Goal: Task Accomplishment & Management: Manage account settings

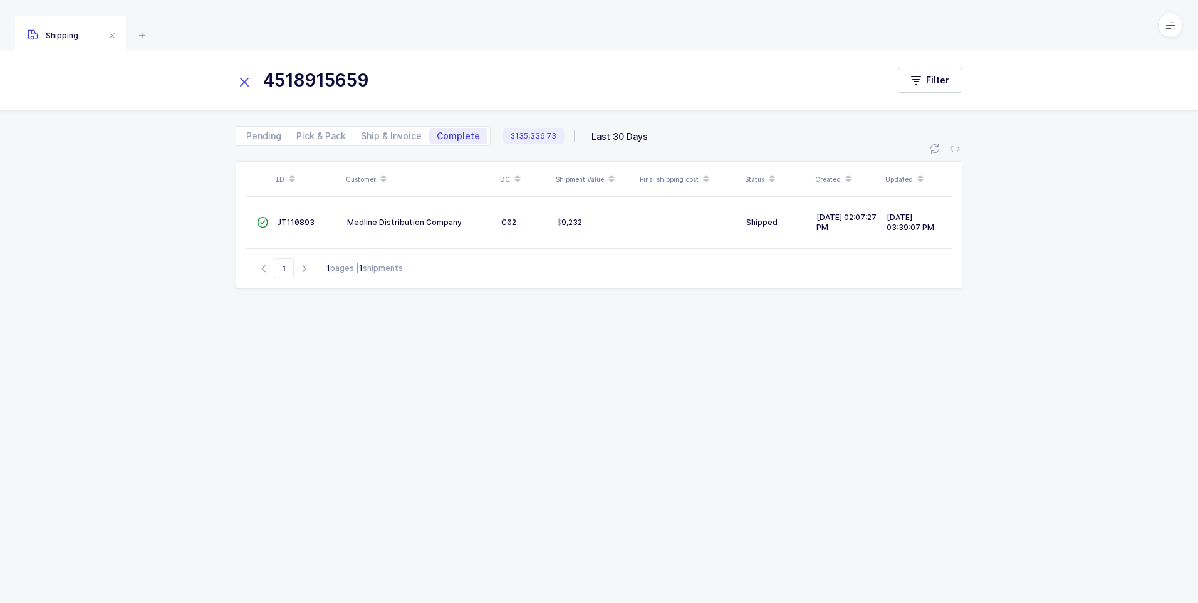
click at [249, 80] on icon at bounding box center [245, 82] width 18 height 18
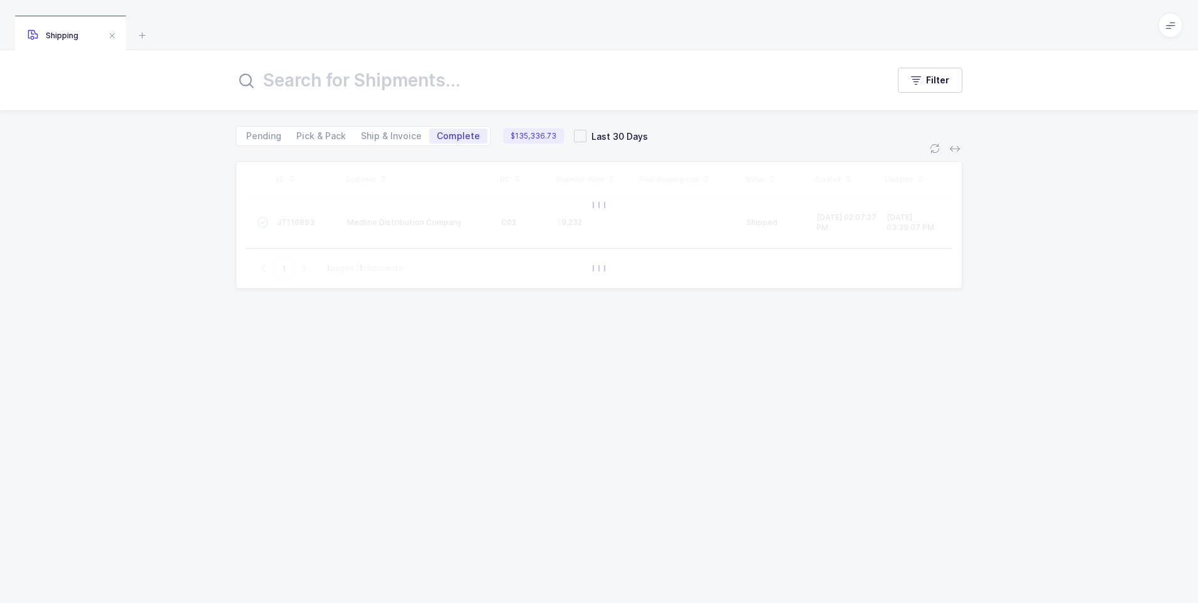
click at [303, 80] on input "text" at bounding box center [554, 80] width 637 height 30
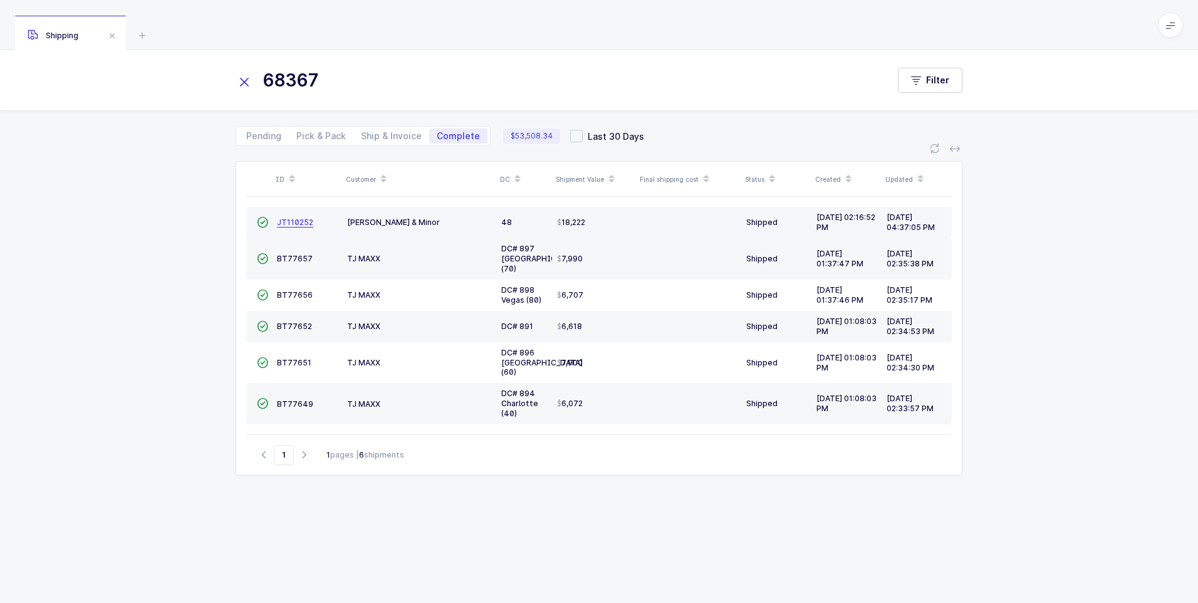
type input "68367"
click at [305, 222] on span "JT110252" at bounding box center [295, 221] width 36 height 9
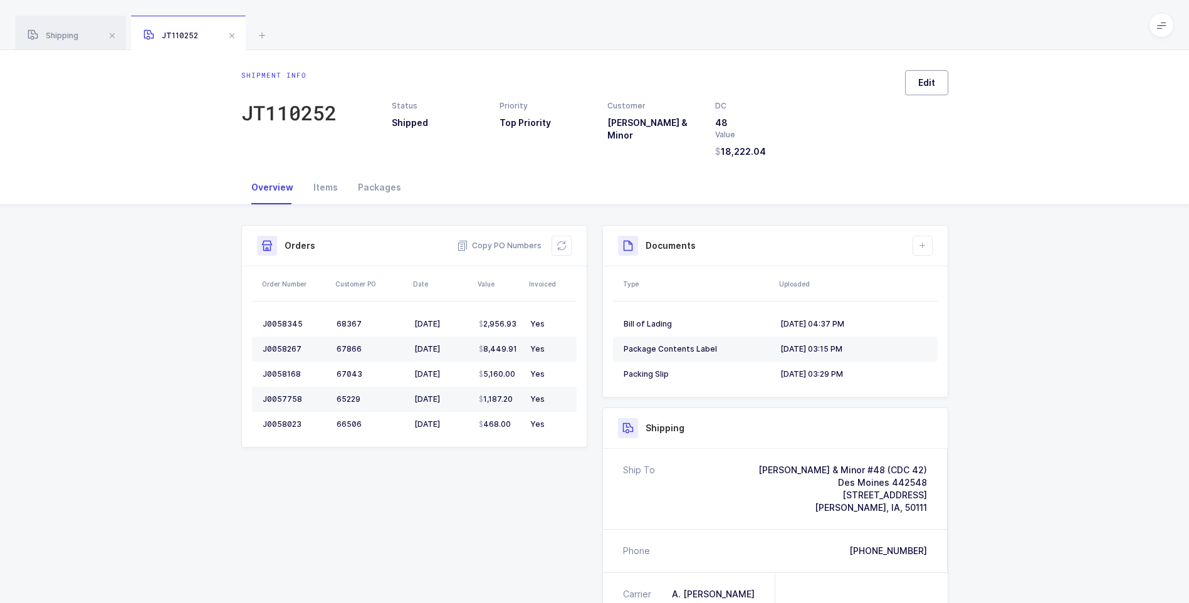
click at [914, 91] on button "Edit" at bounding box center [926, 82] width 43 height 25
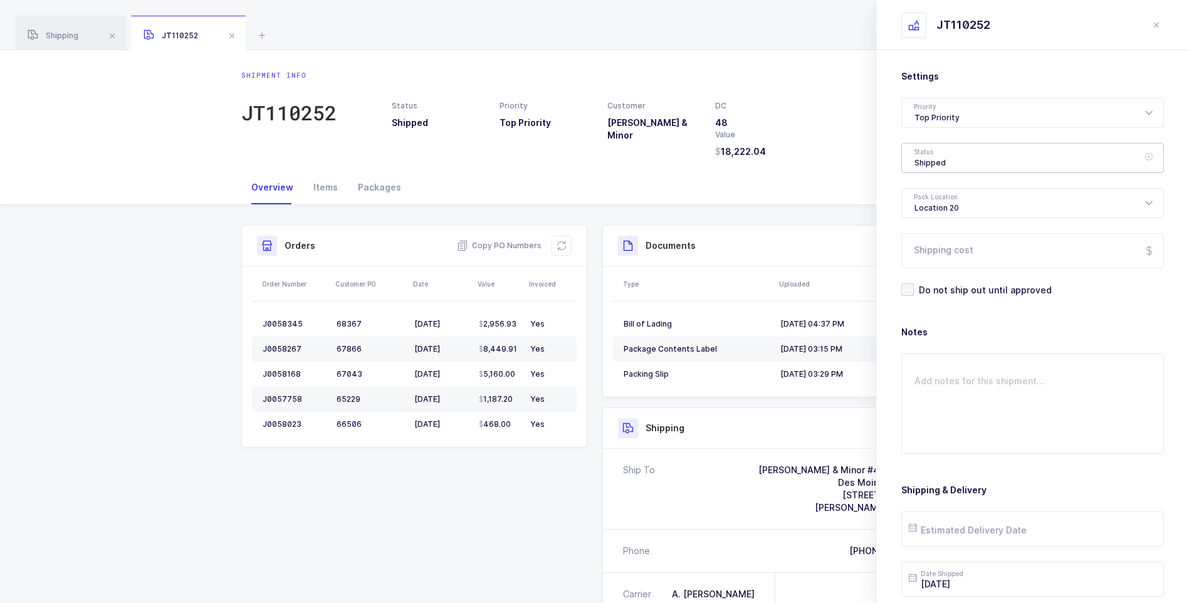
click at [923, 162] on div "Shipped" at bounding box center [1032, 158] width 263 height 30
drag, startPoint x: 928, startPoint y: 272, endPoint x: 921, endPoint y: 246, distance: 27.1
click at [927, 272] on span "Delivered" at bounding box center [935, 273] width 42 height 11
type input "Delivered"
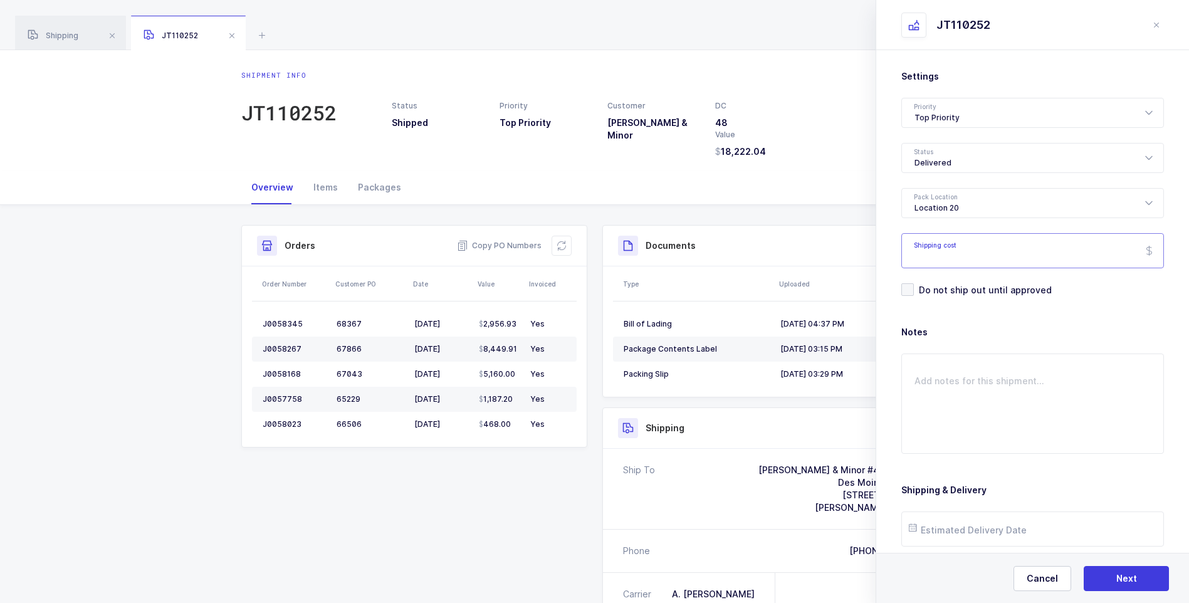
click at [931, 241] on input "Shipping cost" at bounding box center [1032, 250] width 263 height 35
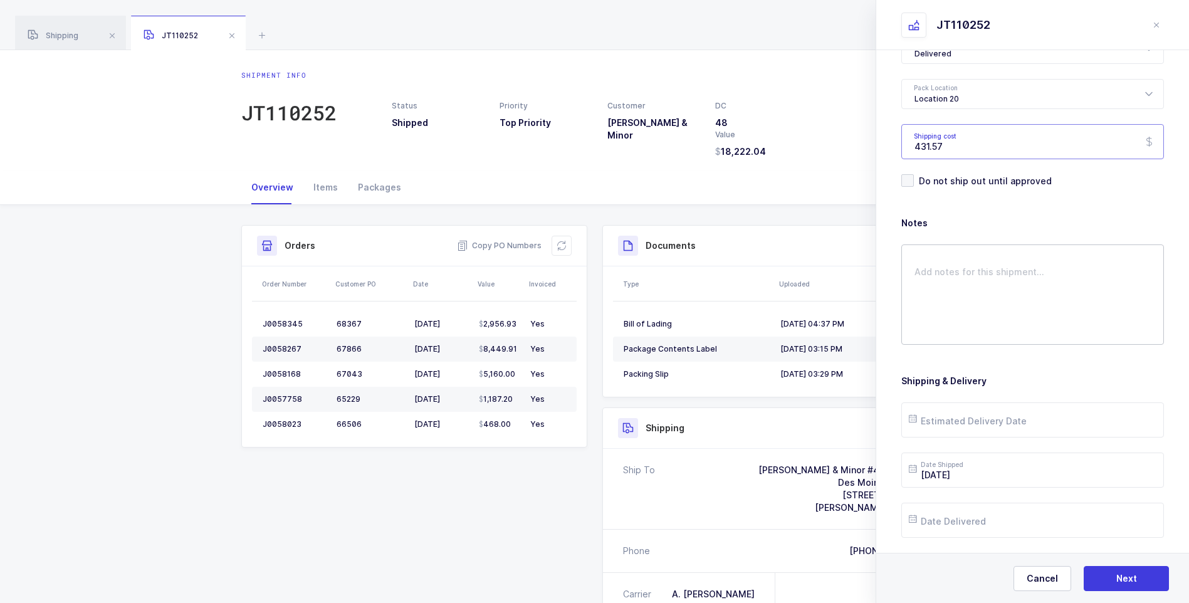
scroll to position [144, 0]
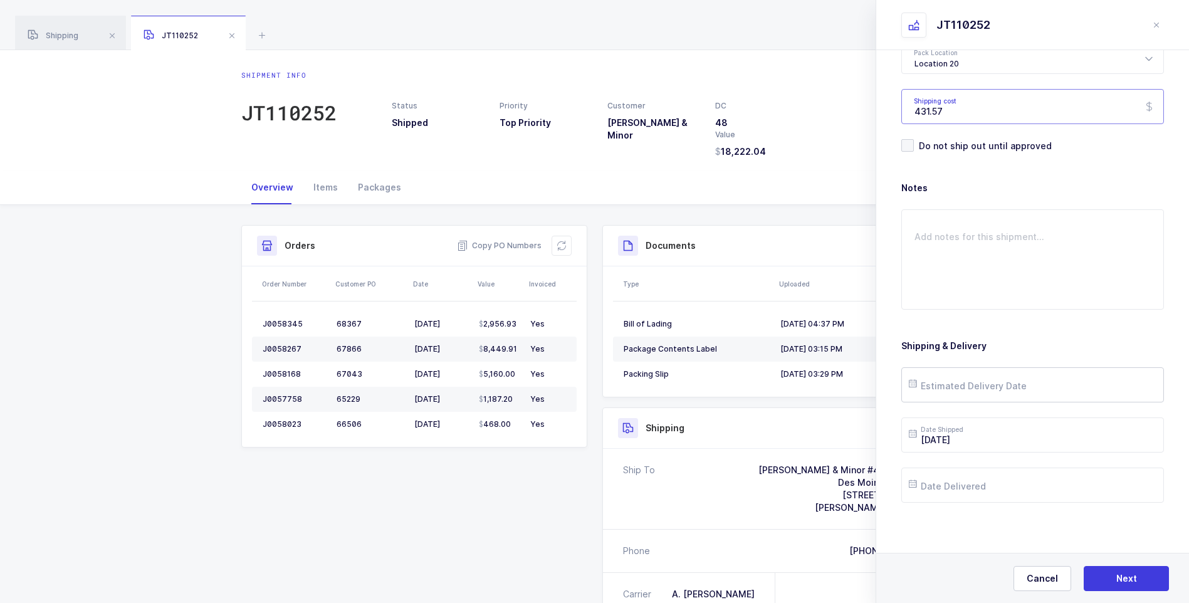
type input "431.57"
click at [970, 382] on input "text" at bounding box center [1032, 384] width 263 height 35
click at [921, 162] on button "Previous Month" at bounding box center [921, 162] width 8 height 8
click at [1023, 315] on span "28" at bounding box center [1029, 313] width 15 height 15
type input "[DATE]"
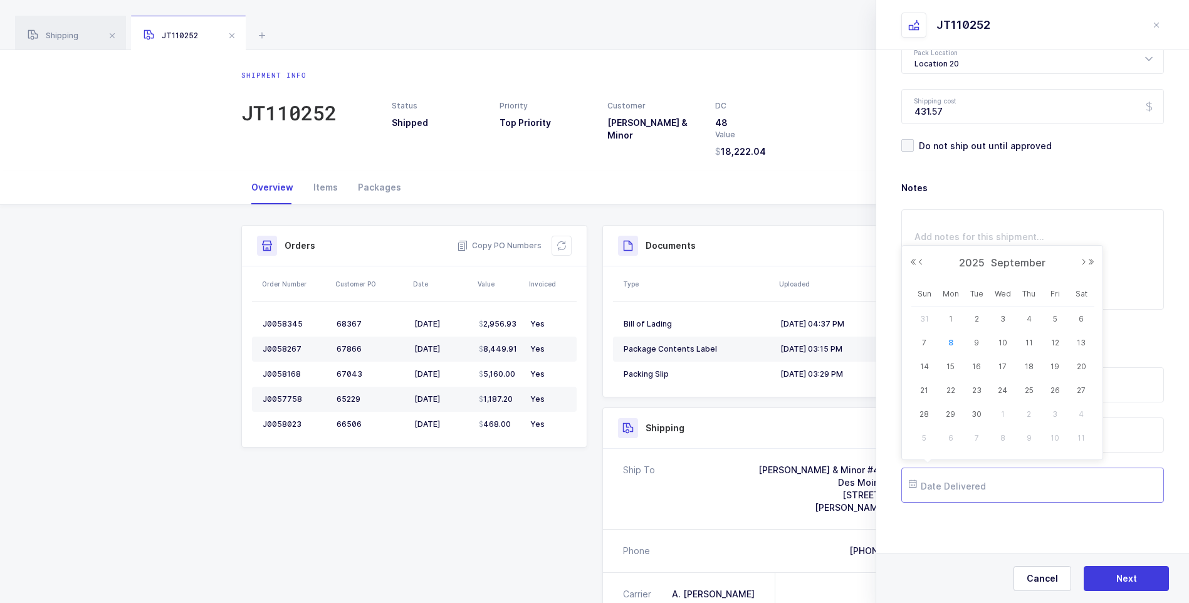
click at [964, 479] on input "text" at bounding box center [1032, 485] width 263 height 35
click at [923, 263] on button "Previous Month" at bounding box center [921, 262] width 8 height 8
click at [1025, 417] on span "28" at bounding box center [1029, 414] width 15 height 15
type input "[DATE]"
click at [1119, 572] on button "Next" at bounding box center [1126, 578] width 85 height 25
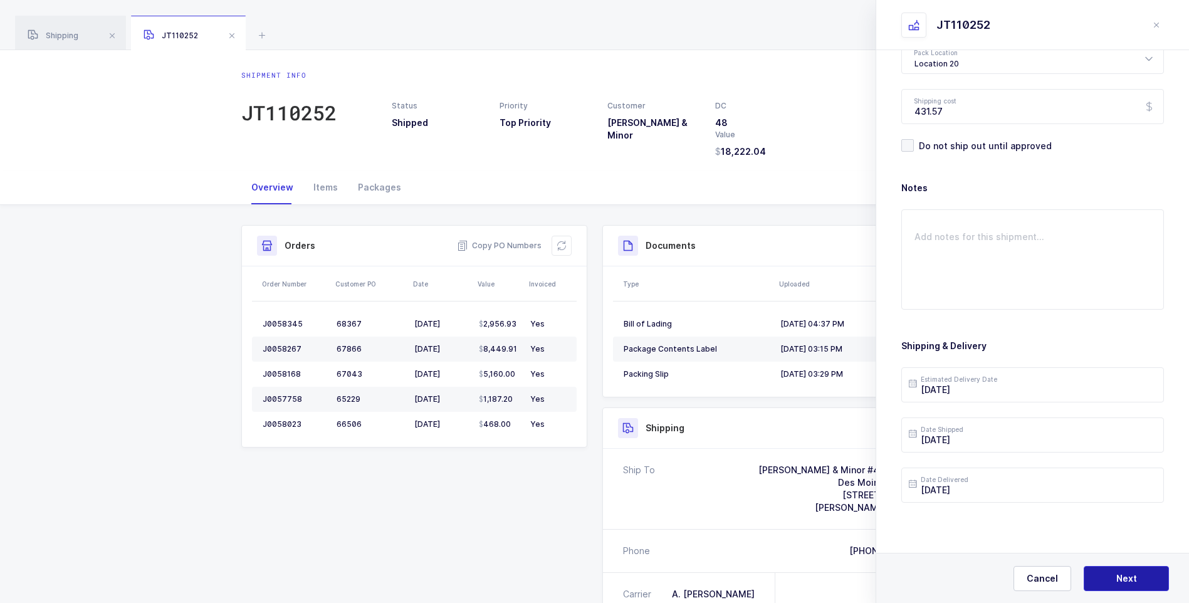
scroll to position [0, 0]
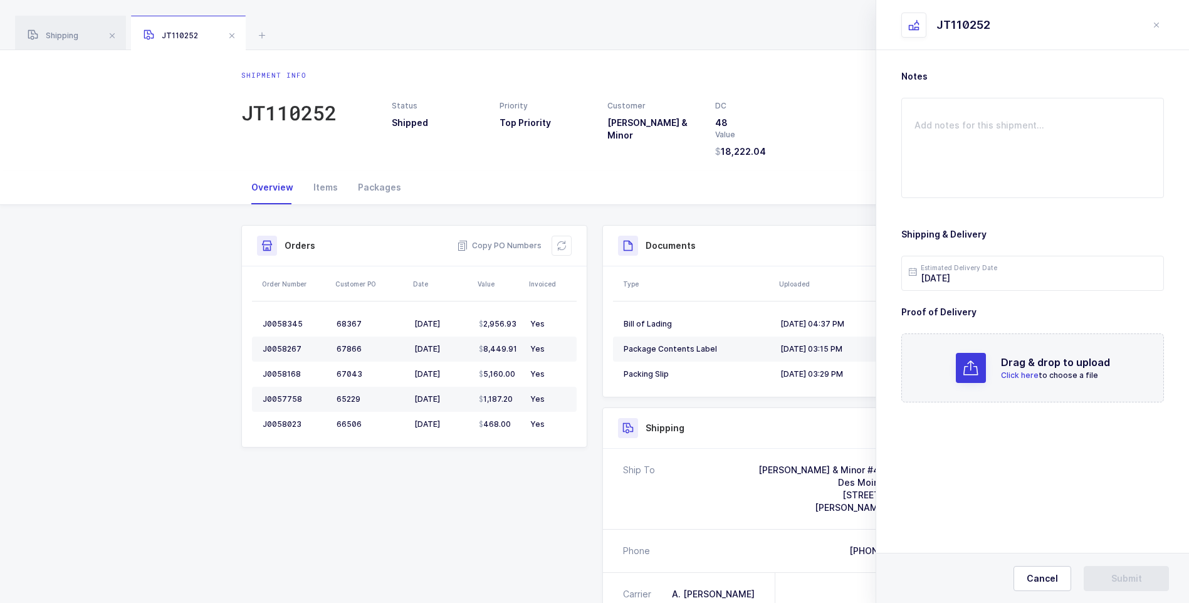
click at [1027, 375] on span "Click here" at bounding box center [1020, 374] width 38 height 9
click at [1115, 588] on button "Submit" at bounding box center [1126, 578] width 85 height 25
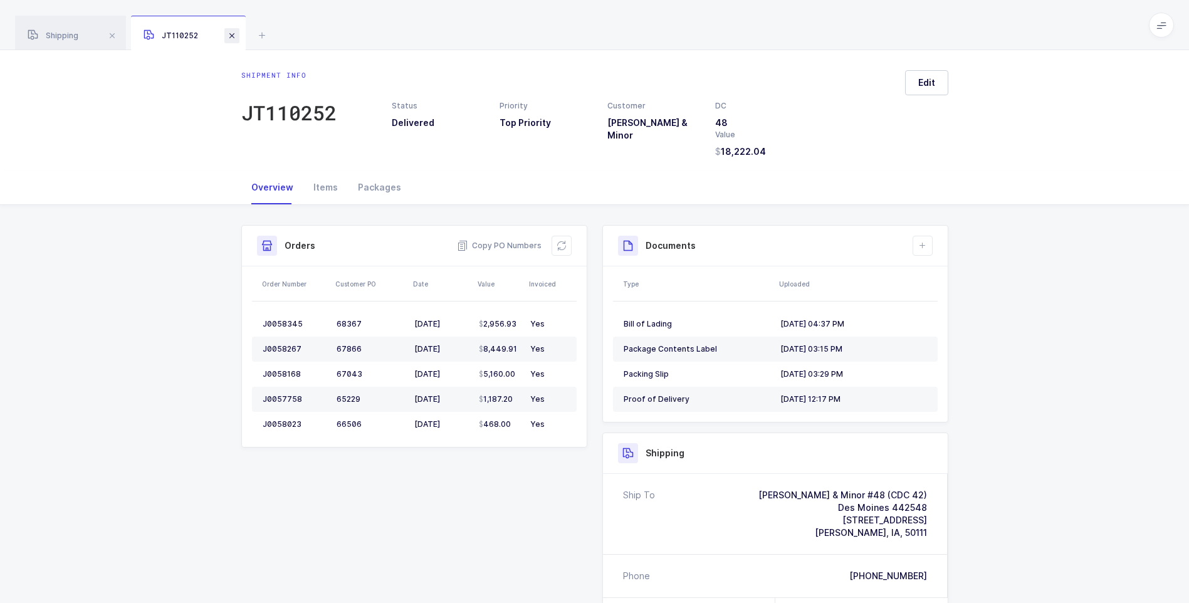
click at [232, 38] on span at bounding box center [231, 35] width 15 height 15
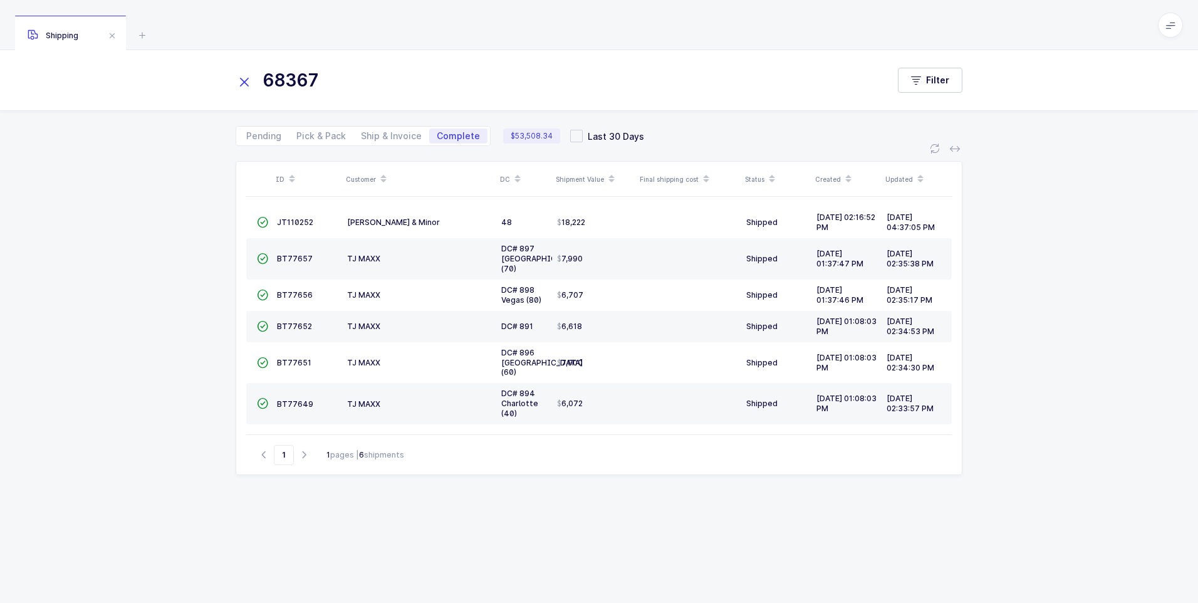
click at [249, 85] on div "68367" at bounding box center [562, 80] width 652 height 30
click at [245, 85] on icon at bounding box center [245, 82] width 18 height 18
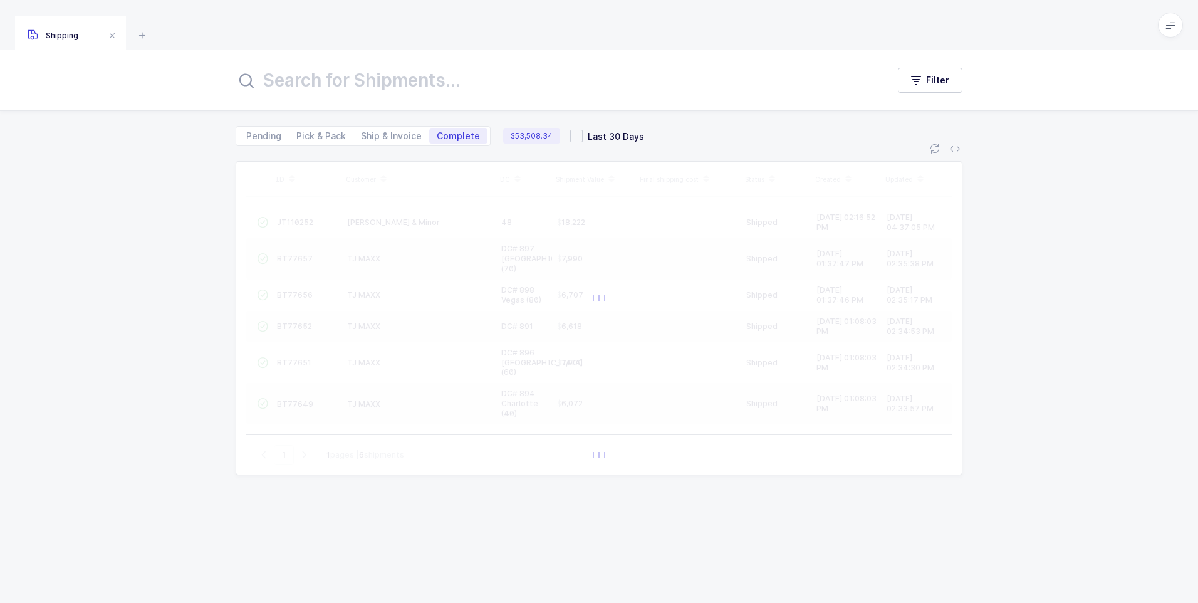
click at [279, 85] on input "text" at bounding box center [554, 80] width 637 height 30
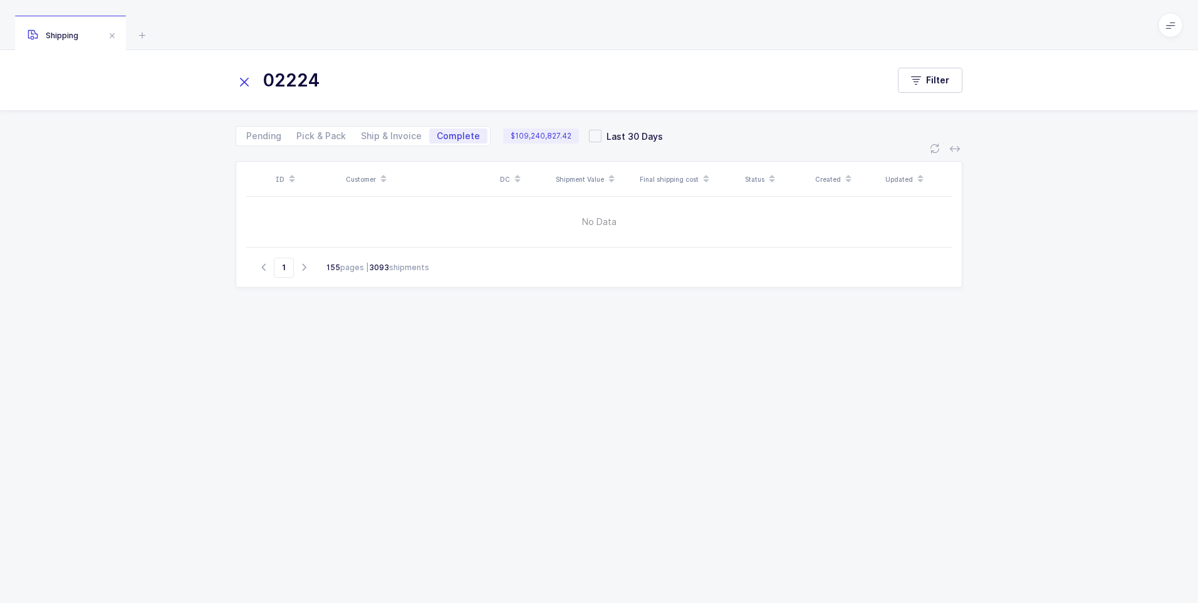
type input "02224"
click at [461, 132] on span "Complete" at bounding box center [458, 136] width 43 height 9
click at [437, 132] on input "Complete" at bounding box center [433, 132] width 8 height 8
click at [245, 81] on icon at bounding box center [245, 82] width 18 height 18
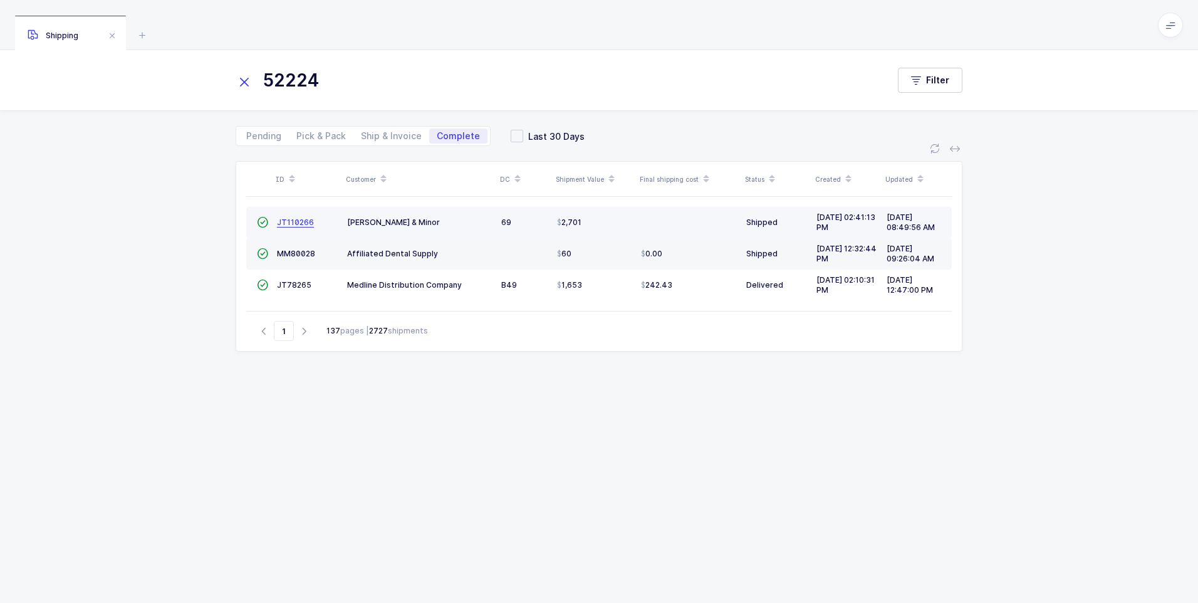
type input "52224"
click at [290, 224] on span "JT110266" at bounding box center [295, 221] width 37 height 9
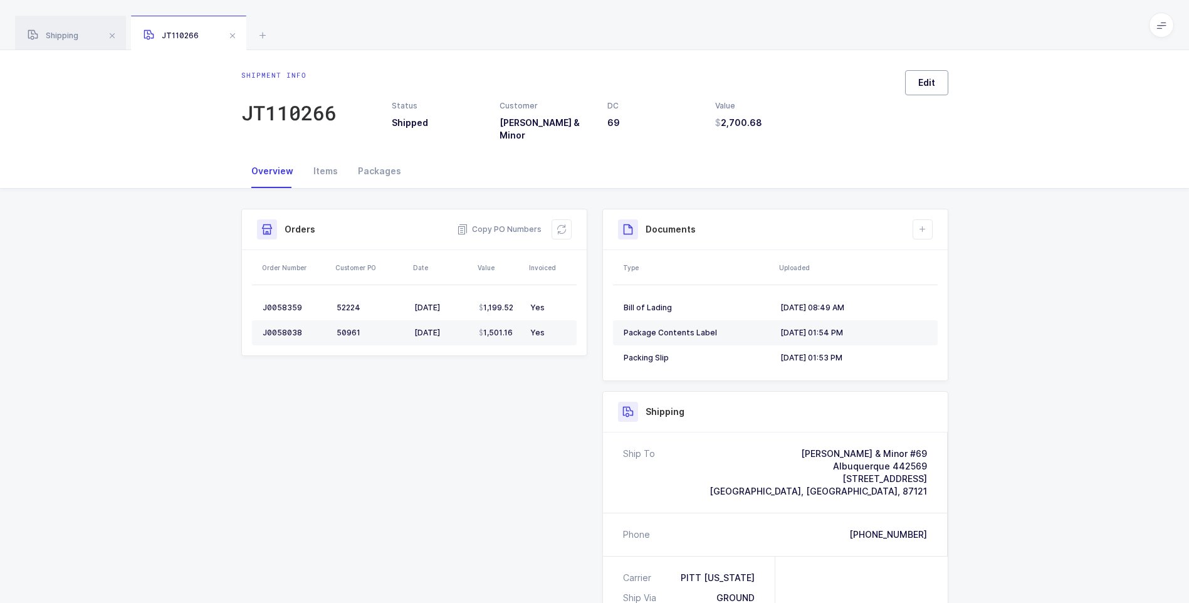
click at [918, 89] on button "Edit" at bounding box center [926, 82] width 43 height 25
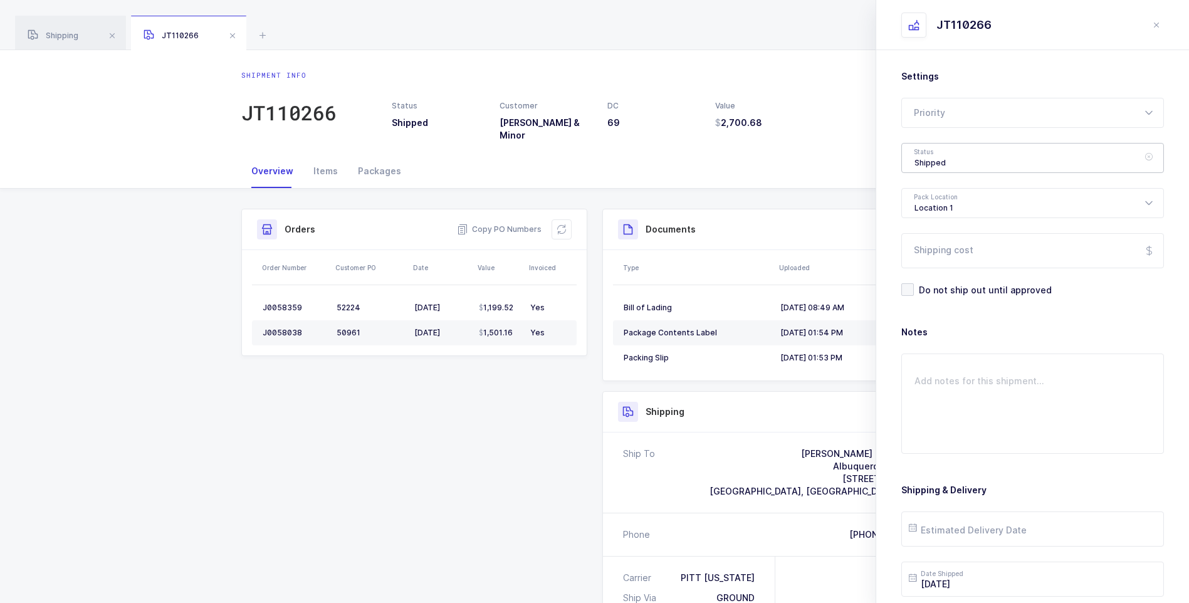
click at [943, 159] on div "Shipped" at bounding box center [1032, 158] width 263 height 30
click at [938, 275] on span "Delivered" at bounding box center [935, 273] width 42 height 11
type input "Delivered"
click at [940, 248] on input "Shipping cost" at bounding box center [1032, 250] width 263 height 35
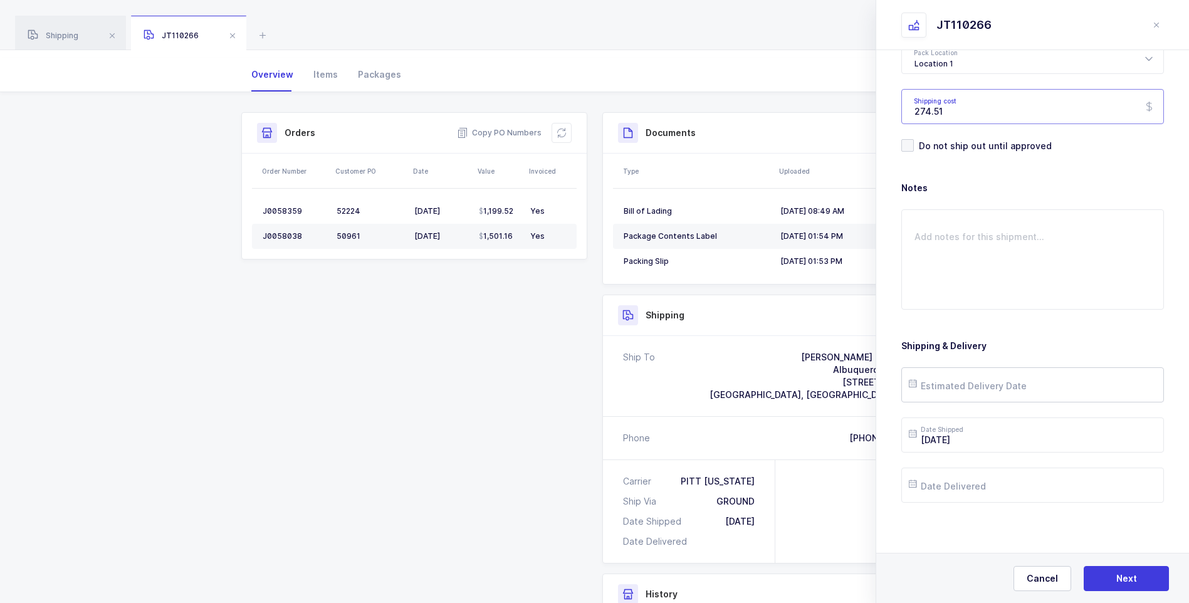
scroll to position [125, 0]
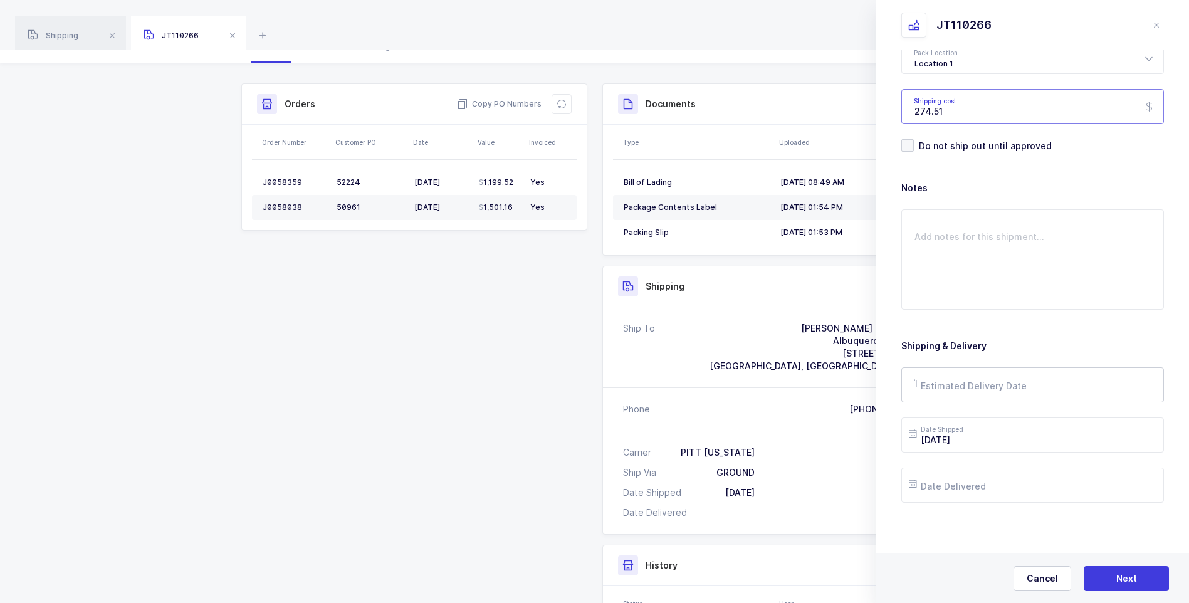
type input "274.51"
click at [978, 393] on input "text" at bounding box center [1032, 384] width 263 height 35
click at [996, 221] on span "3" at bounding box center [1002, 218] width 15 height 15
type input "[DATE]"
click at [967, 493] on input "text" at bounding box center [1032, 485] width 263 height 35
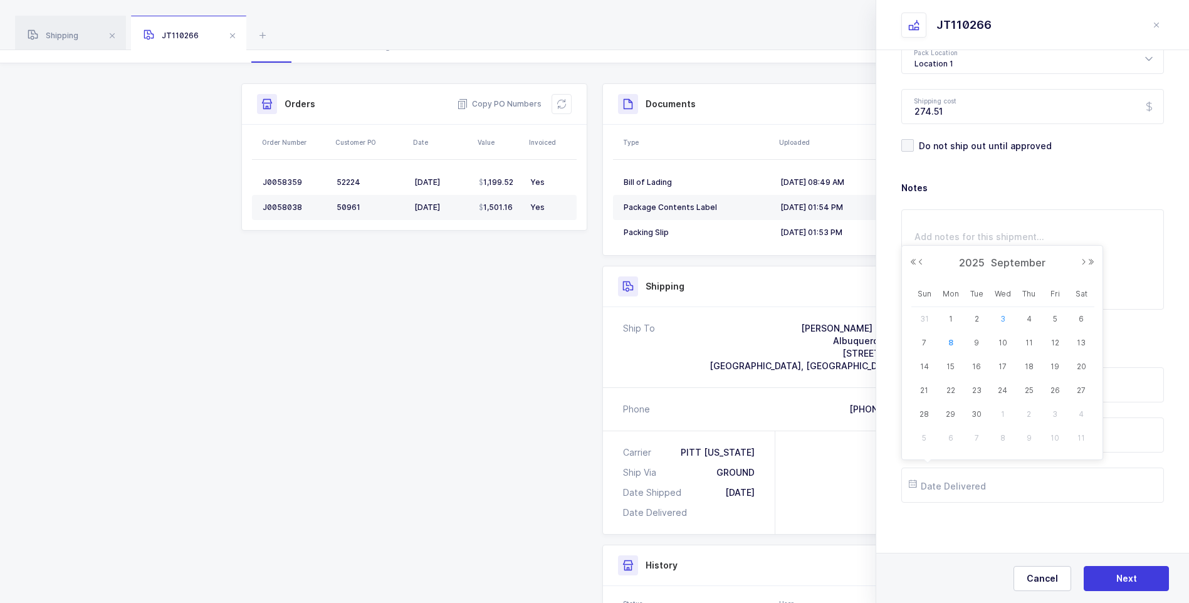
click at [998, 323] on span "3" at bounding box center [1002, 318] width 15 height 15
type input "[DATE]"
click at [1102, 577] on button "Next" at bounding box center [1126, 578] width 85 height 25
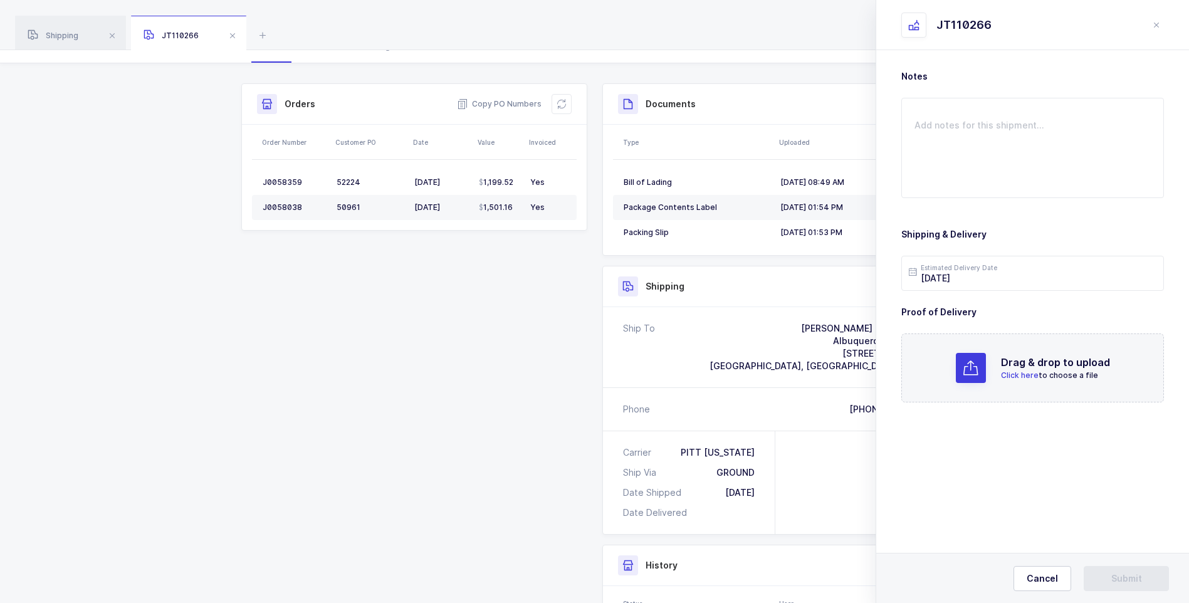
scroll to position [0, 0]
click at [1007, 375] on span "Click here" at bounding box center [1020, 374] width 38 height 9
click at [1116, 572] on button "Submit" at bounding box center [1126, 578] width 85 height 25
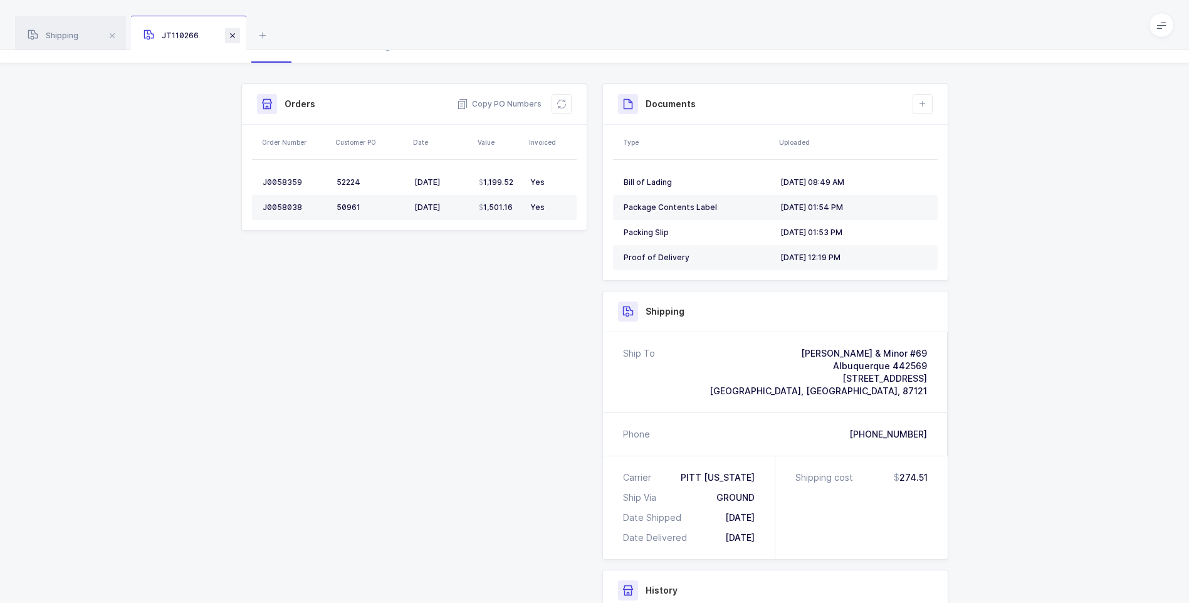
click at [236, 32] on span at bounding box center [232, 35] width 15 height 15
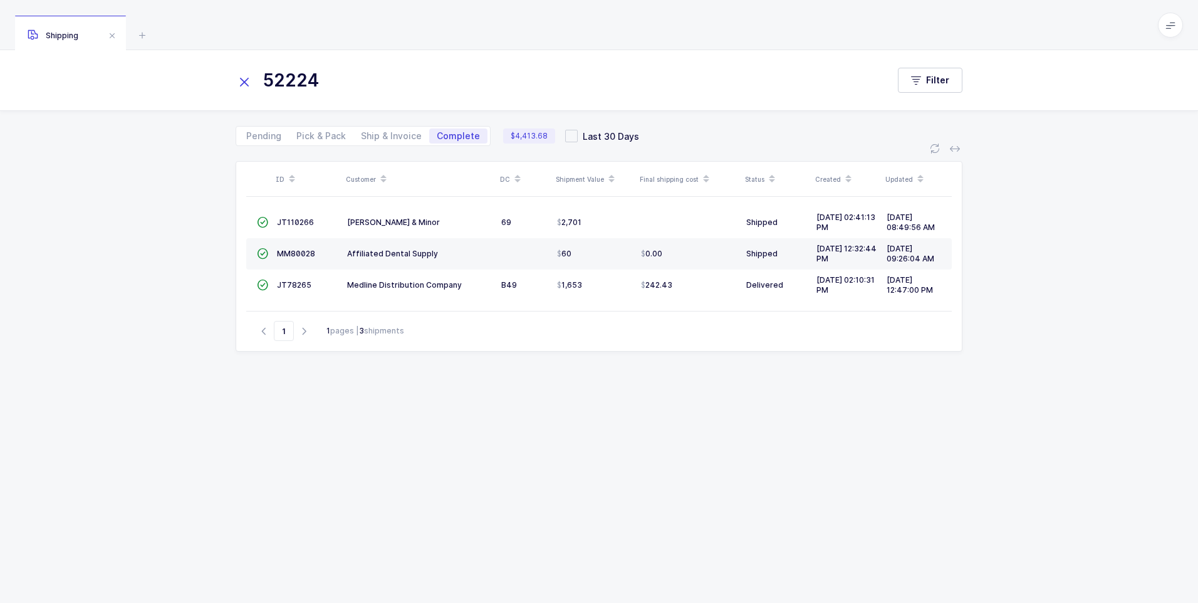
click at [241, 79] on icon at bounding box center [245, 82] width 18 height 18
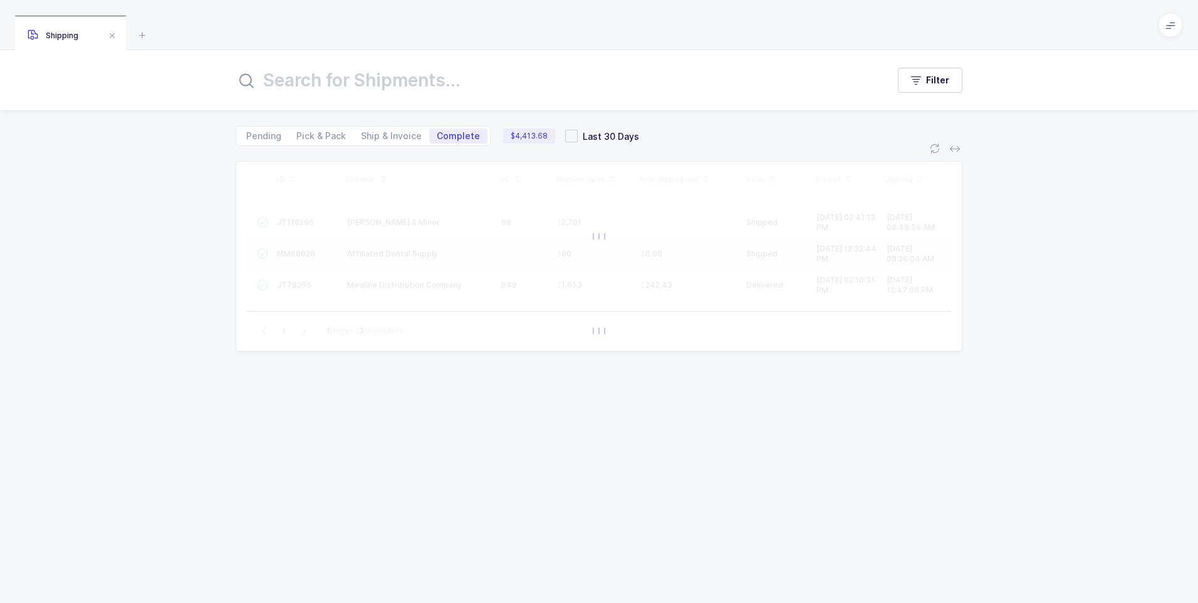
click at [259, 83] on input "text" at bounding box center [554, 80] width 637 height 30
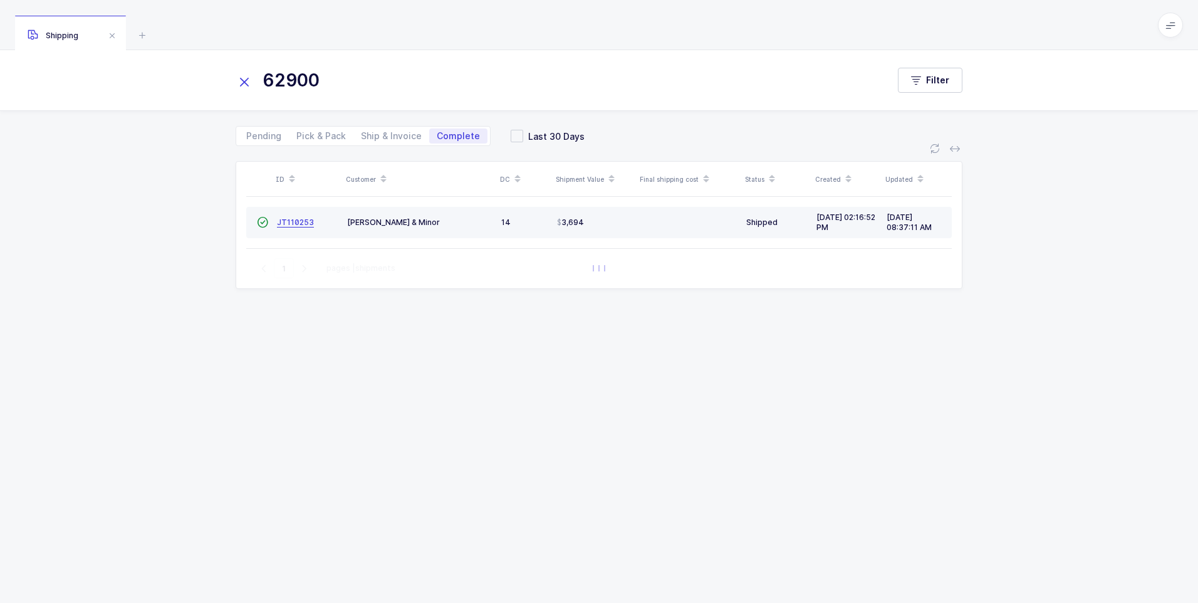
type input "62900"
click at [289, 223] on span "JT110253" at bounding box center [295, 221] width 37 height 9
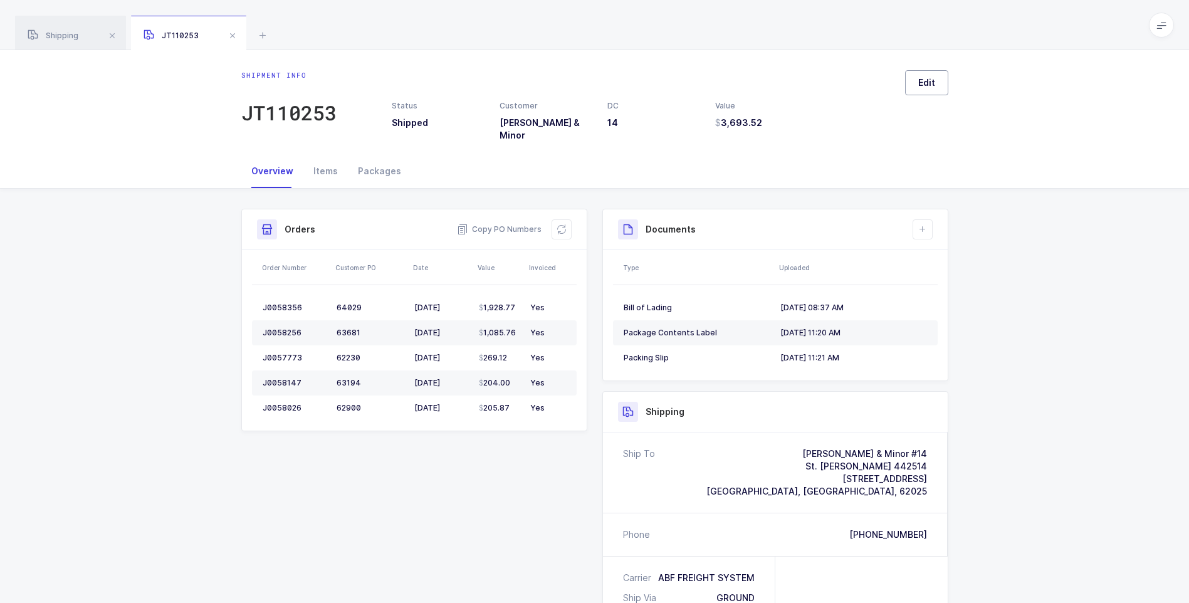
click at [912, 82] on button "Edit" at bounding box center [926, 82] width 43 height 25
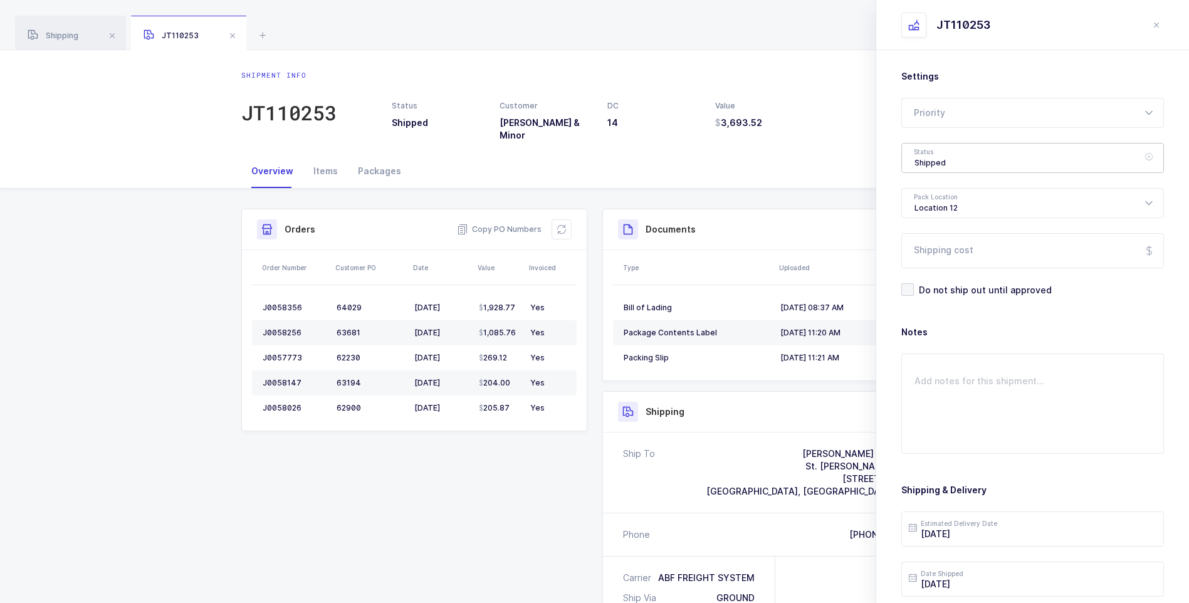
click at [925, 160] on div "Shipped" at bounding box center [1032, 158] width 263 height 30
click at [934, 273] on span "Delivered" at bounding box center [935, 273] width 42 height 11
type input "Delivered"
click at [934, 257] on input "Shipping cost" at bounding box center [1032, 250] width 263 height 35
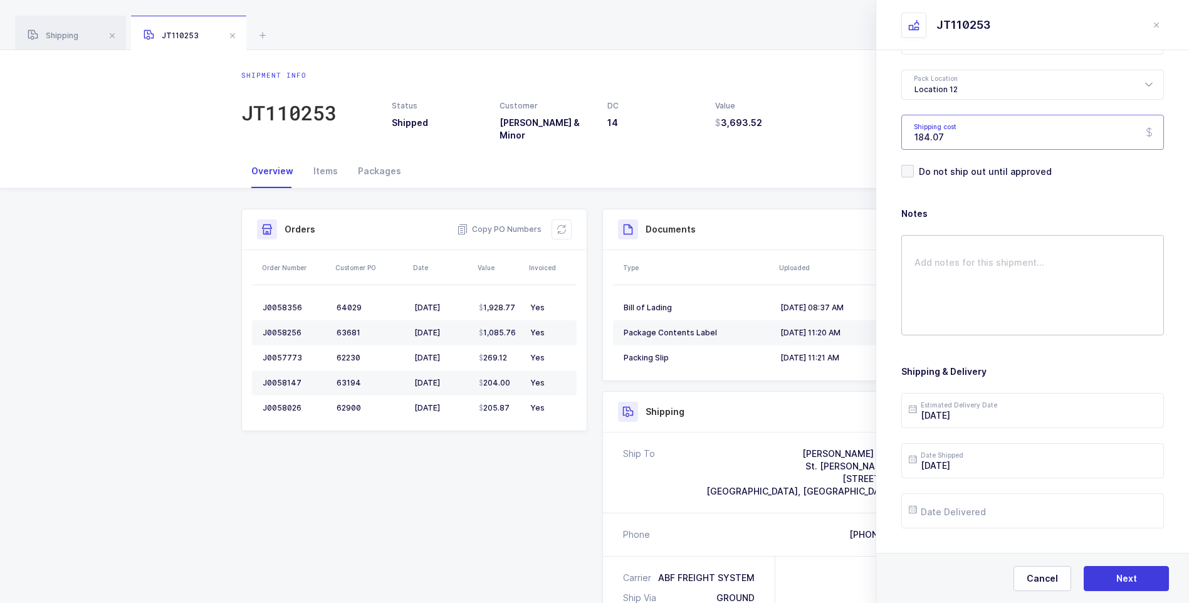
scroll to position [144, 0]
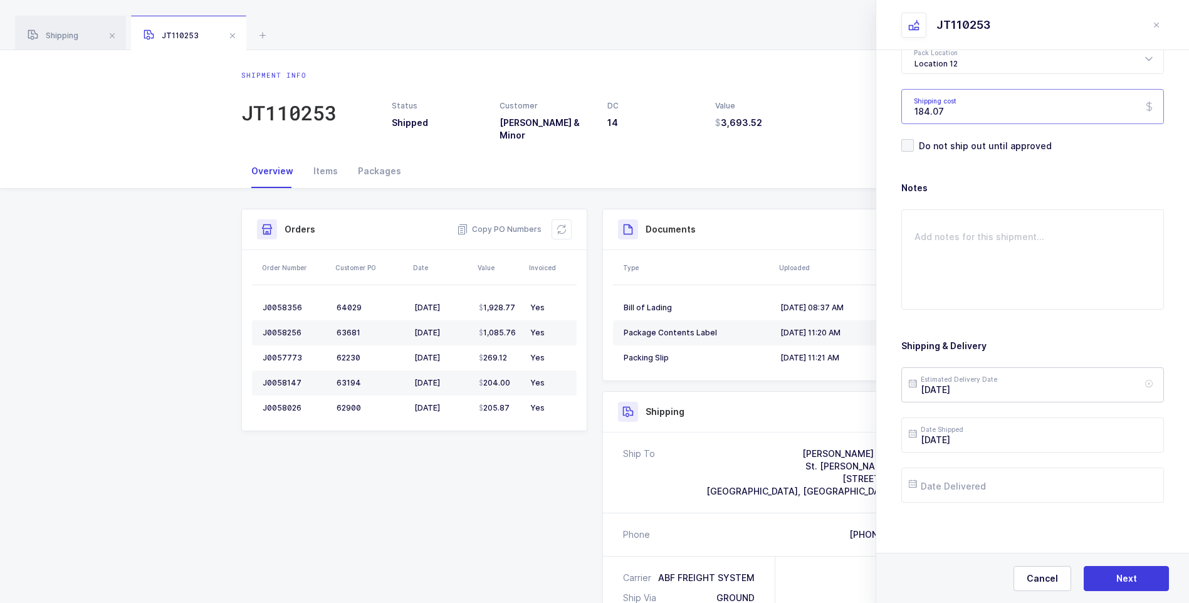
type input "184.07"
click at [989, 388] on input "[DATE]" at bounding box center [1032, 384] width 263 height 35
click at [1081, 161] on button "Next Month" at bounding box center [1084, 162] width 8 height 8
click at [999, 219] on span "3" at bounding box center [1002, 218] width 15 height 15
type input "[DATE]"
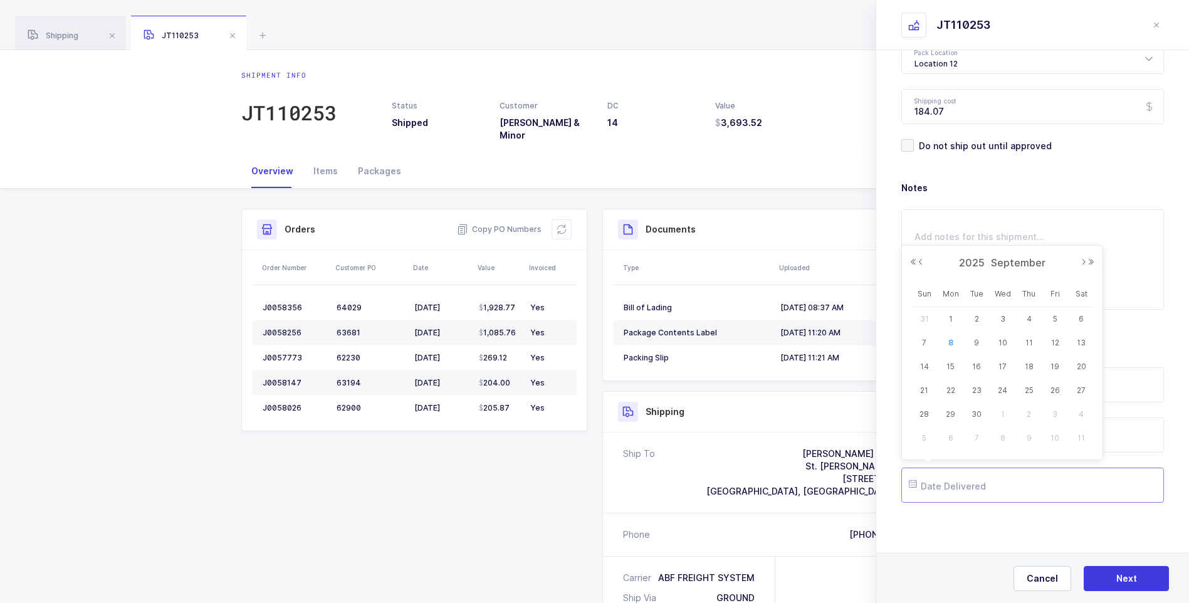
click at [956, 484] on input "text" at bounding box center [1032, 485] width 263 height 35
click at [1050, 317] on span "5" at bounding box center [1054, 318] width 15 height 15
type input "[DATE]"
click at [1114, 579] on button "Next" at bounding box center [1126, 578] width 85 height 25
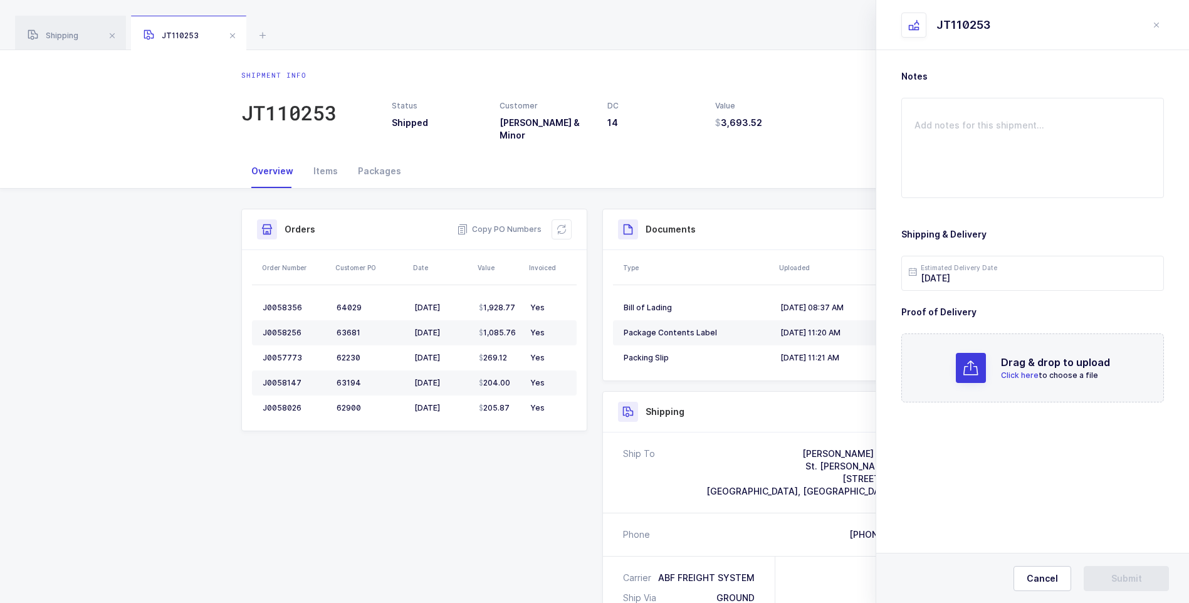
click at [1021, 375] on span "Click here" at bounding box center [1020, 374] width 38 height 9
click at [1117, 578] on span "Submit" at bounding box center [1126, 578] width 31 height 13
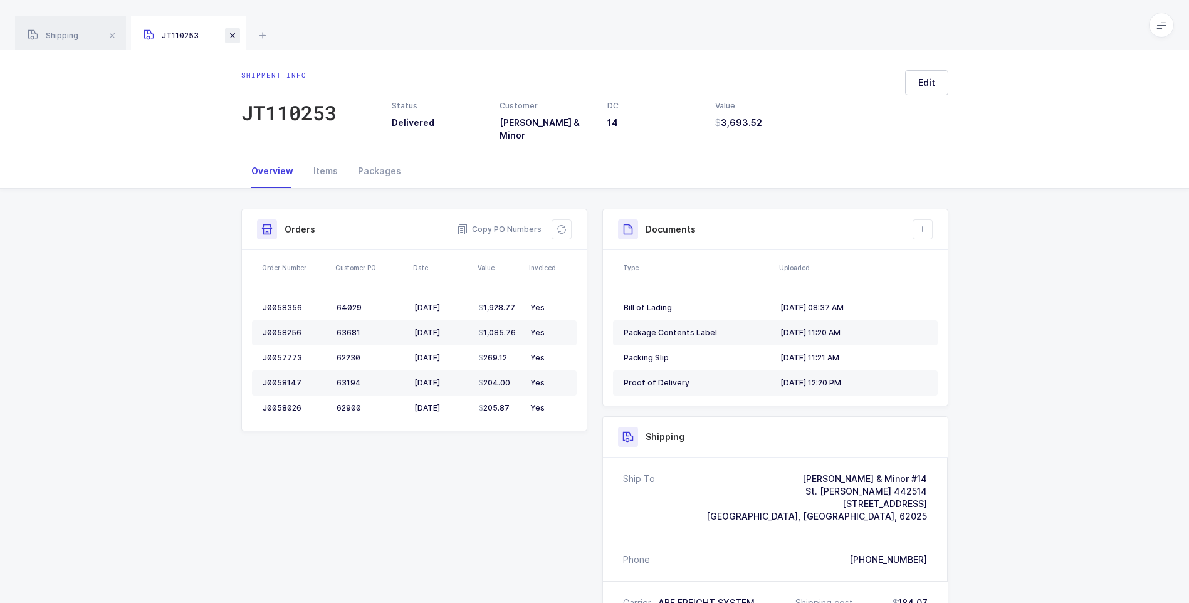
click at [231, 38] on span at bounding box center [232, 35] width 15 height 15
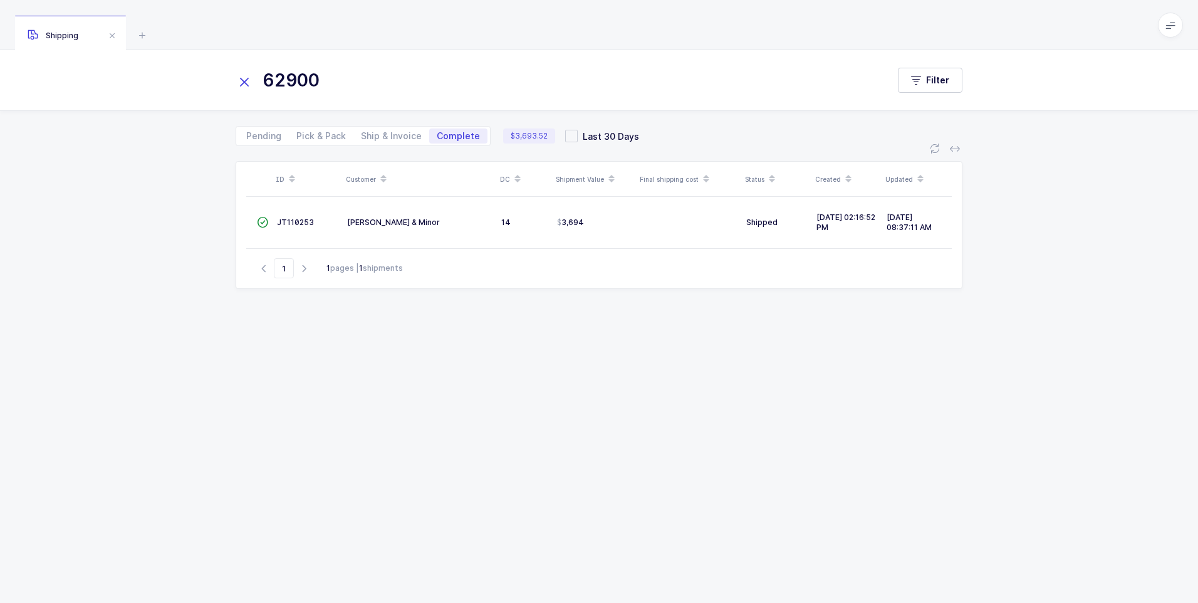
click at [340, 76] on input "62900" at bounding box center [554, 80] width 637 height 30
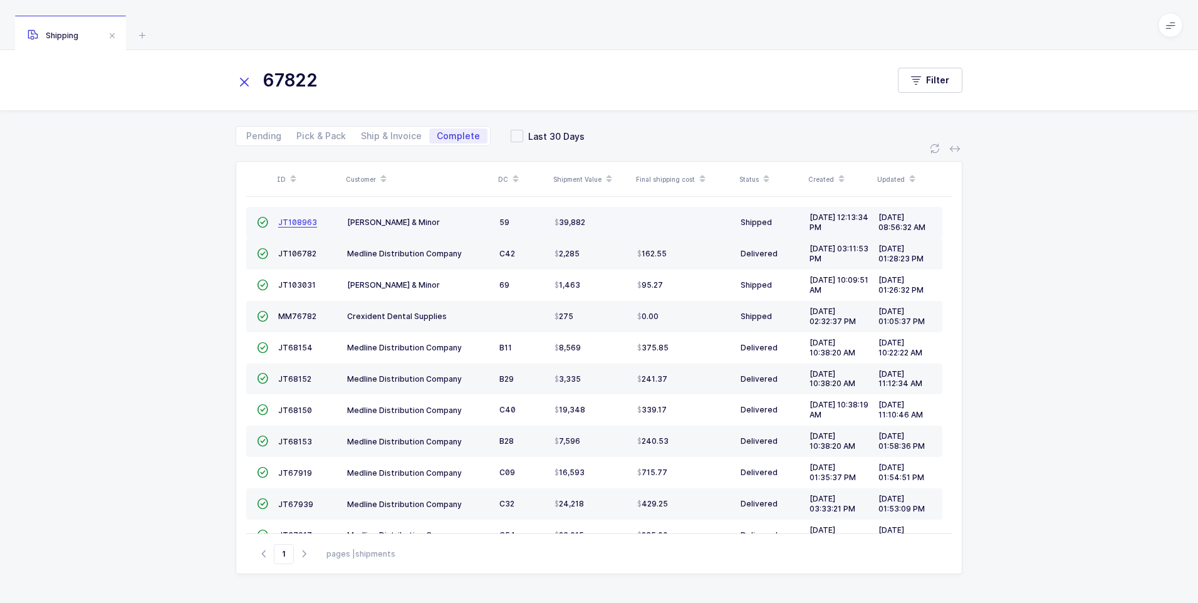
type input "67822"
click at [300, 224] on span "JT108963" at bounding box center [297, 221] width 39 height 9
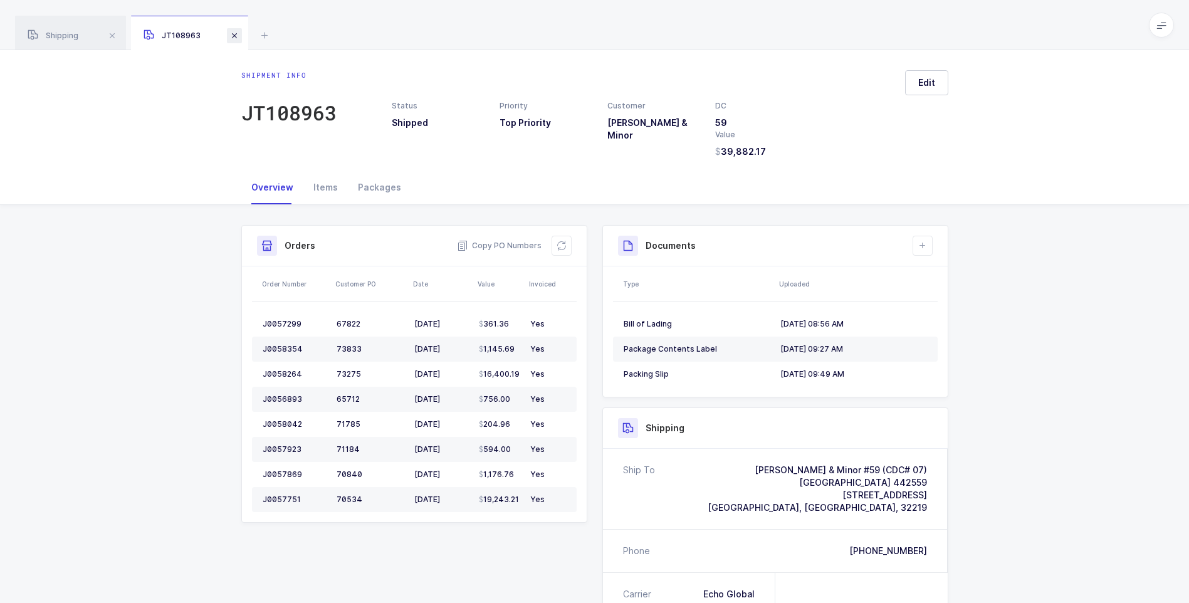
click at [238, 38] on span at bounding box center [234, 35] width 15 height 15
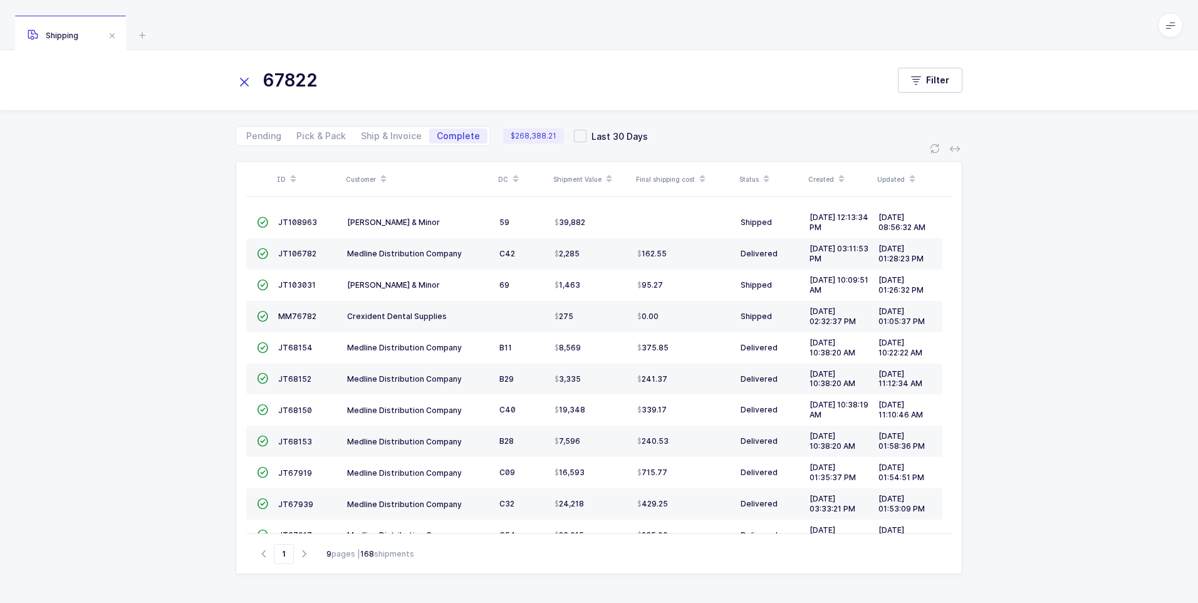
drag, startPoint x: 248, startPoint y: 81, endPoint x: 268, endPoint y: 78, distance: 20.3
click at [254, 80] on div "67822" at bounding box center [562, 80] width 652 height 30
click at [285, 81] on input "67822" at bounding box center [554, 80] width 637 height 30
drag, startPoint x: 244, startPoint y: 84, endPoint x: 269, endPoint y: 80, distance: 25.4
click at [247, 83] on icon at bounding box center [245, 82] width 18 height 18
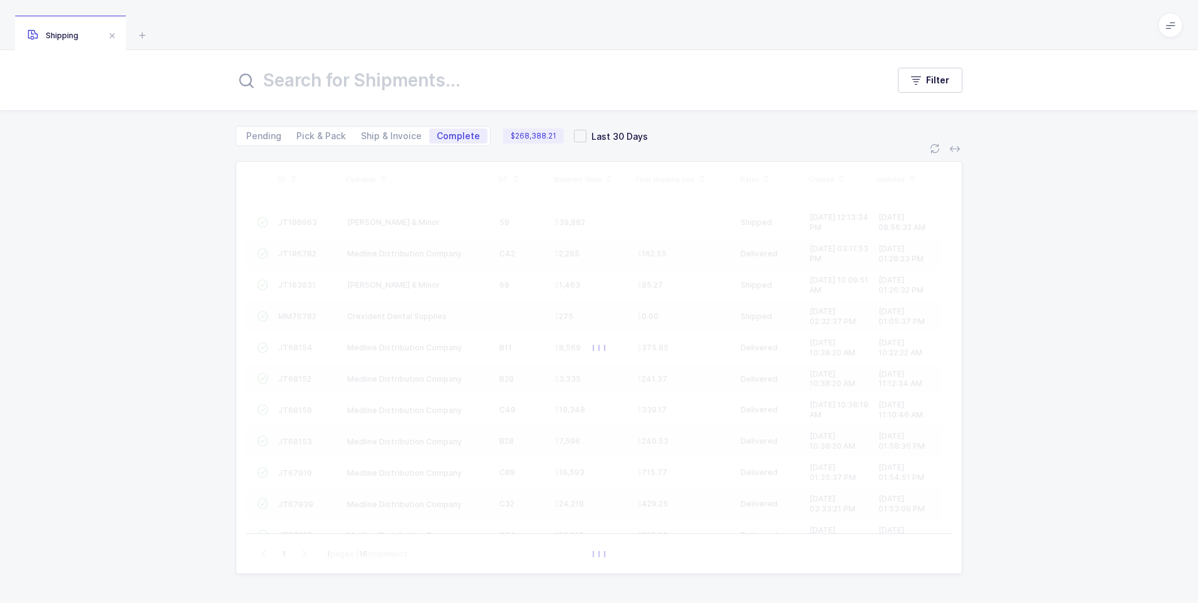
click at [269, 80] on input "text" at bounding box center [554, 80] width 637 height 30
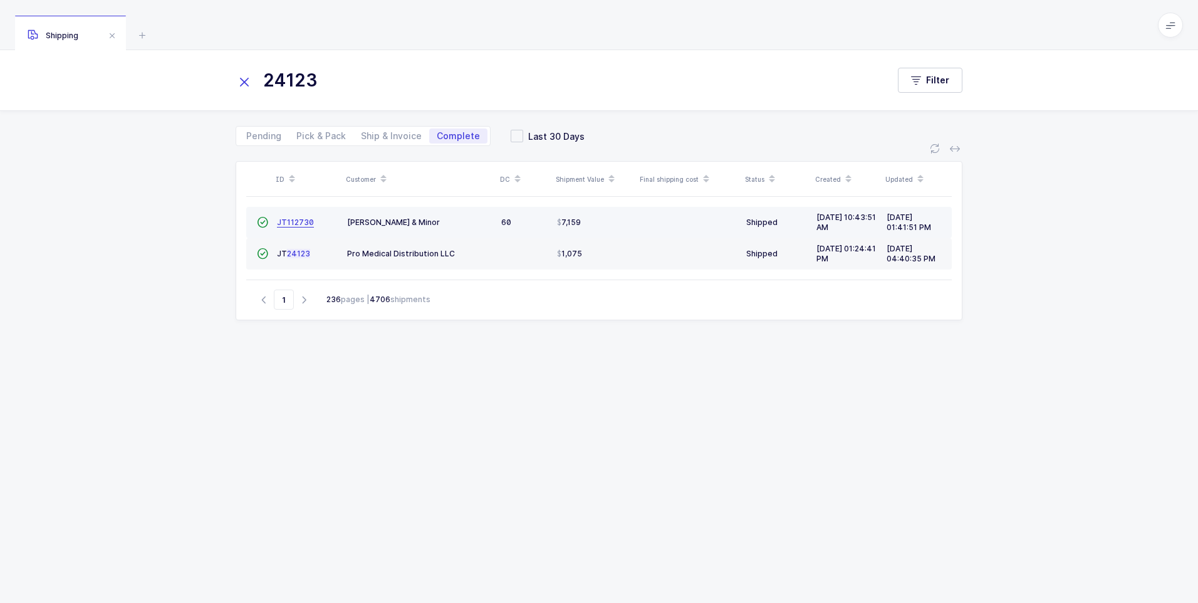
type input "24123"
click at [296, 226] on span "JT112730" at bounding box center [295, 221] width 37 height 9
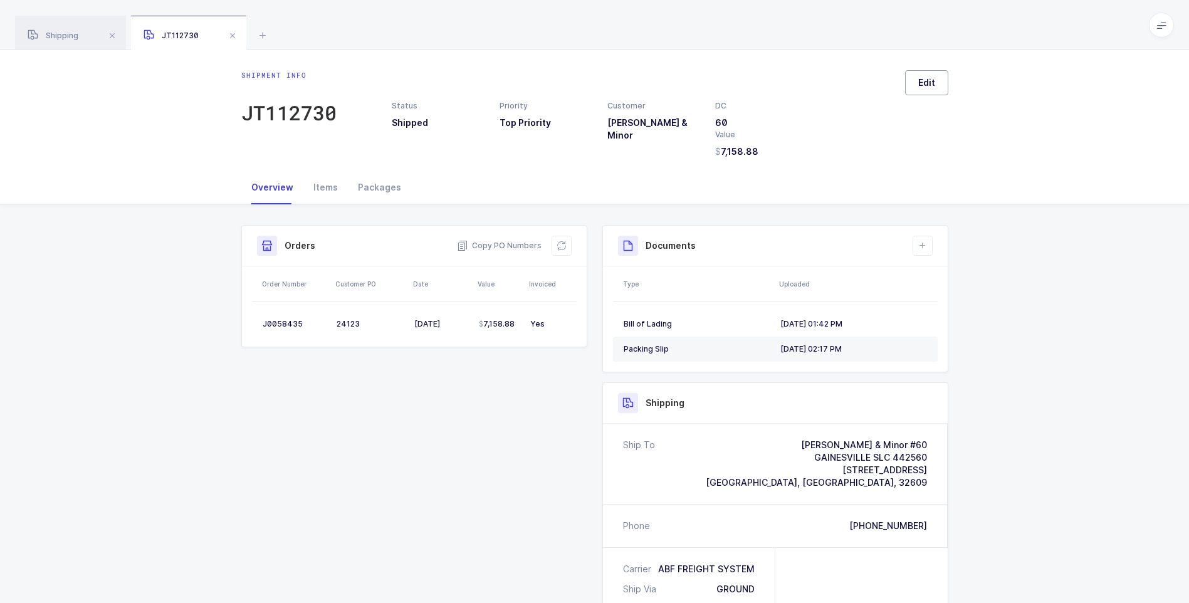
click at [934, 84] on span "Edit" at bounding box center [926, 82] width 17 height 13
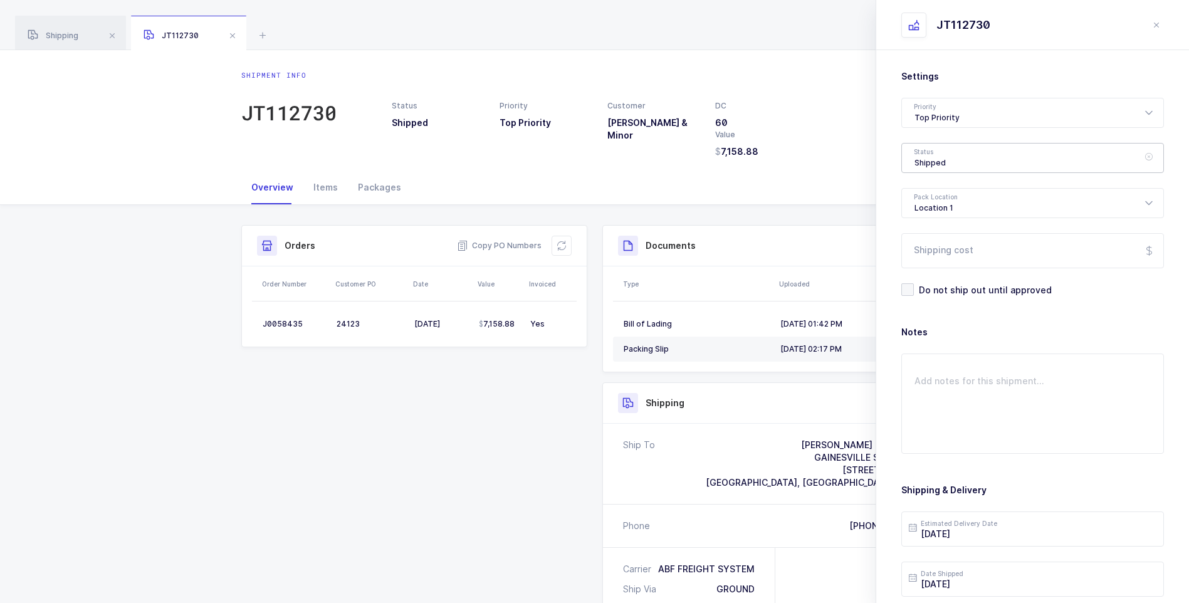
click at [921, 163] on div "Shipped" at bounding box center [1032, 158] width 263 height 30
click at [936, 271] on span "Delivered" at bounding box center [935, 273] width 42 height 11
type input "Delivered"
click at [938, 246] on input "Shipping cost" at bounding box center [1032, 250] width 263 height 35
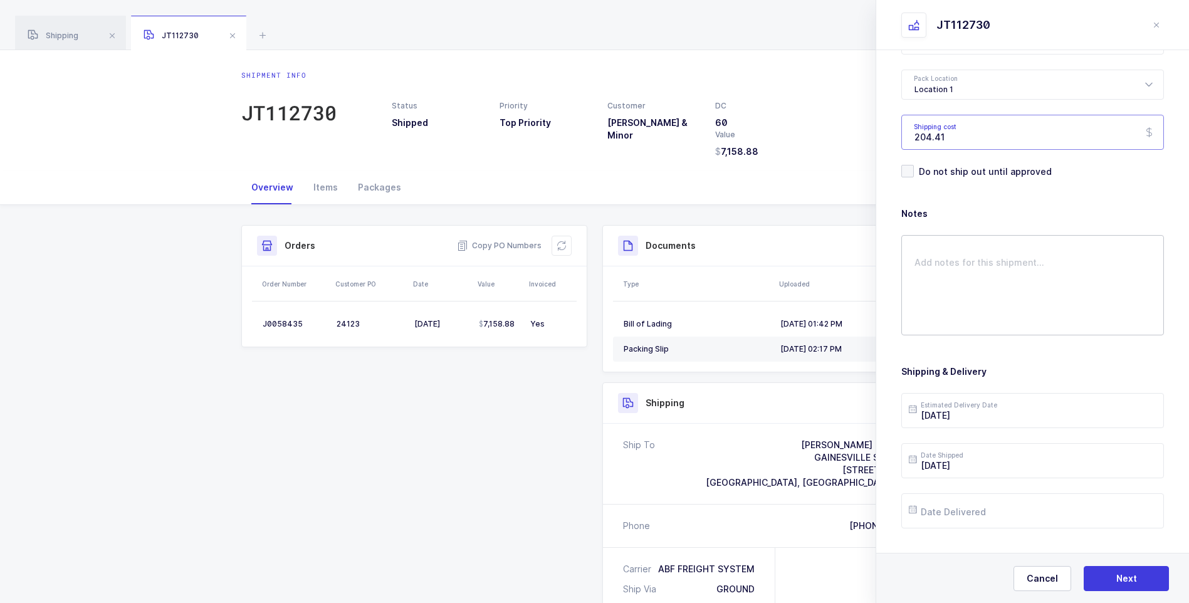
scroll to position [144, 0]
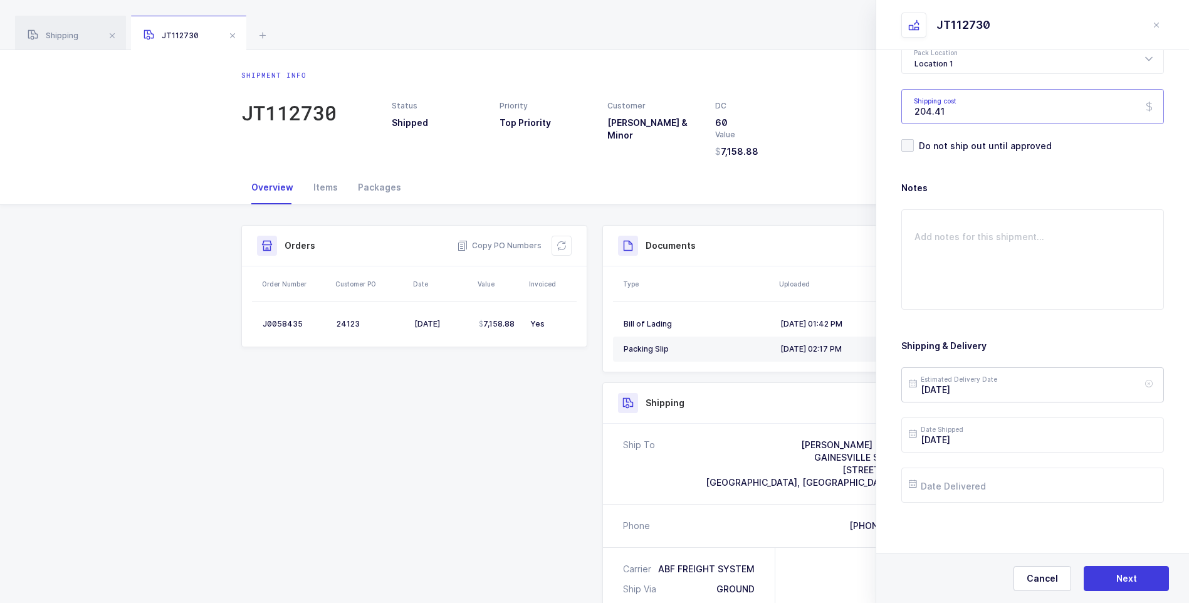
type input "204.41"
click at [1005, 392] on input "[DATE]" at bounding box center [1032, 384] width 263 height 35
click at [1084, 163] on button "Next Month" at bounding box center [1084, 162] width 8 height 8
click at [975, 221] on span "2" at bounding box center [976, 218] width 15 height 15
type input "[DATE]"
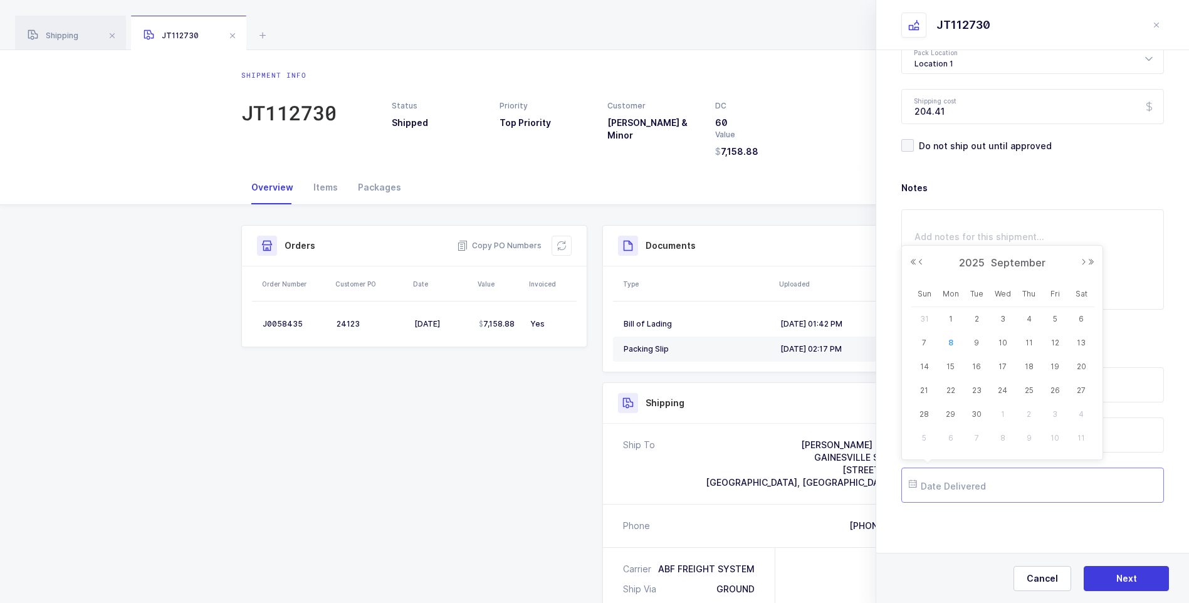
click at [968, 486] on input "text" at bounding box center [1032, 485] width 263 height 35
click at [1051, 323] on span "5" at bounding box center [1054, 318] width 15 height 15
type input "[DATE]"
click at [1106, 575] on button "Next" at bounding box center [1126, 578] width 85 height 25
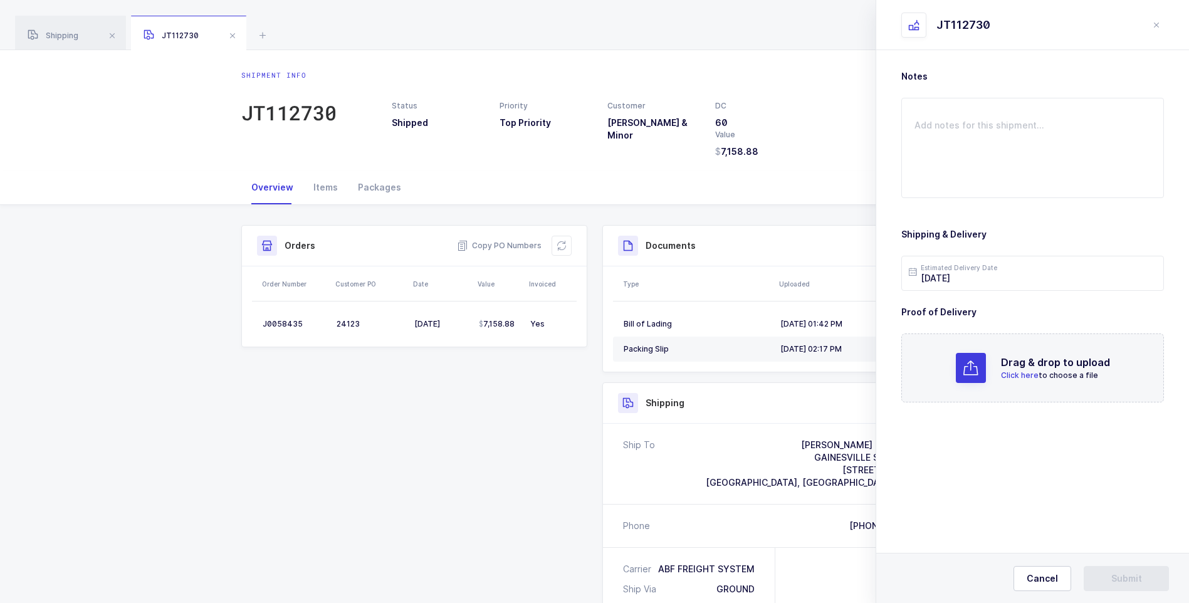
scroll to position [0, 0]
click at [1018, 374] on span "Click here" at bounding box center [1020, 374] width 38 height 9
click at [1109, 579] on button "Submit" at bounding box center [1126, 578] width 85 height 25
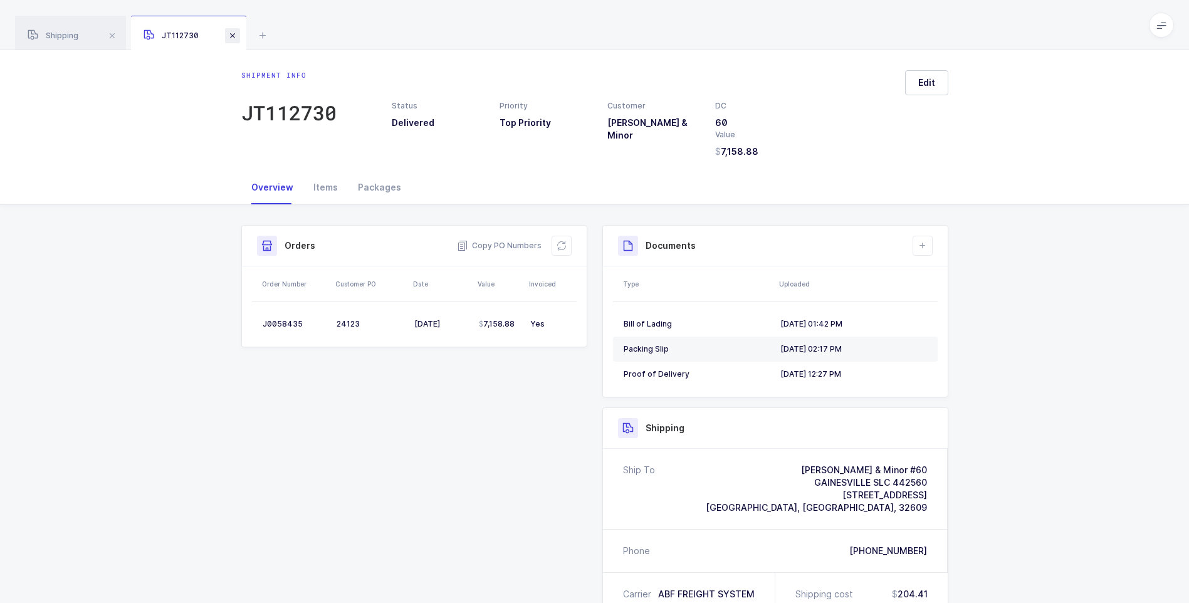
click at [234, 37] on span at bounding box center [232, 35] width 15 height 15
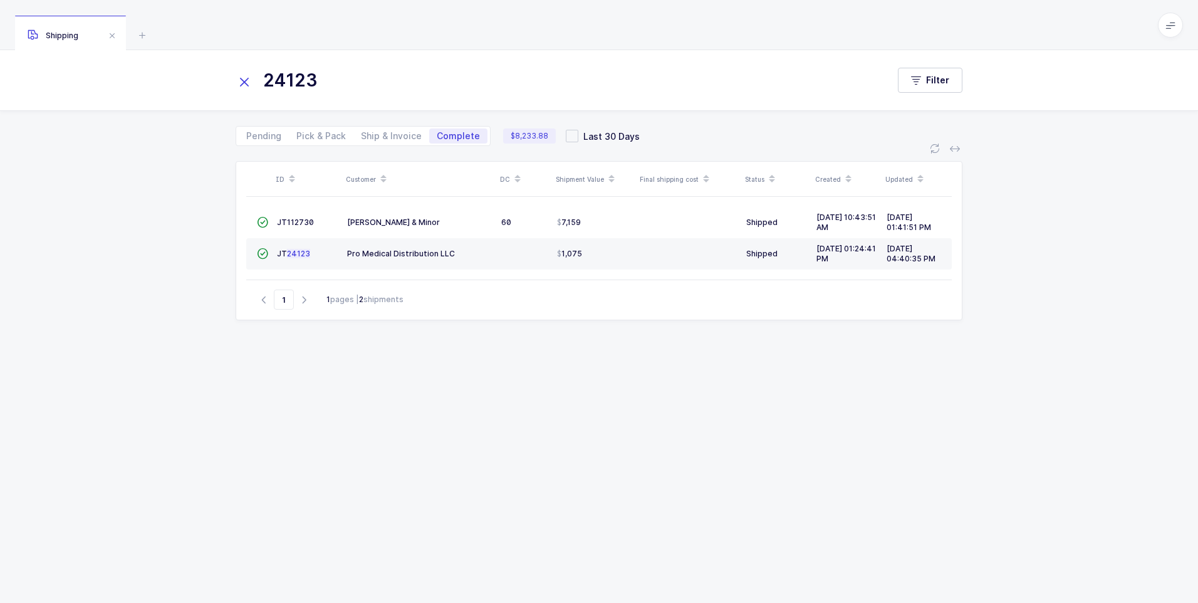
click at [242, 81] on icon at bounding box center [245, 82] width 18 height 18
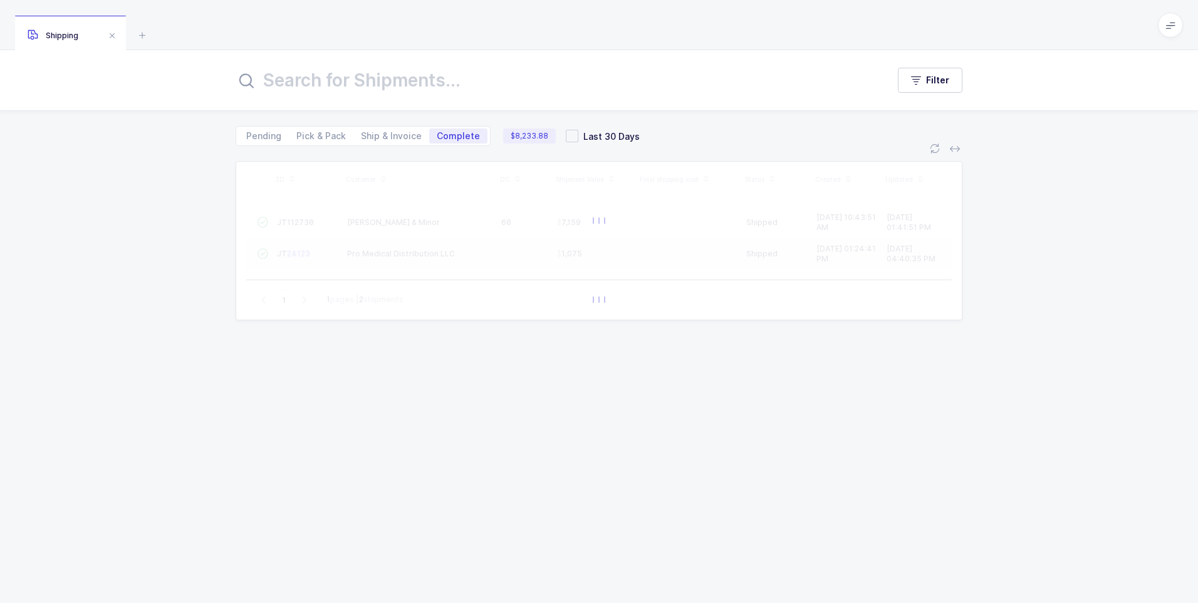
click at [285, 82] on input "text" at bounding box center [554, 80] width 637 height 30
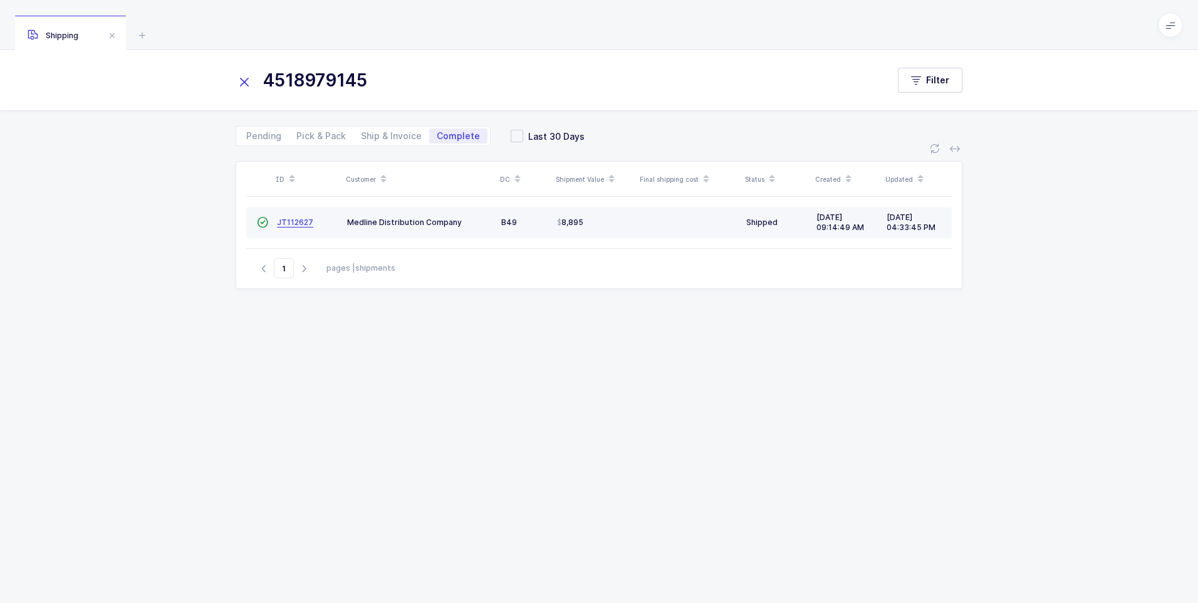
type input "4518979145"
click at [300, 222] on span "JT112627" at bounding box center [295, 221] width 36 height 9
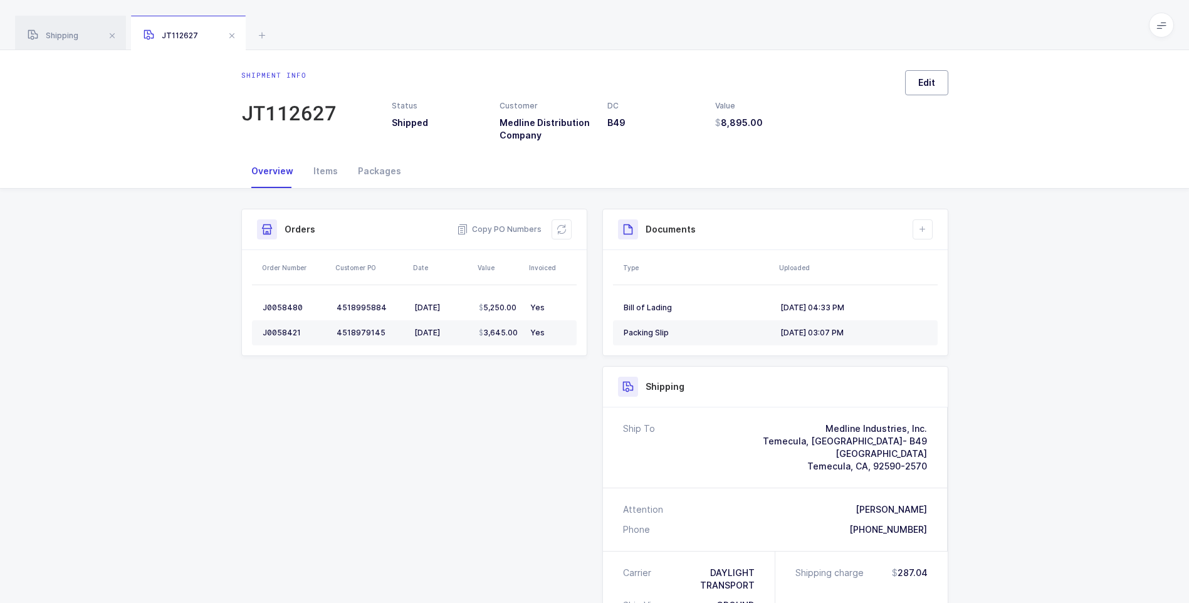
click at [911, 85] on button "Edit" at bounding box center [926, 82] width 43 height 25
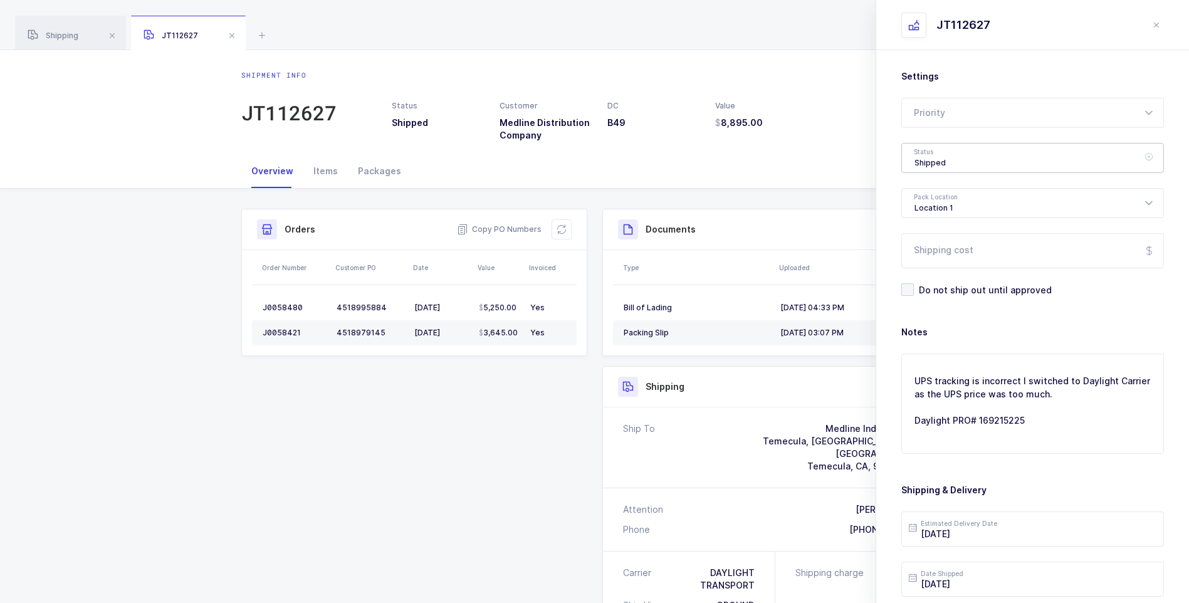
click at [944, 158] on div "Shipped" at bounding box center [1032, 158] width 263 height 30
click at [938, 275] on span "Delivered" at bounding box center [935, 273] width 42 height 11
type input "Delivered"
click at [933, 257] on input "Shipping cost" at bounding box center [1032, 250] width 263 height 35
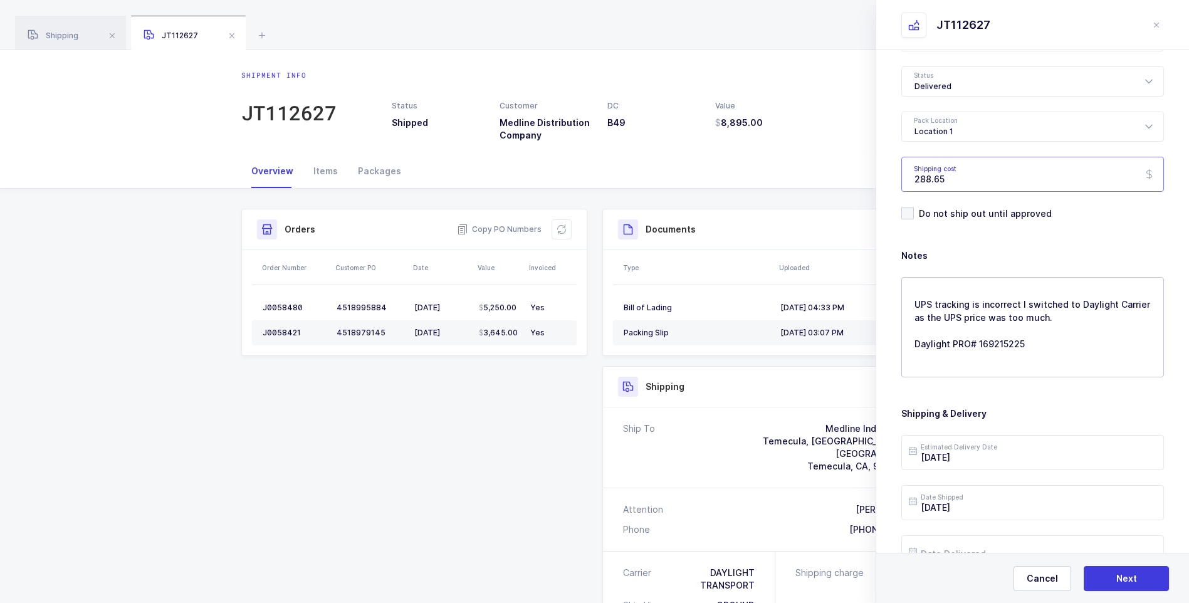
scroll to position [125, 0]
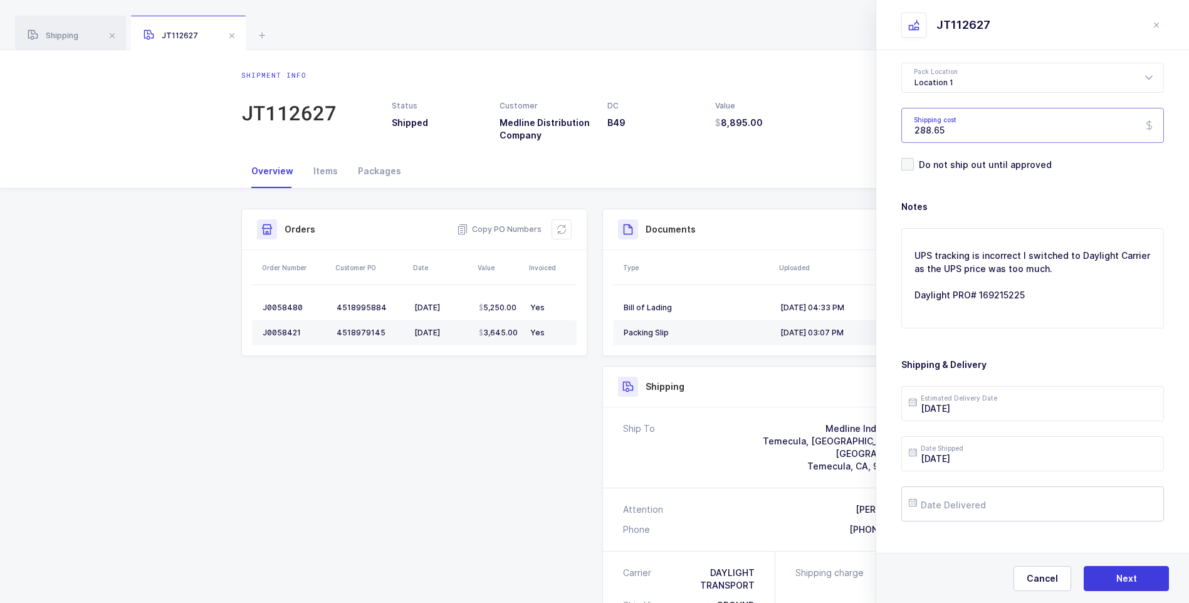
type input "288.65"
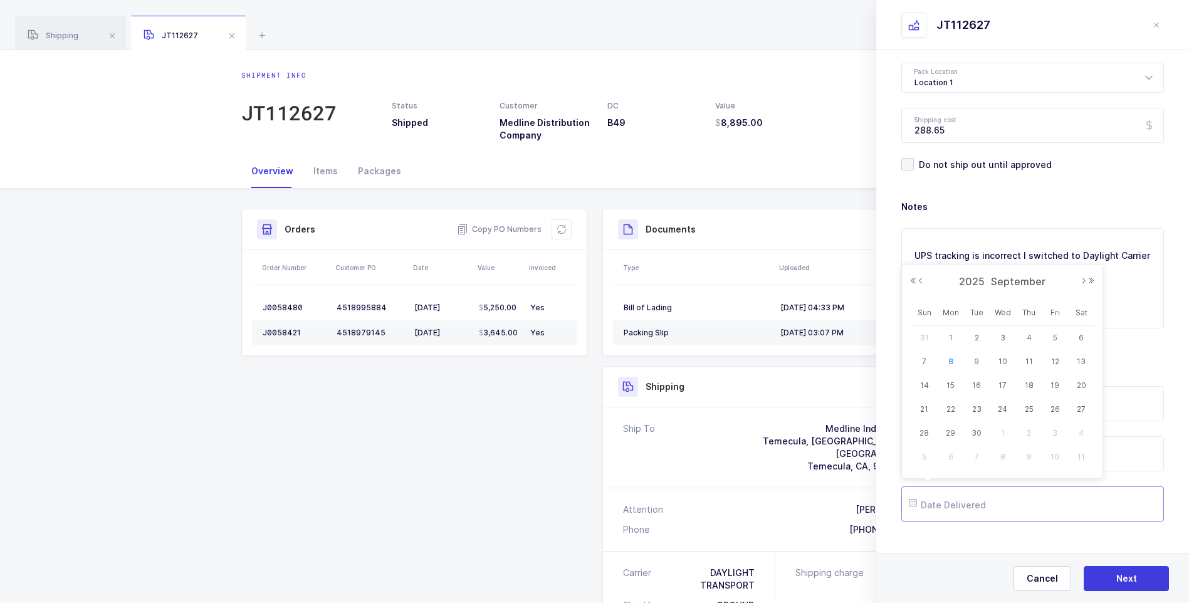
click at [965, 507] on input "text" at bounding box center [1032, 503] width 263 height 35
click at [1055, 333] on span "5" at bounding box center [1054, 337] width 15 height 15
type input "[DATE]"
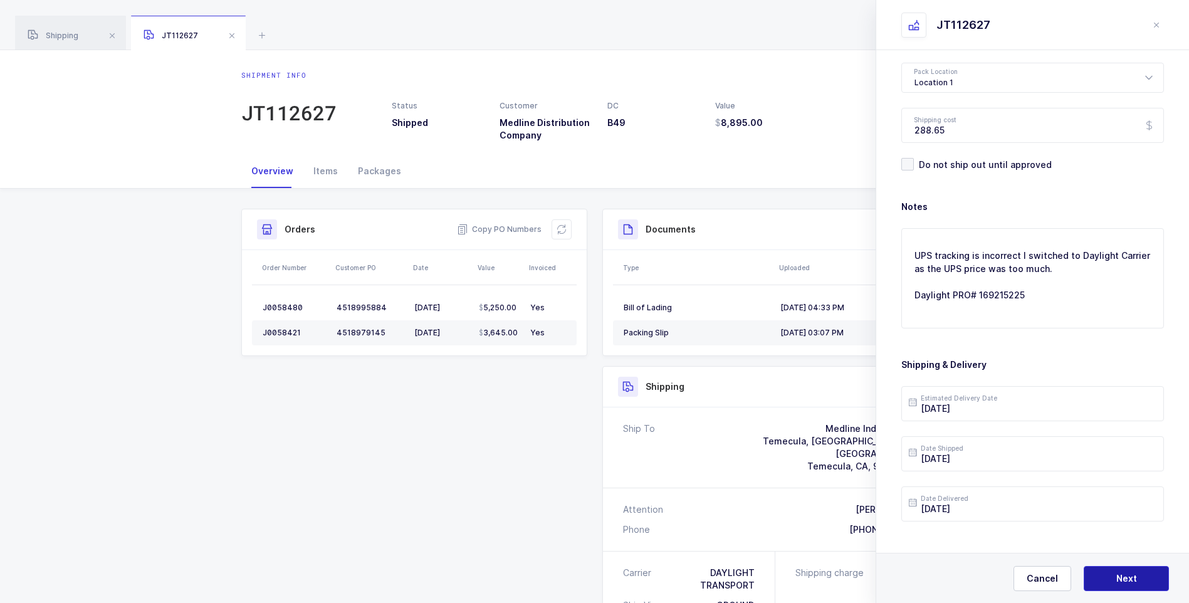
click at [1118, 579] on span "Next" at bounding box center [1126, 578] width 21 height 13
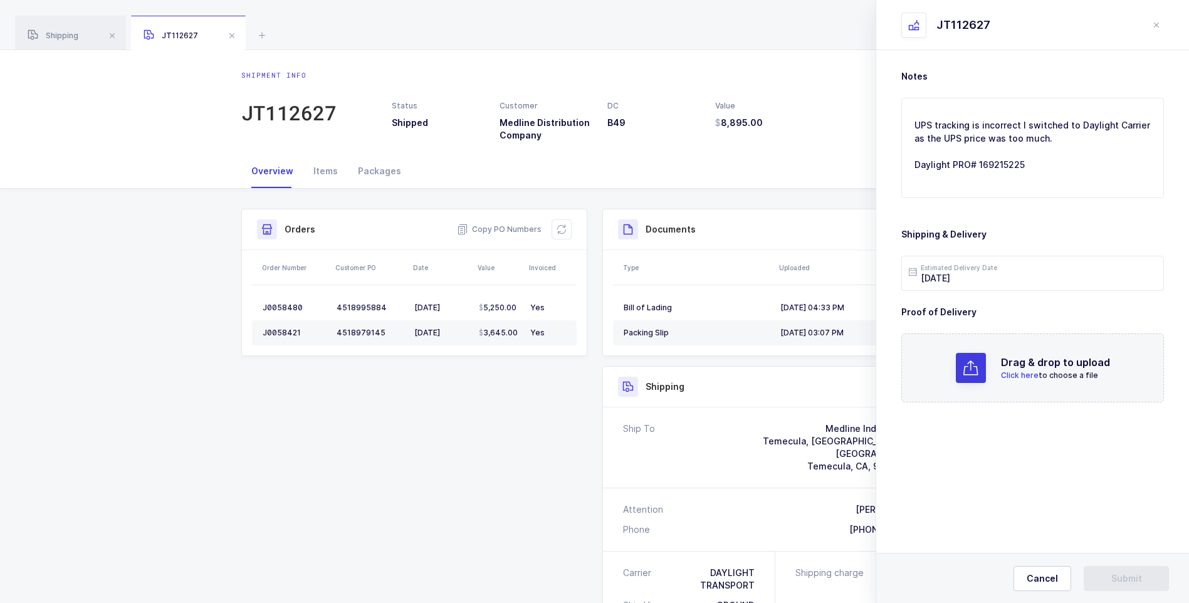
click at [1013, 372] on span "Click here" at bounding box center [1020, 374] width 38 height 9
click at [1117, 585] on button "Submit" at bounding box center [1126, 578] width 85 height 25
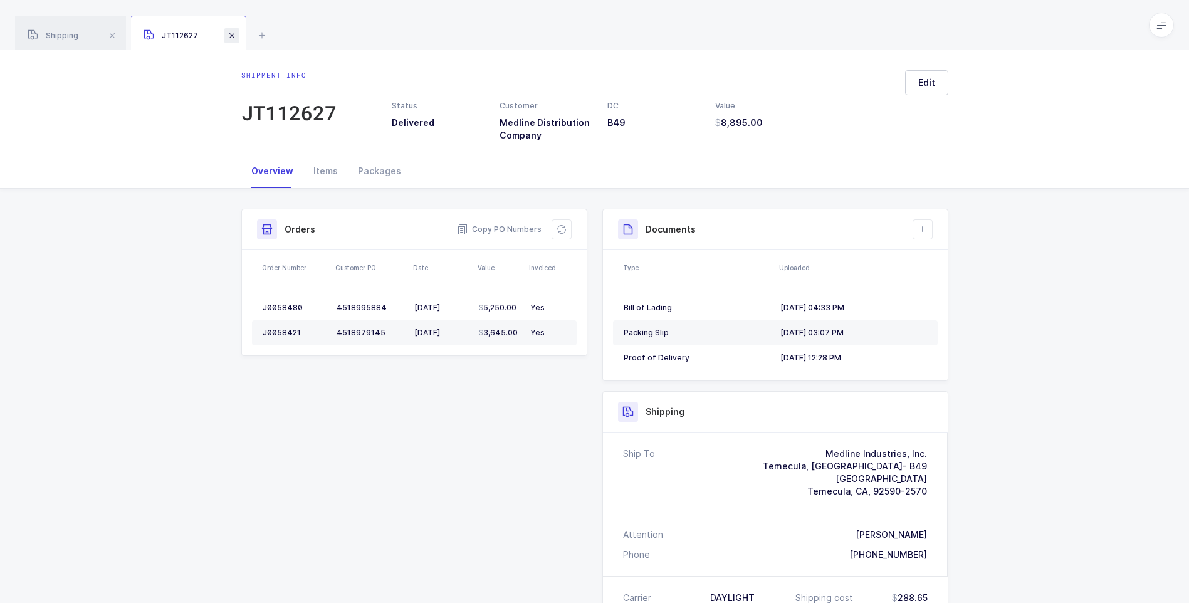
drag, startPoint x: 233, startPoint y: 39, endPoint x: 246, endPoint y: 52, distance: 18.6
click at [233, 39] on span at bounding box center [231, 35] width 15 height 15
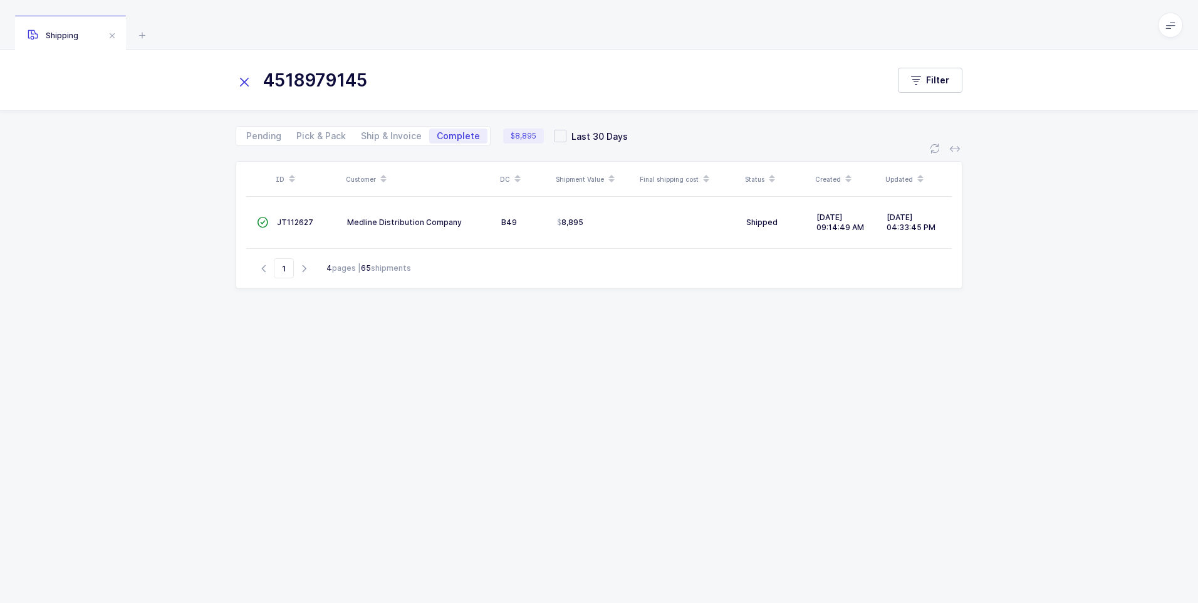
drag, startPoint x: 248, startPoint y: 81, endPoint x: 262, endPoint y: 77, distance: 14.3
click at [258, 78] on div "4518979145" at bounding box center [562, 80] width 652 height 30
click at [282, 80] on input "4518979145" at bounding box center [554, 80] width 637 height 30
click at [243, 80] on icon at bounding box center [245, 82] width 18 height 18
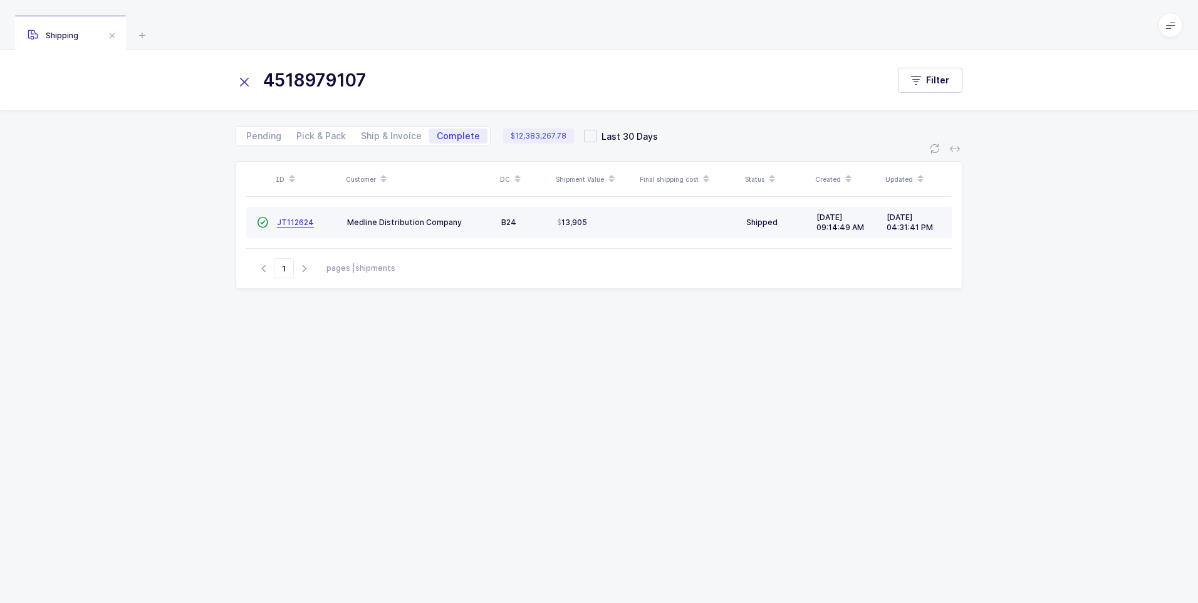
type input "4518979107"
click at [281, 226] on span "JT112624" at bounding box center [295, 221] width 37 height 9
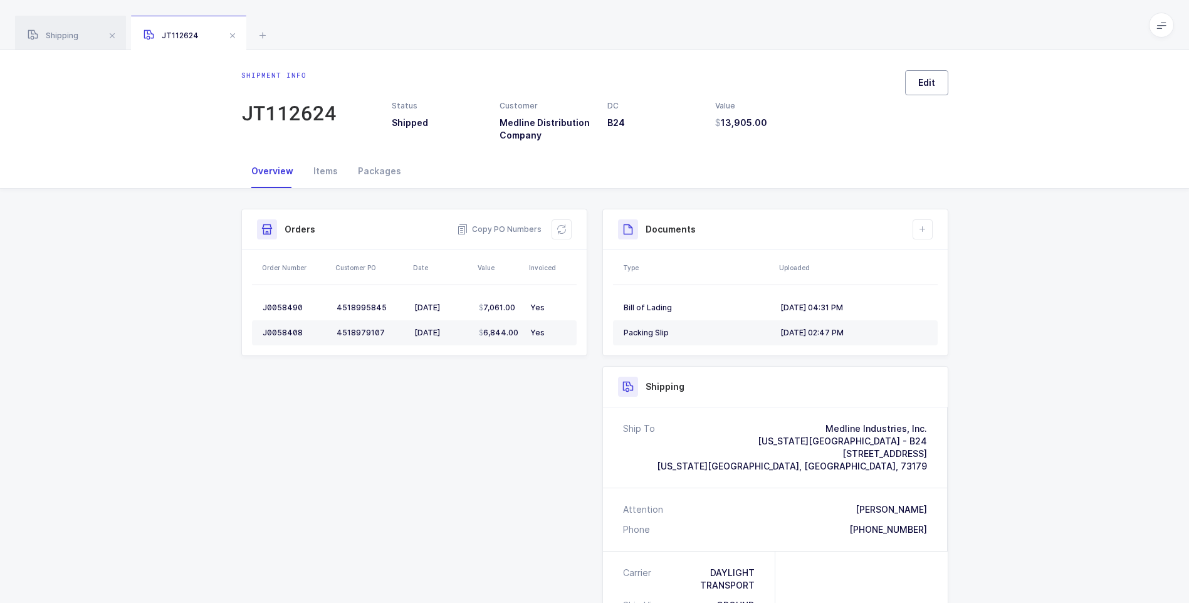
click at [928, 84] on span "Edit" at bounding box center [926, 82] width 17 height 13
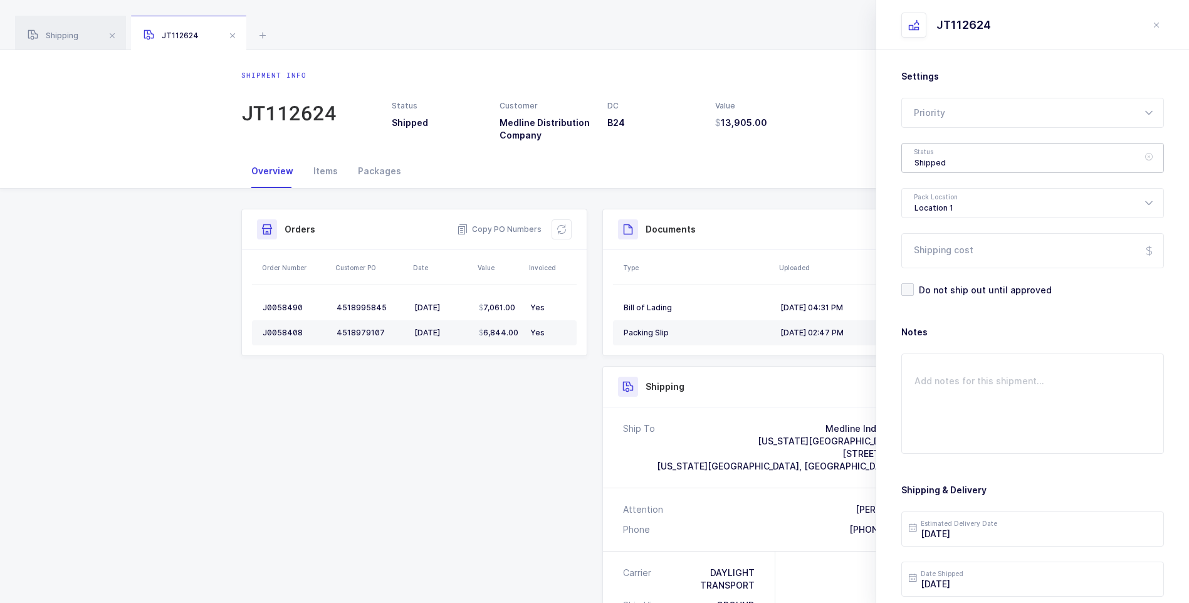
click at [933, 157] on div "Shipped" at bounding box center [1032, 158] width 263 height 30
click at [932, 274] on span "Delivered" at bounding box center [935, 273] width 42 height 11
type input "Delivered"
click at [937, 254] on input "Shipping cost" at bounding box center [1032, 250] width 263 height 35
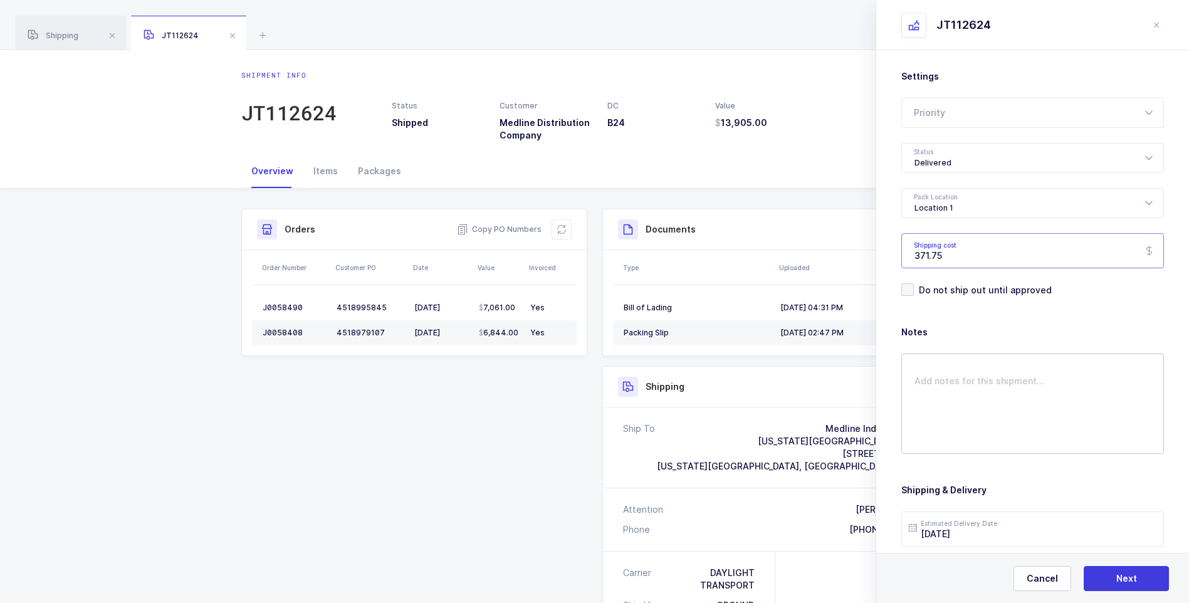
type input "371.75"
click at [924, 365] on textarea at bounding box center [1032, 403] width 263 height 100
type textarea "DISPUTING REVISED DIMS RESULTING IN BILLING FOR $539.45 WROTE CS"
click at [1109, 322] on form "Settings Priority Rush Overnight Top Priority Status Delivered Pending Ready to…" at bounding box center [1032, 358] width 263 height 577
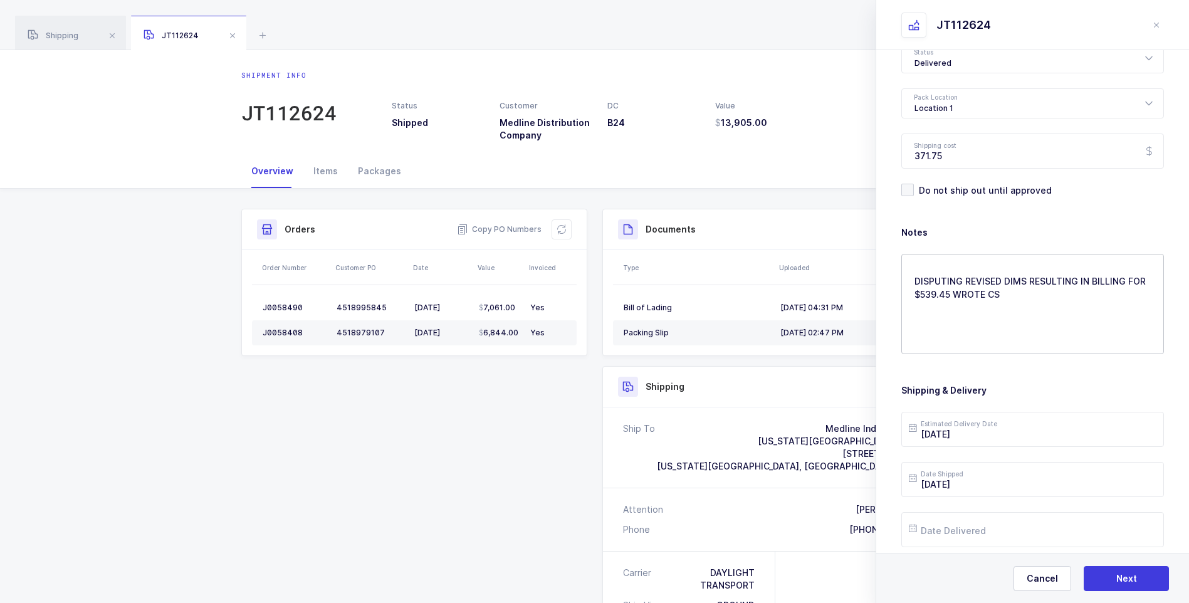
scroll to position [144, 0]
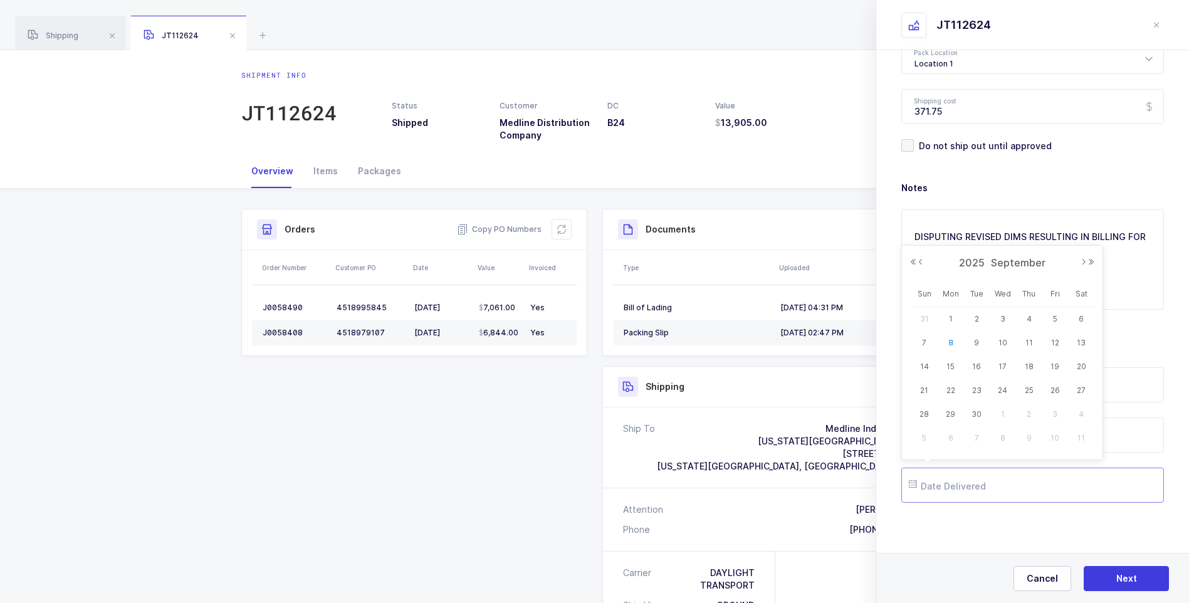
click at [988, 488] on input "text" at bounding box center [1032, 485] width 263 height 35
click at [1060, 318] on span "5" at bounding box center [1054, 318] width 15 height 15
type input "[DATE]"
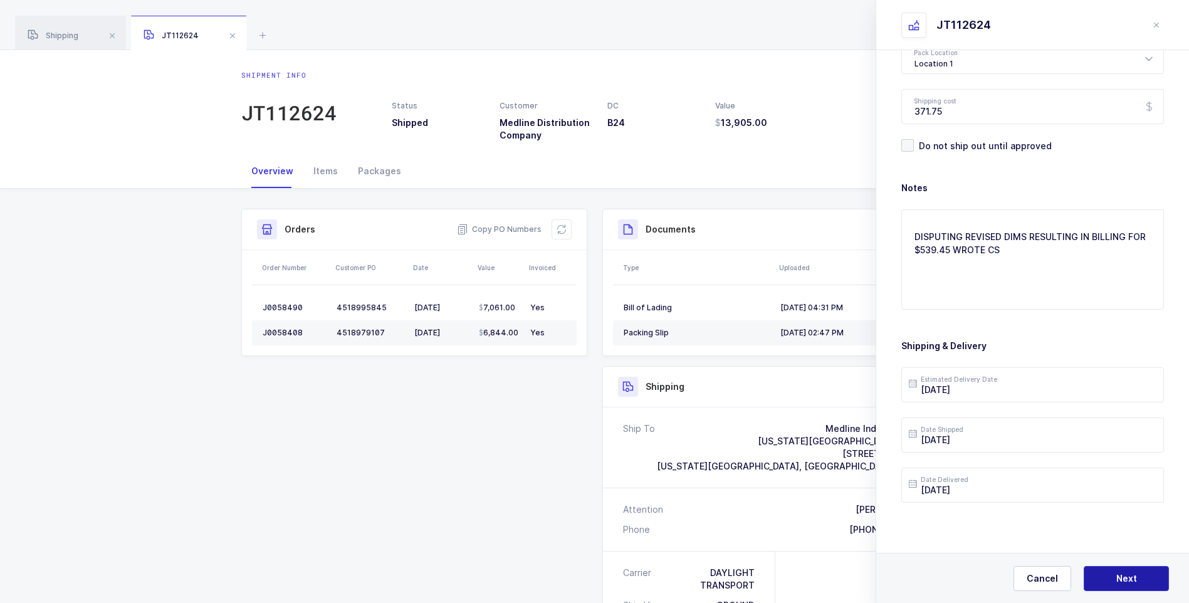
click at [1119, 573] on span "Next" at bounding box center [1126, 578] width 21 height 13
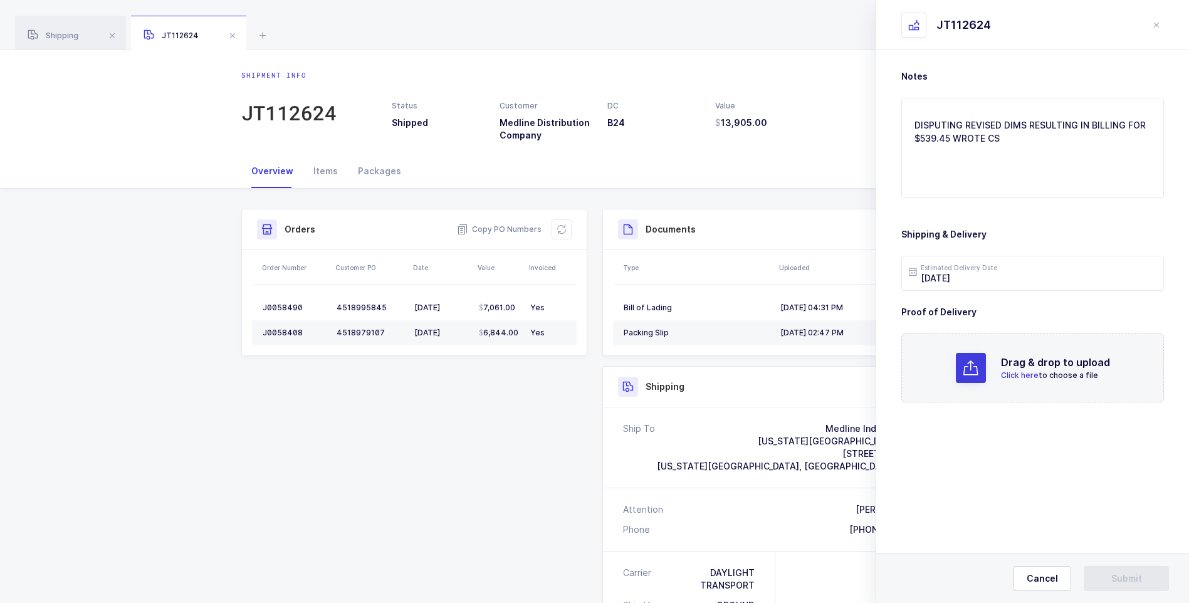
scroll to position [0, 0]
click at [1006, 375] on span "Click here" at bounding box center [1020, 374] width 38 height 9
click at [1111, 582] on span "Submit" at bounding box center [1126, 578] width 31 height 13
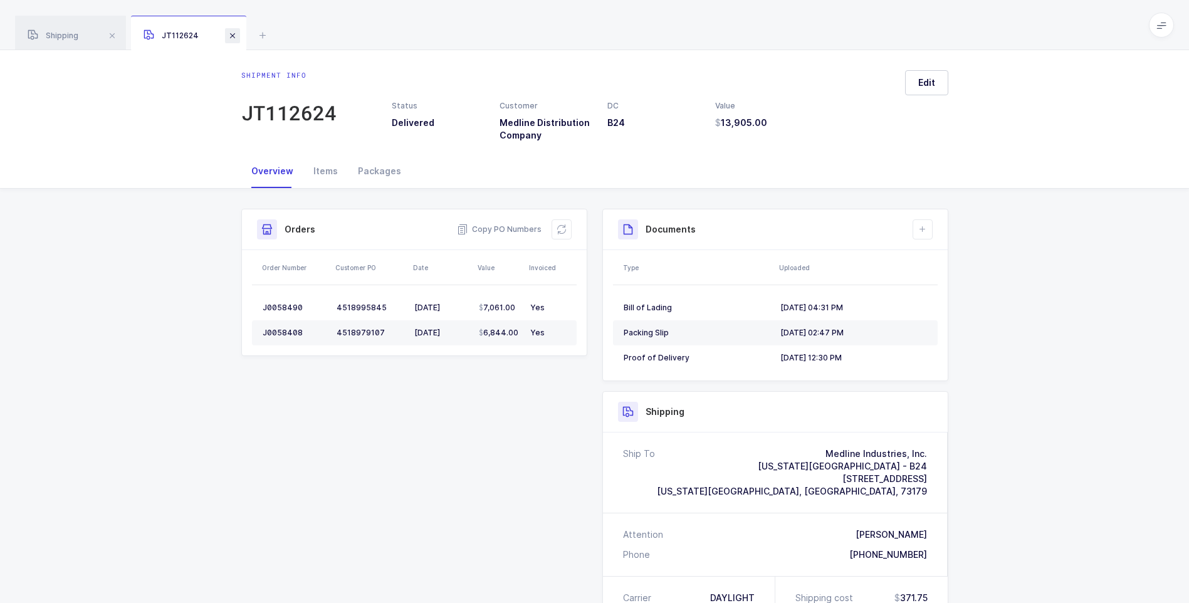
click at [233, 33] on span at bounding box center [232, 35] width 15 height 15
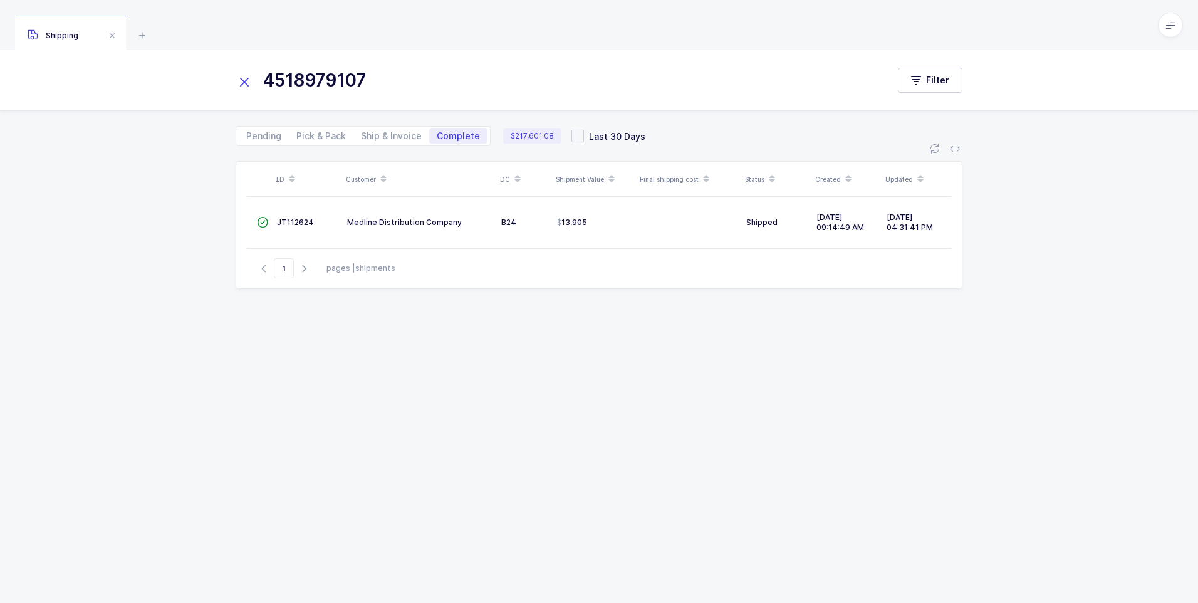
drag, startPoint x: 244, startPoint y: 78, endPoint x: 275, endPoint y: 75, distance: 31.6
click at [256, 78] on div "4518979107" at bounding box center [562, 80] width 652 height 30
click at [275, 75] on input "4518979107" at bounding box center [554, 80] width 637 height 30
click at [239, 78] on icon at bounding box center [245, 82] width 18 height 18
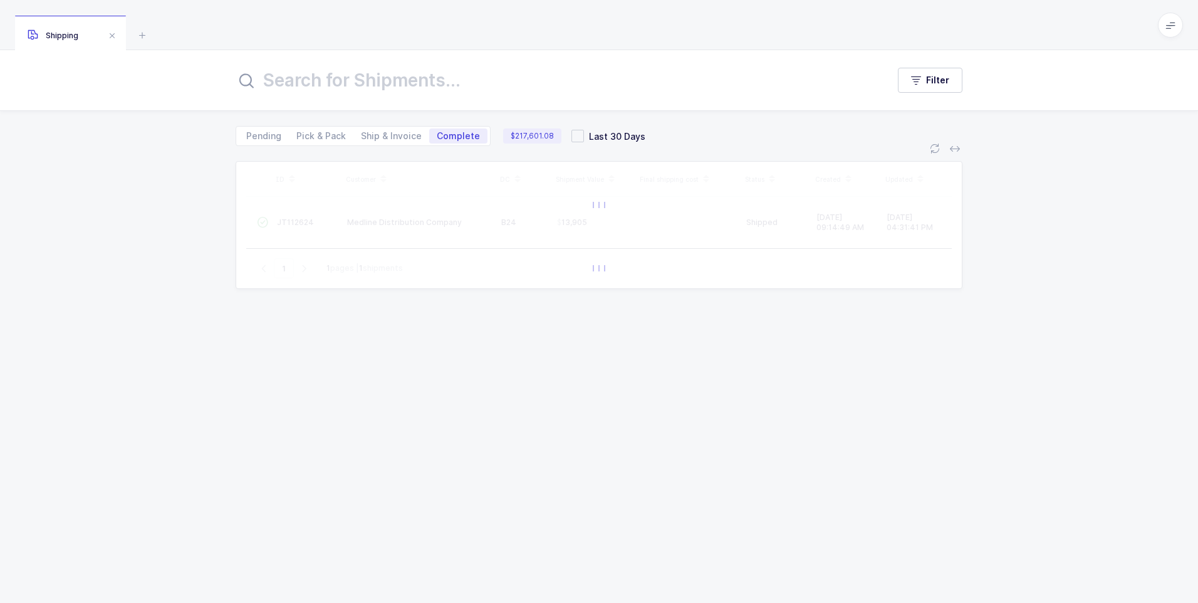
click at [249, 80] on icon at bounding box center [246, 80] width 15 height 15
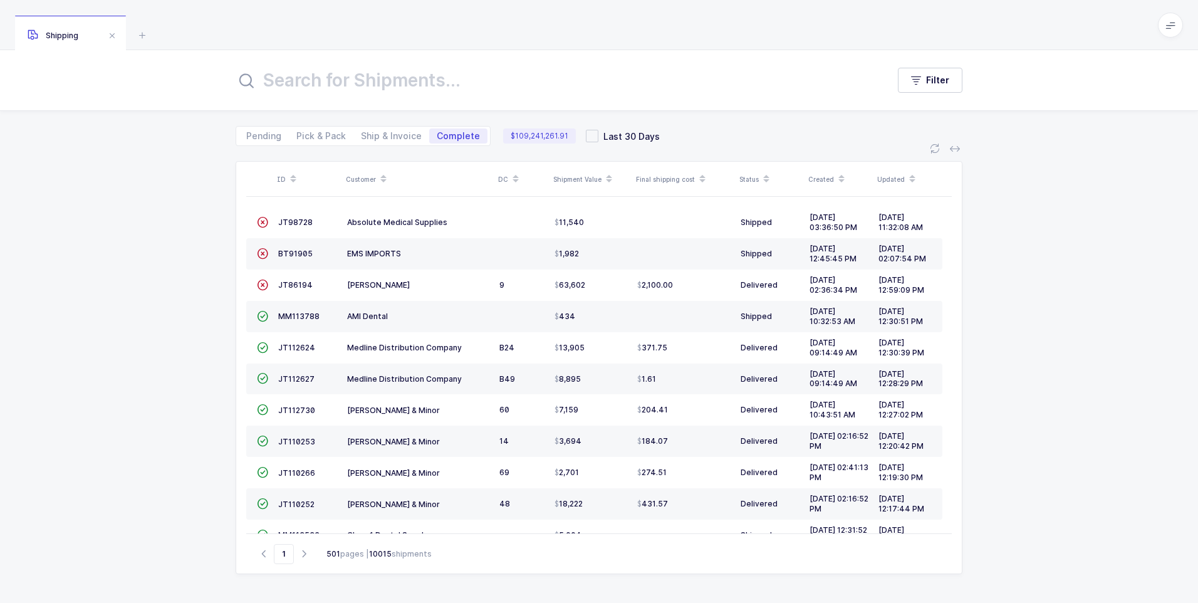
click at [280, 81] on input "text" at bounding box center [554, 80] width 637 height 30
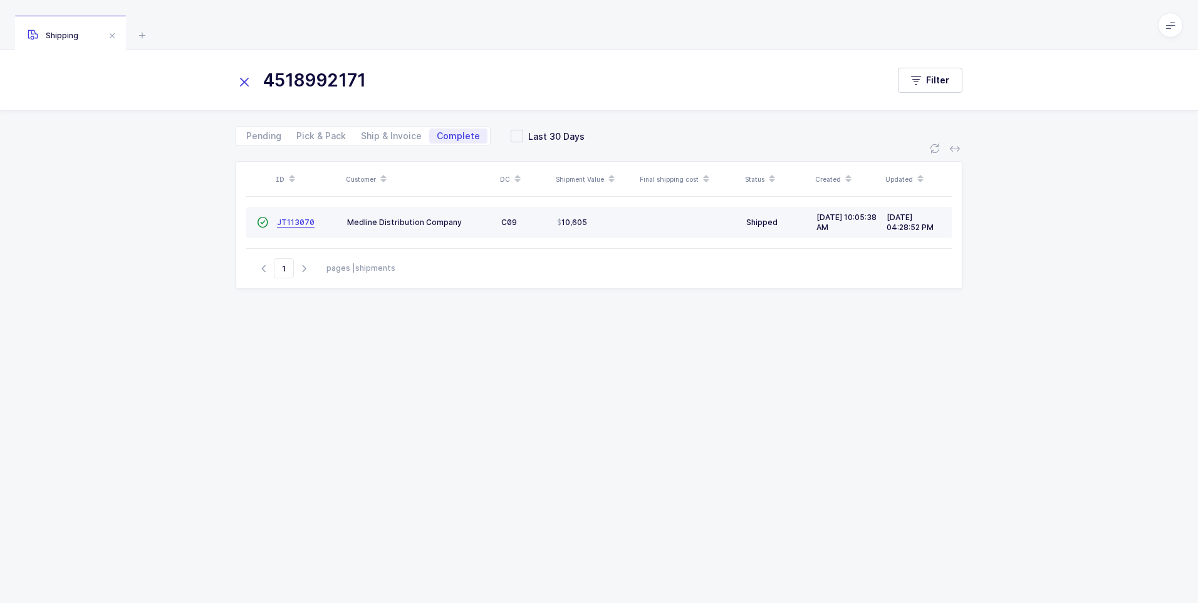
type input "4518992171"
click at [300, 220] on span "JT113070" at bounding box center [296, 221] width 38 height 9
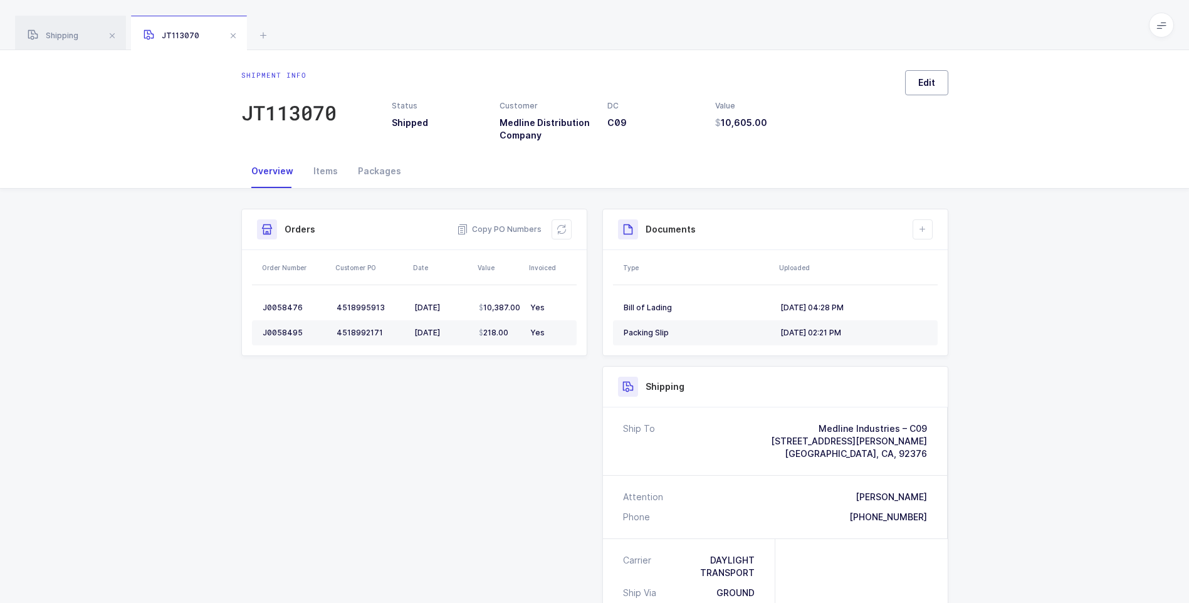
click at [912, 84] on button "Edit" at bounding box center [926, 82] width 43 height 25
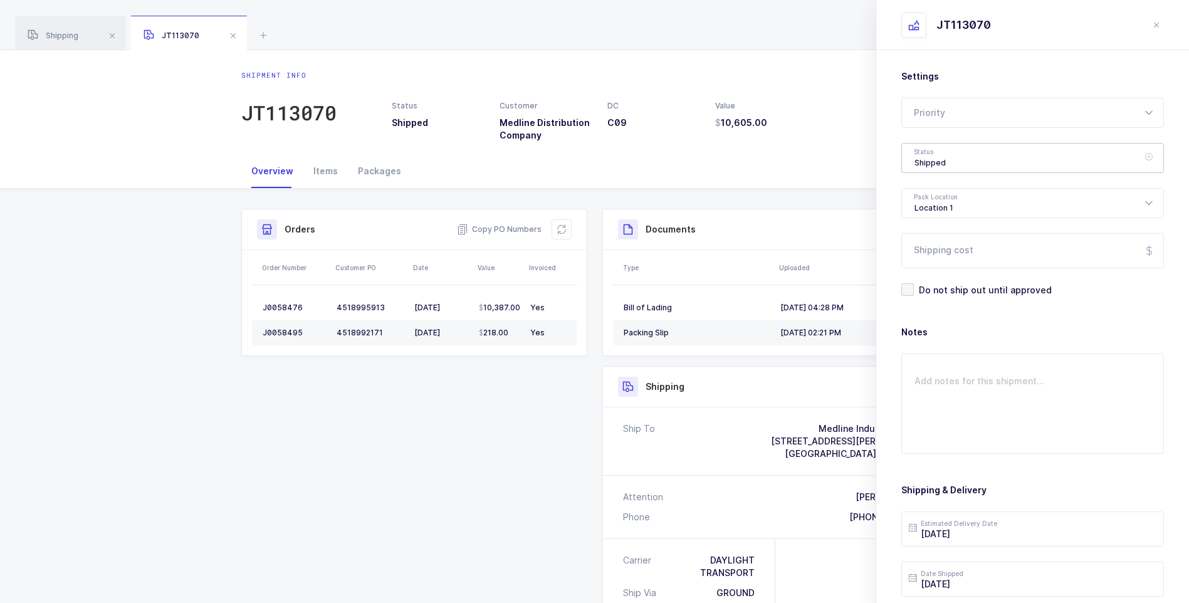
click at [931, 154] on div "Shipped" at bounding box center [1032, 158] width 263 height 30
click at [933, 273] on span "Delivered" at bounding box center [935, 273] width 42 height 11
type input "Delivered"
click at [945, 248] on input "Shipping cost" at bounding box center [1032, 250] width 263 height 35
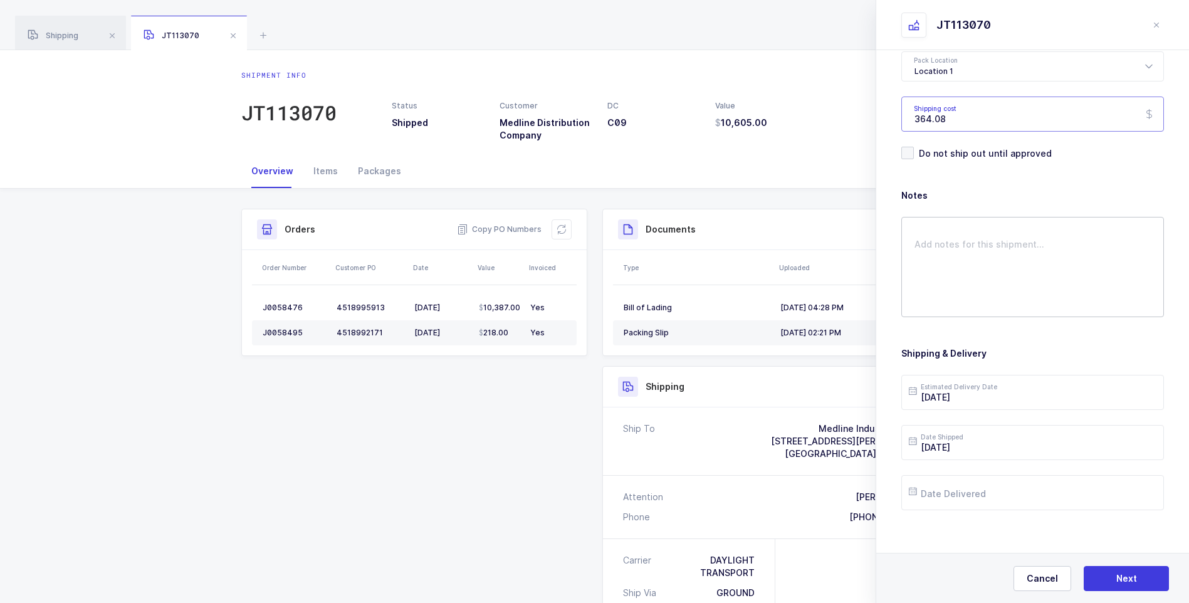
scroll to position [144, 0]
type input "364.08"
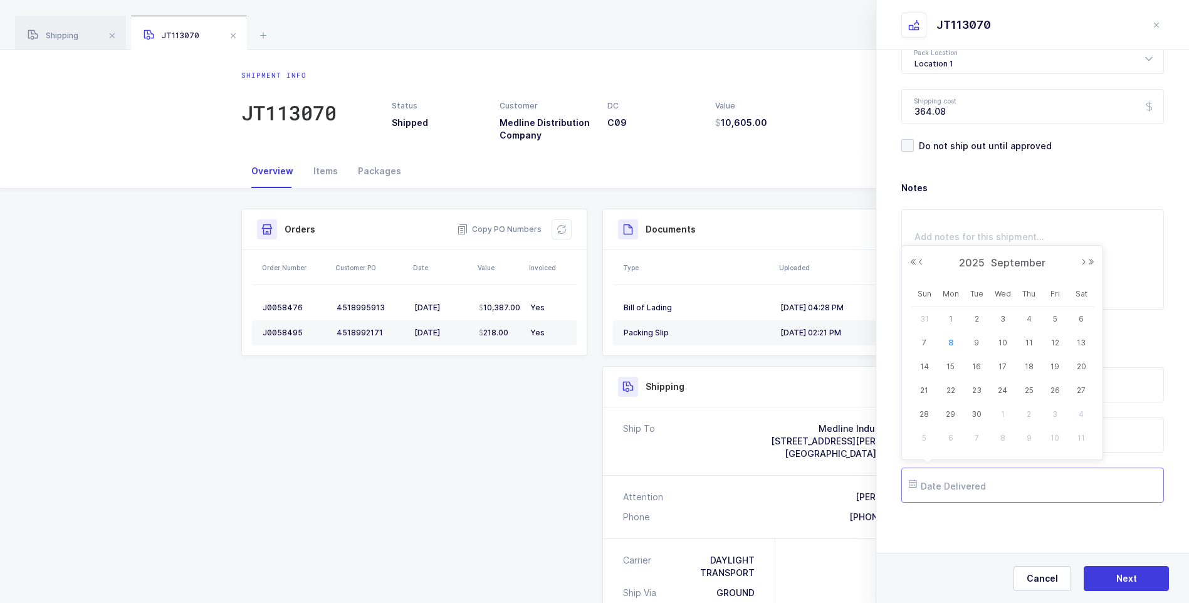
click at [971, 488] on input "text" at bounding box center [1032, 485] width 263 height 35
click at [1054, 320] on span "5" at bounding box center [1054, 318] width 15 height 15
type input "[DATE]"
click at [1129, 578] on span "Next" at bounding box center [1126, 578] width 21 height 13
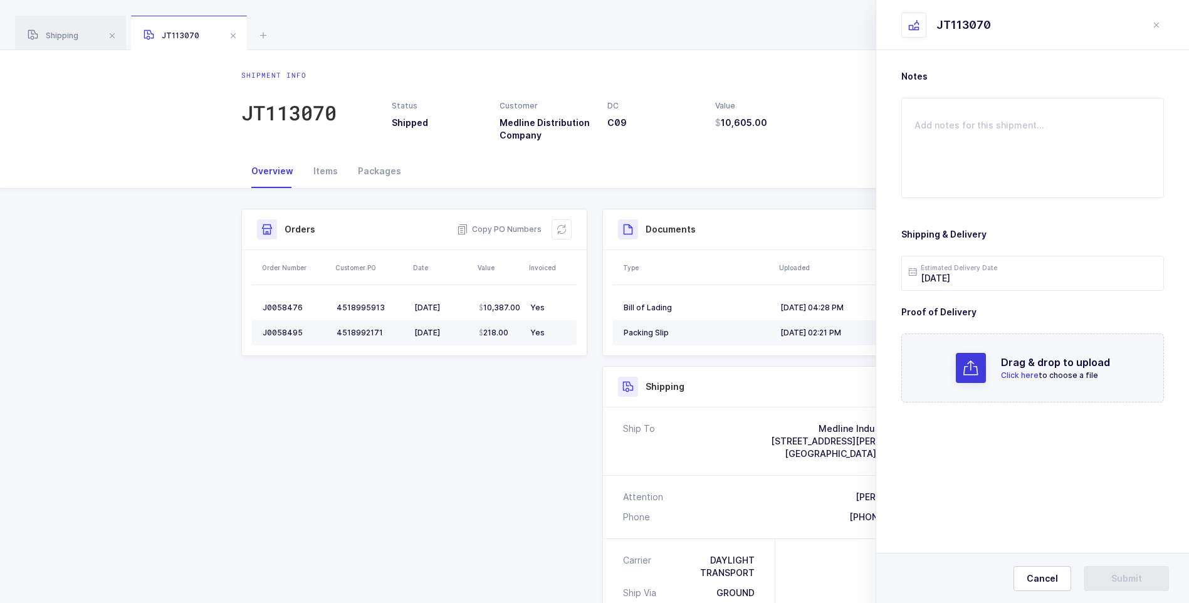
click at [1027, 376] on span "Click here" at bounding box center [1020, 374] width 38 height 9
click at [1119, 577] on span "Submit" at bounding box center [1126, 578] width 31 height 13
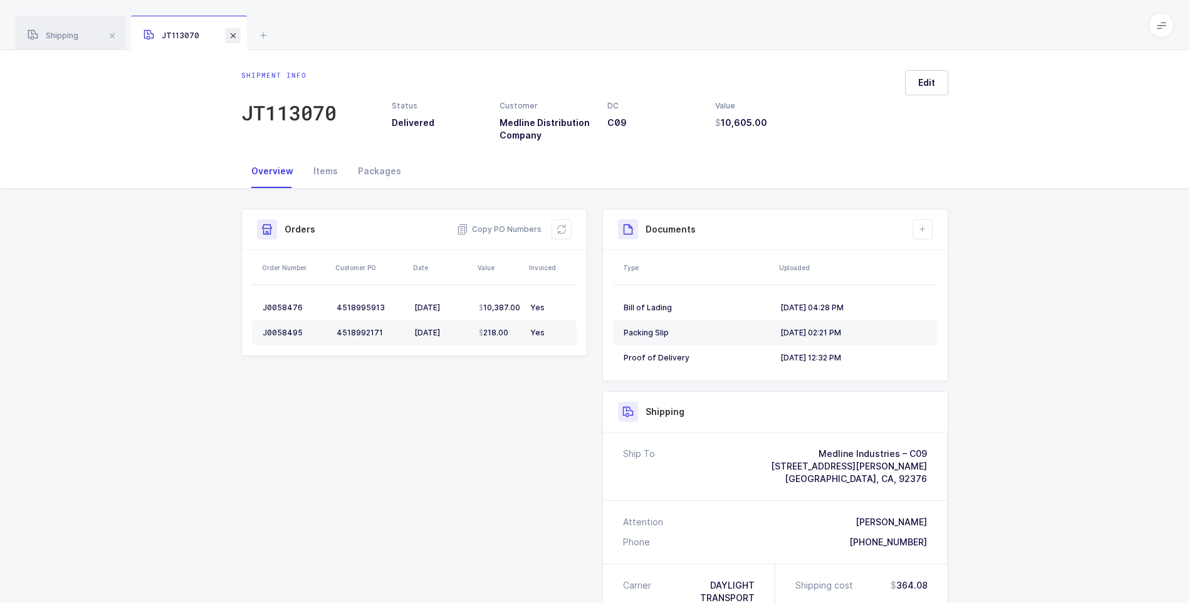
click at [232, 36] on span at bounding box center [233, 35] width 15 height 15
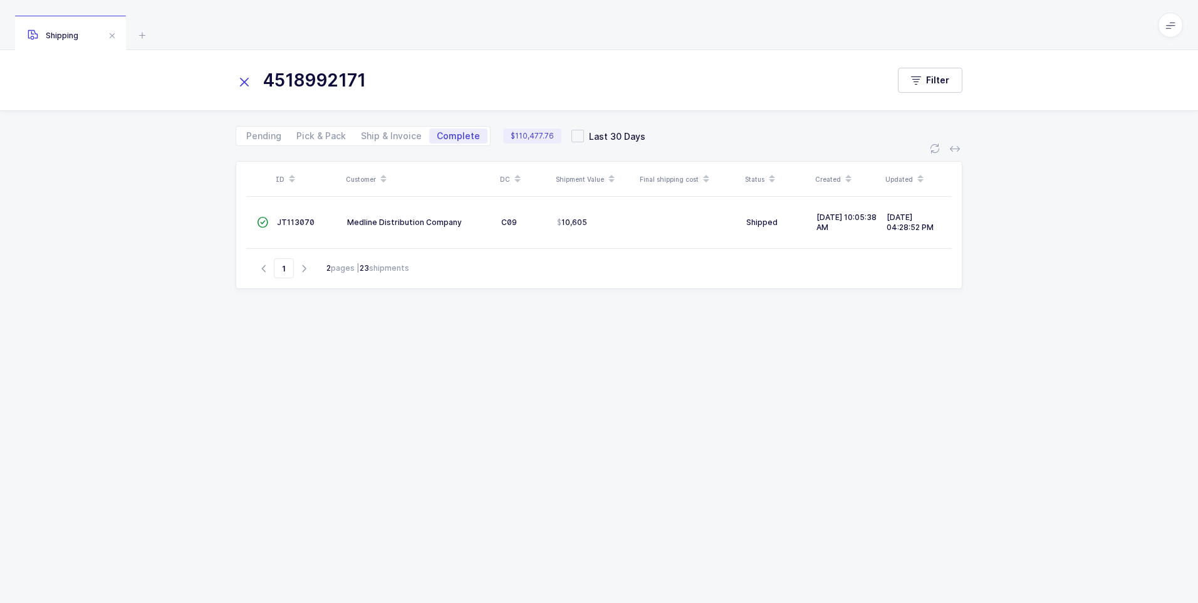
click at [237, 80] on icon at bounding box center [245, 82] width 18 height 18
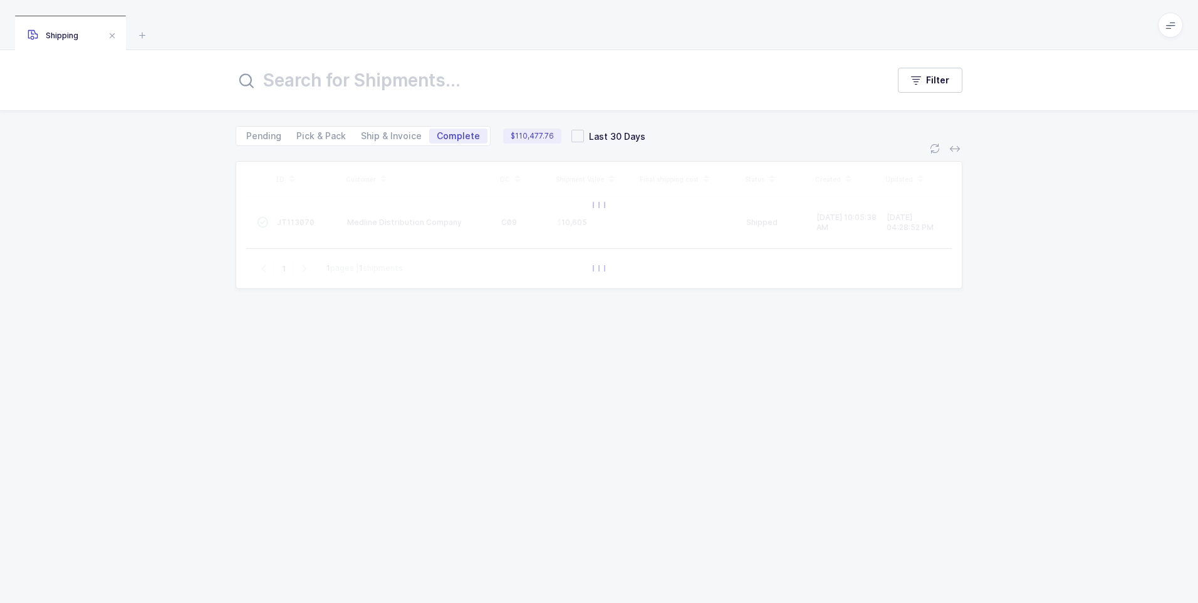
click at [262, 95] on div "Filter" at bounding box center [599, 80] width 1198 height 60
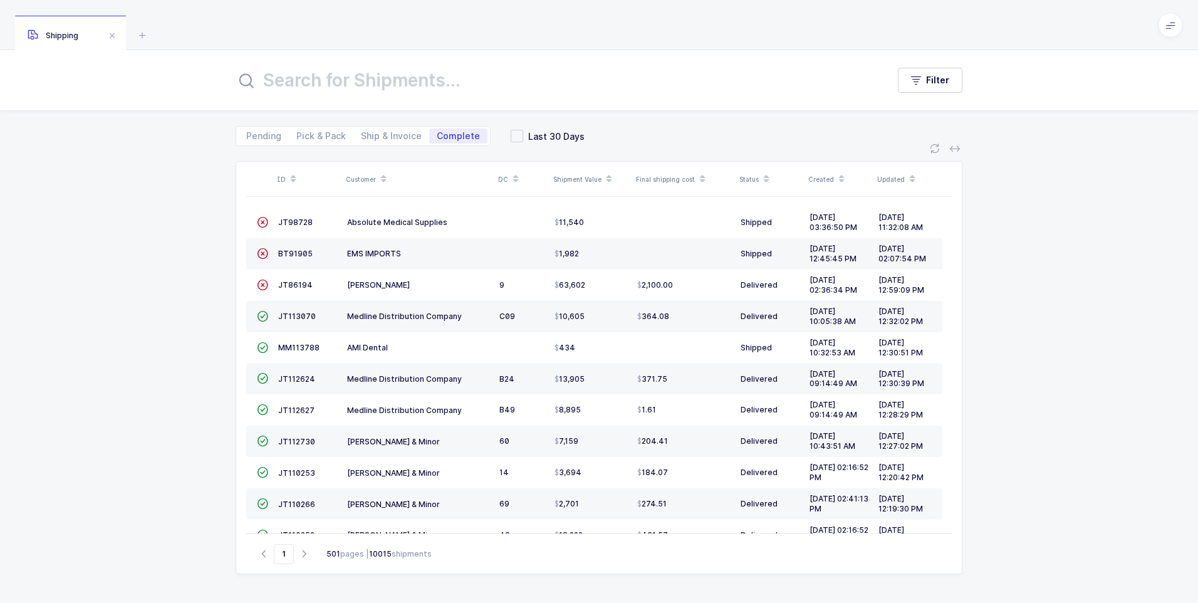
click at [271, 76] on input "text" at bounding box center [554, 80] width 637 height 30
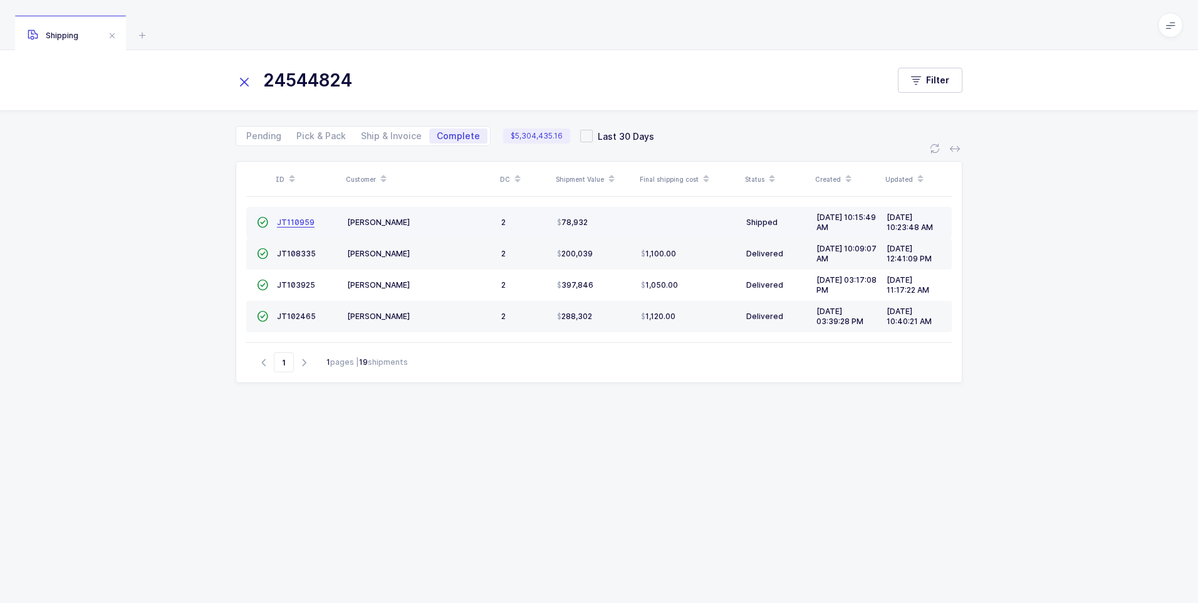
type input "24544824"
click at [290, 227] on link "JT110959" at bounding box center [296, 222] width 38 height 10
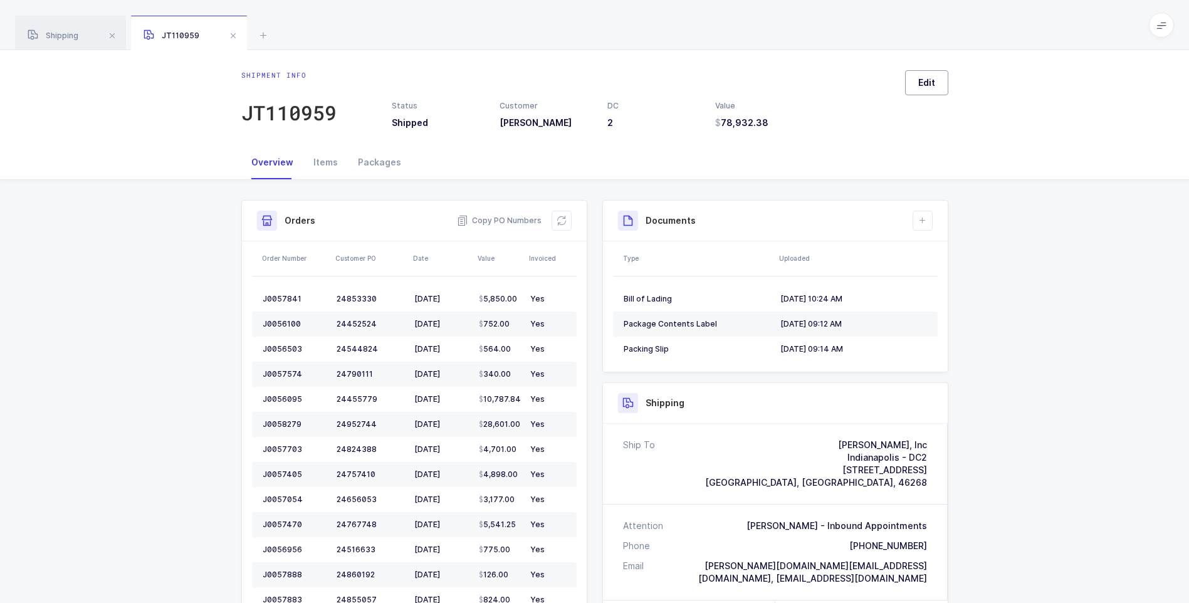
click at [923, 82] on span "Edit" at bounding box center [926, 82] width 17 height 13
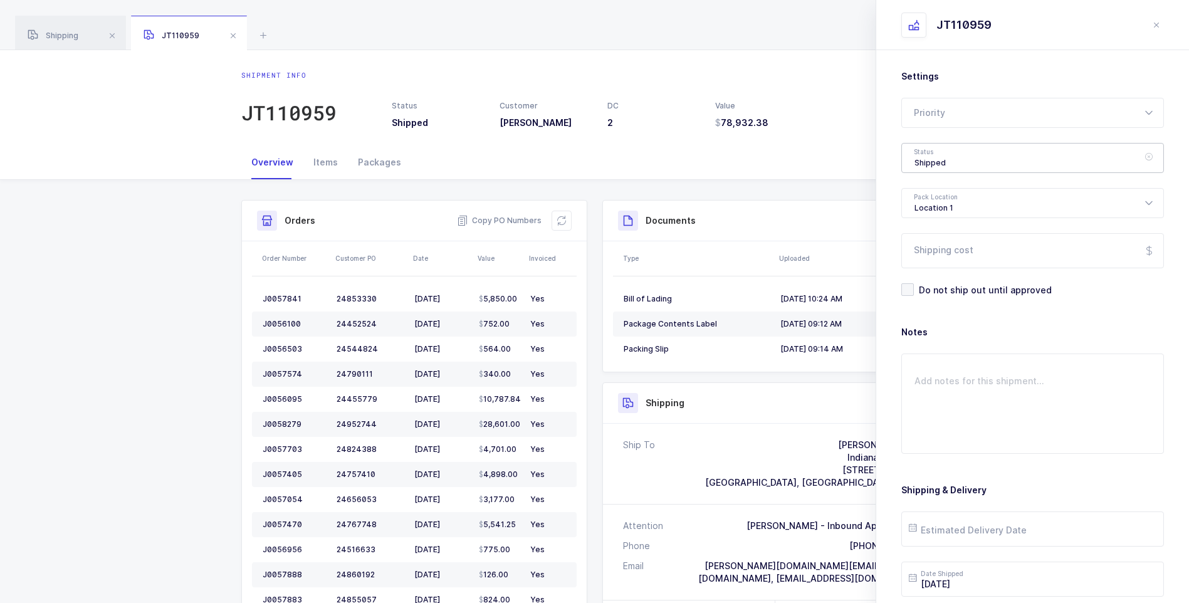
click at [943, 157] on div "Shipped" at bounding box center [1032, 158] width 263 height 30
click at [938, 267] on li "Delivered" at bounding box center [1037, 274] width 261 height 20
type input "Delivered"
click at [946, 258] on input "Shipping cost" at bounding box center [1032, 250] width 263 height 35
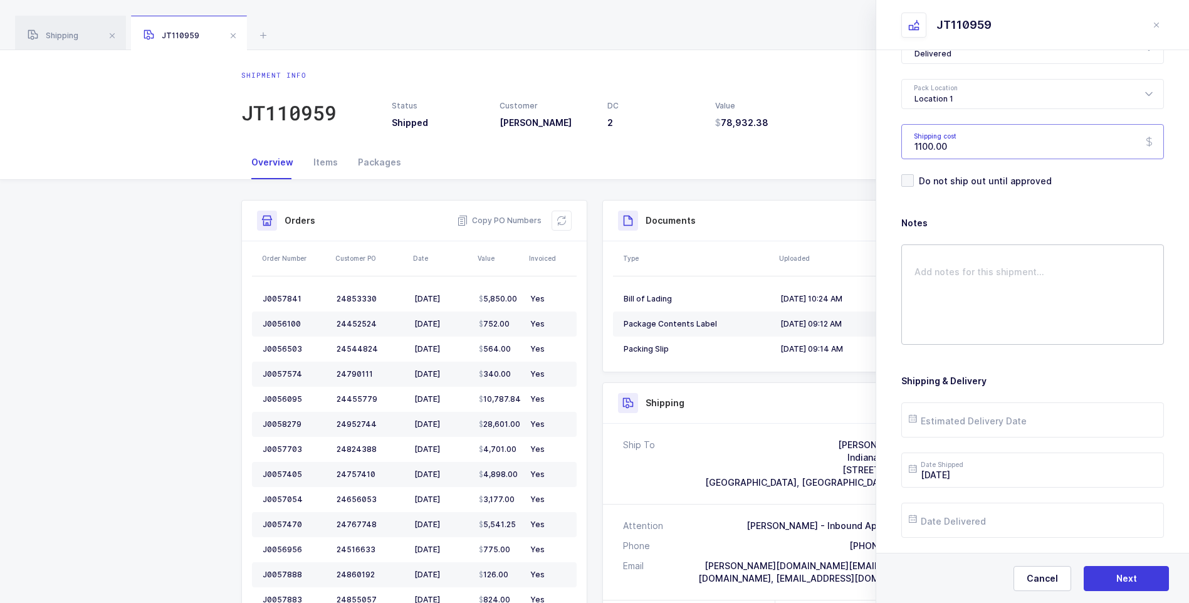
scroll to position [125, 0]
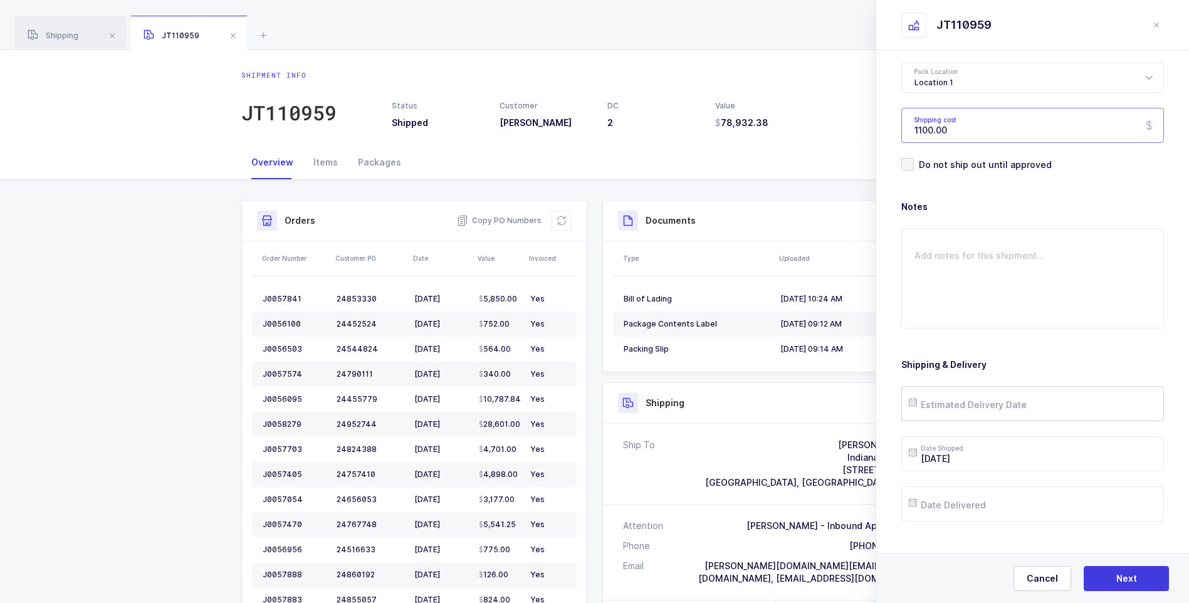
type input "1100.00"
click at [971, 406] on input "text" at bounding box center [1032, 403] width 263 height 35
click at [998, 236] on span "3" at bounding box center [1002, 237] width 15 height 15
type input "[DATE]"
click at [988, 505] on input "text" at bounding box center [1032, 503] width 263 height 35
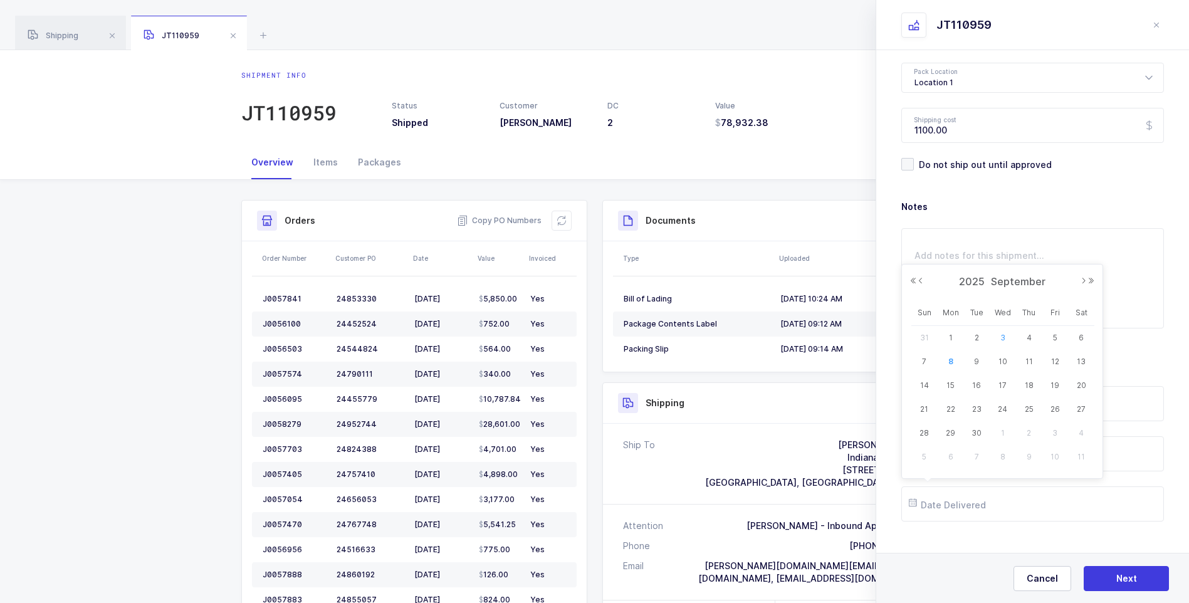
click at [1000, 335] on span "3" at bounding box center [1002, 337] width 15 height 15
type input "[DATE]"
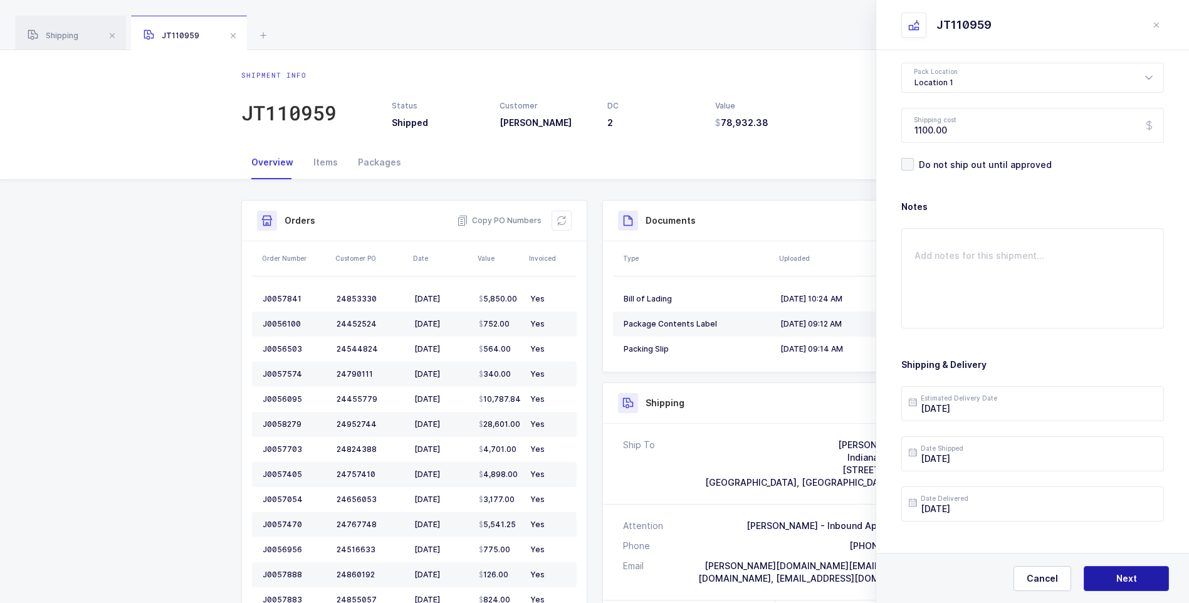
click at [1121, 578] on span "Next" at bounding box center [1126, 578] width 21 height 13
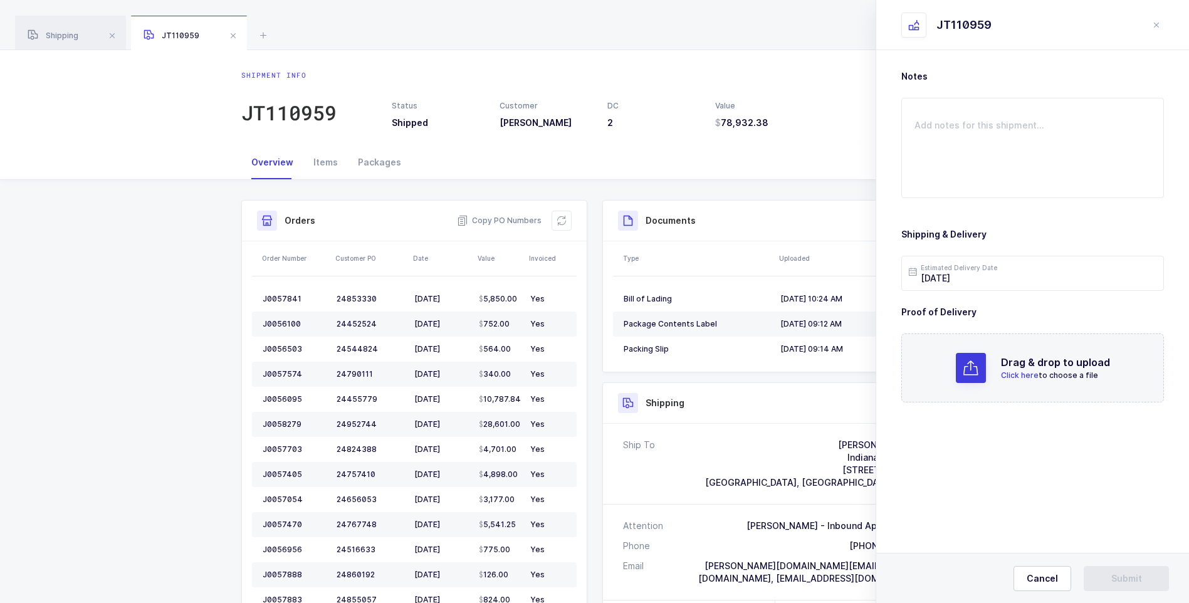
scroll to position [0, 0]
click at [1018, 374] on span "Click here" at bounding box center [1020, 374] width 38 height 9
click at [1112, 576] on span "Submit" at bounding box center [1126, 578] width 31 height 13
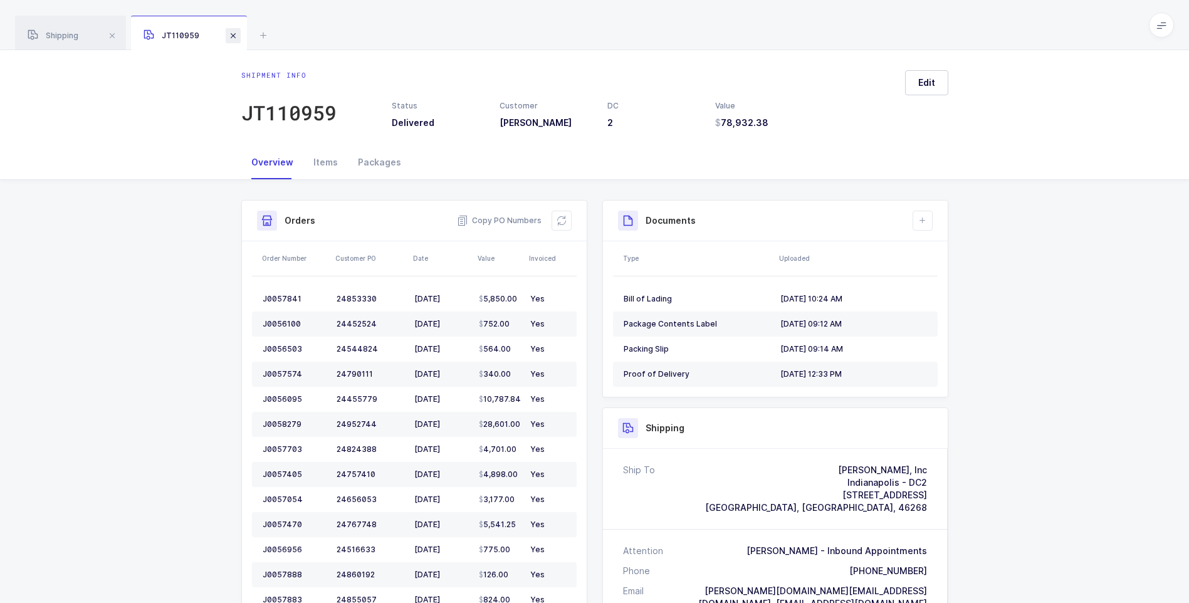
click at [233, 33] on span at bounding box center [233, 35] width 15 height 15
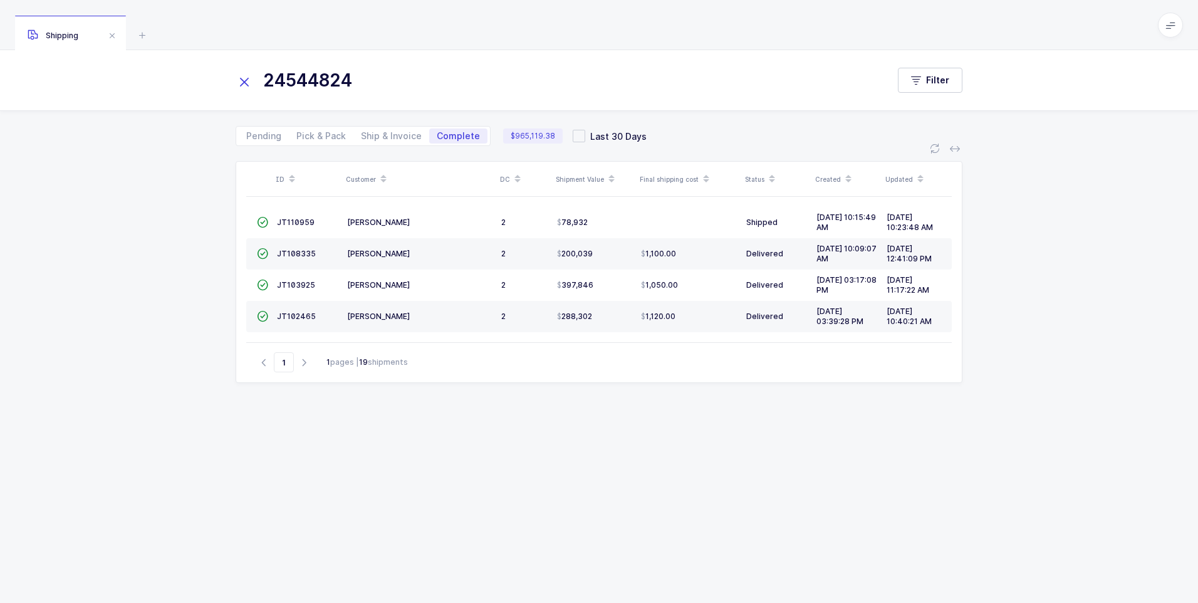
click at [239, 76] on icon at bounding box center [245, 82] width 18 height 18
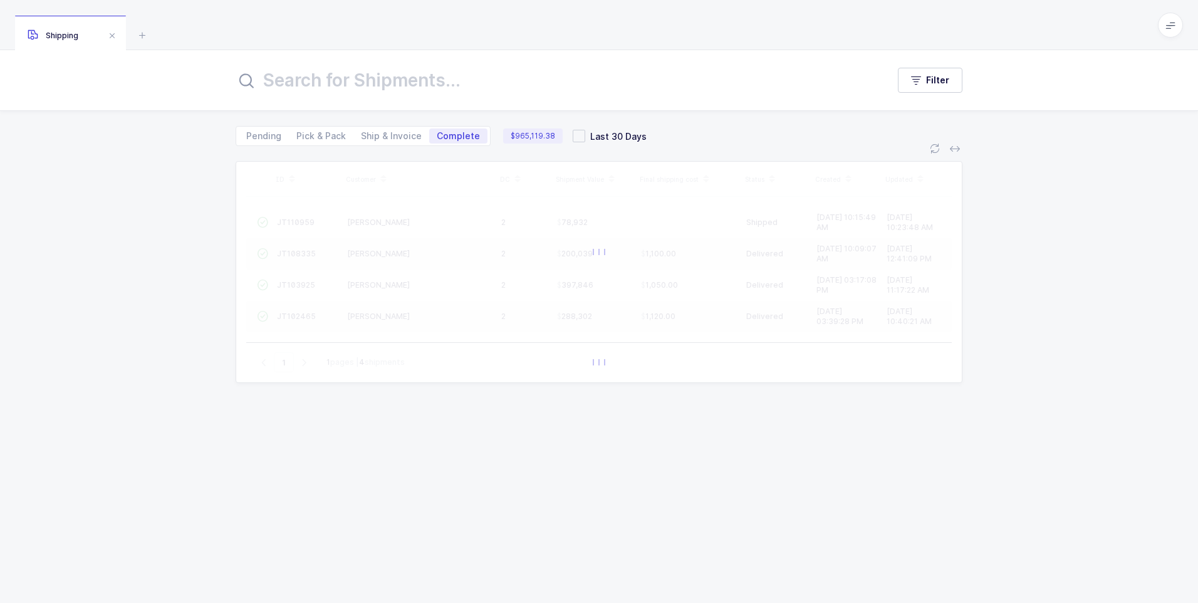
click at [290, 90] on input "text" at bounding box center [554, 80] width 637 height 30
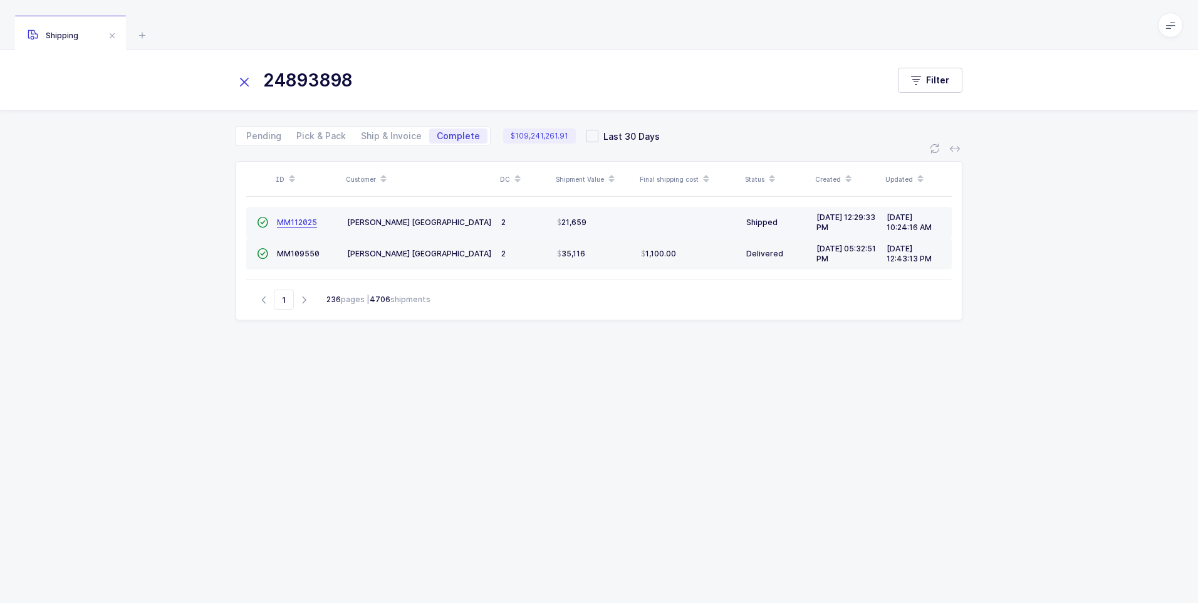
type input "24893898"
click at [290, 226] on span "MM112025" at bounding box center [297, 221] width 40 height 9
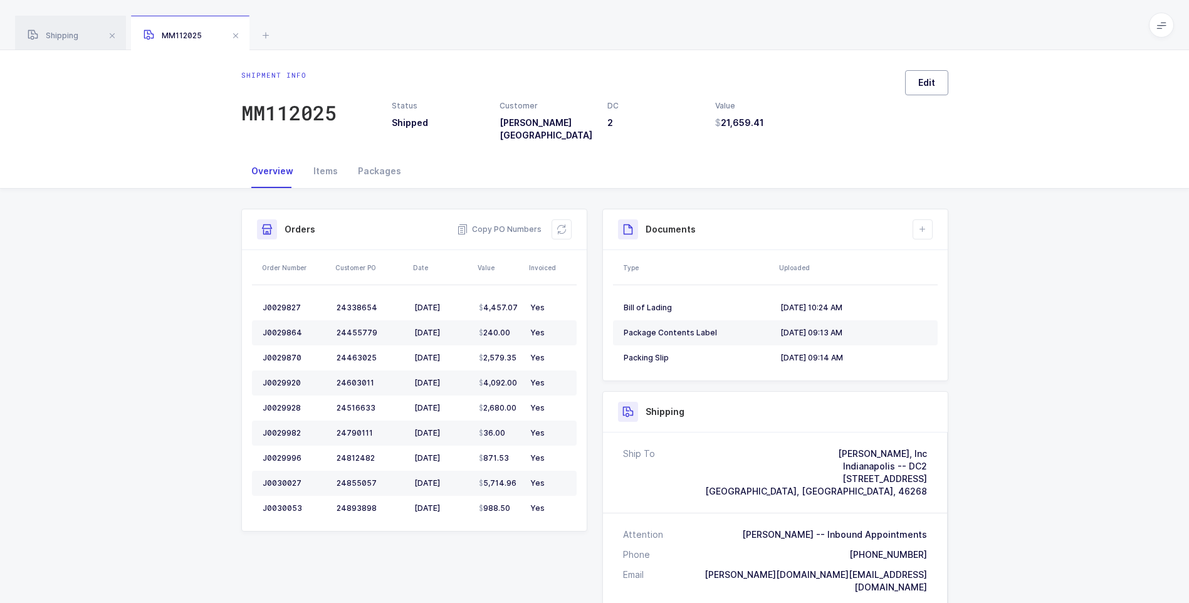
click at [921, 78] on span "Edit" at bounding box center [926, 82] width 17 height 13
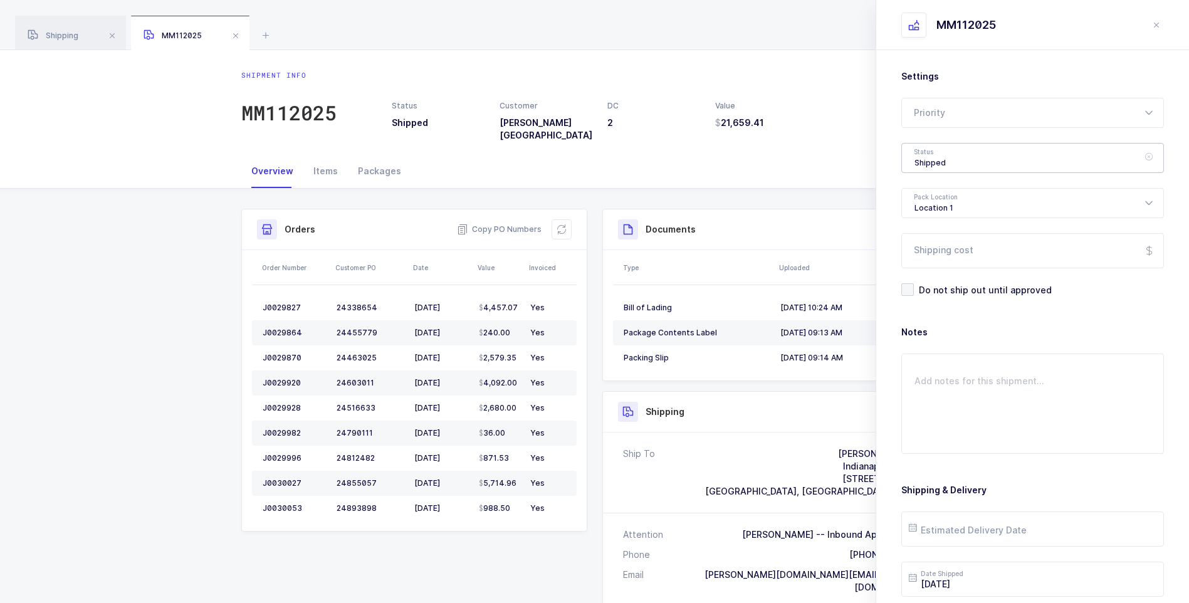
click at [948, 154] on div "Shipped" at bounding box center [1032, 158] width 263 height 30
click at [924, 266] on li "Delivered" at bounding box center [1037, 274] width 261 height 20
type input "Delivered"
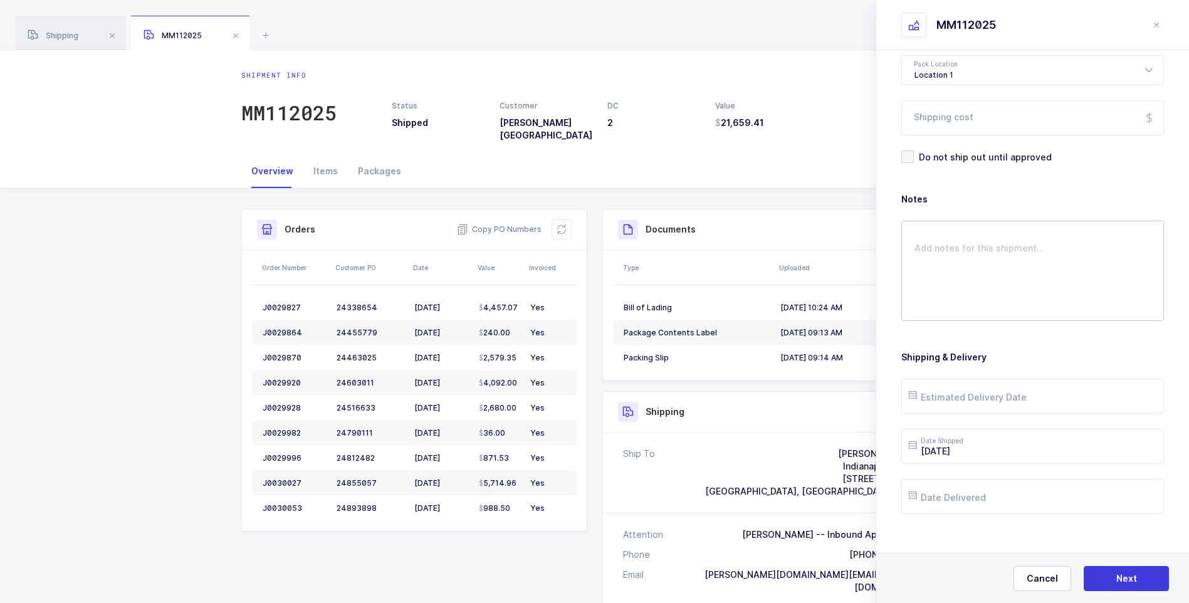
scroll to position [144, 0]
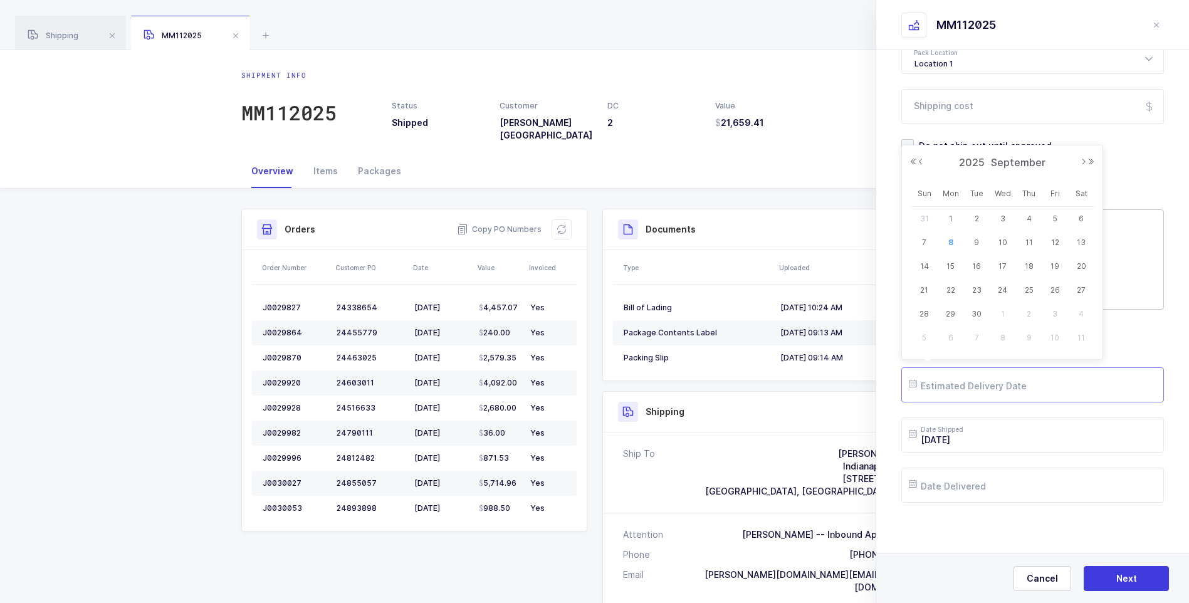
click at [929, 386] on input "text" at bounding box center [1032, 384] width 263 height 35
click at [998, 218] on span "3" at bounding box center [1002, 218] width 15 height 15
type input "[DATE]"
click at [930, 479] on input "text" at bounding box center [1032, 485] width 263 height 35
click at [996, 316] on span "3" at bounding box center [1002, 318] width 15 height 15
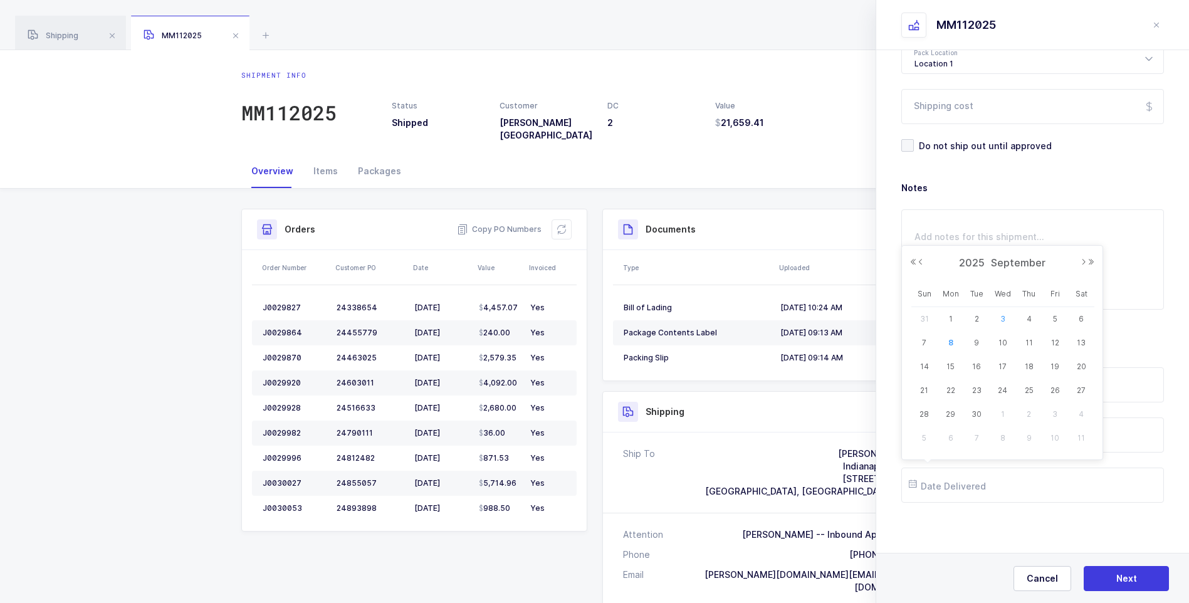
type input "[DATE]"
click at [1121, 577] on span "Next" at bounding box center [1126, 578] width 21 height 13
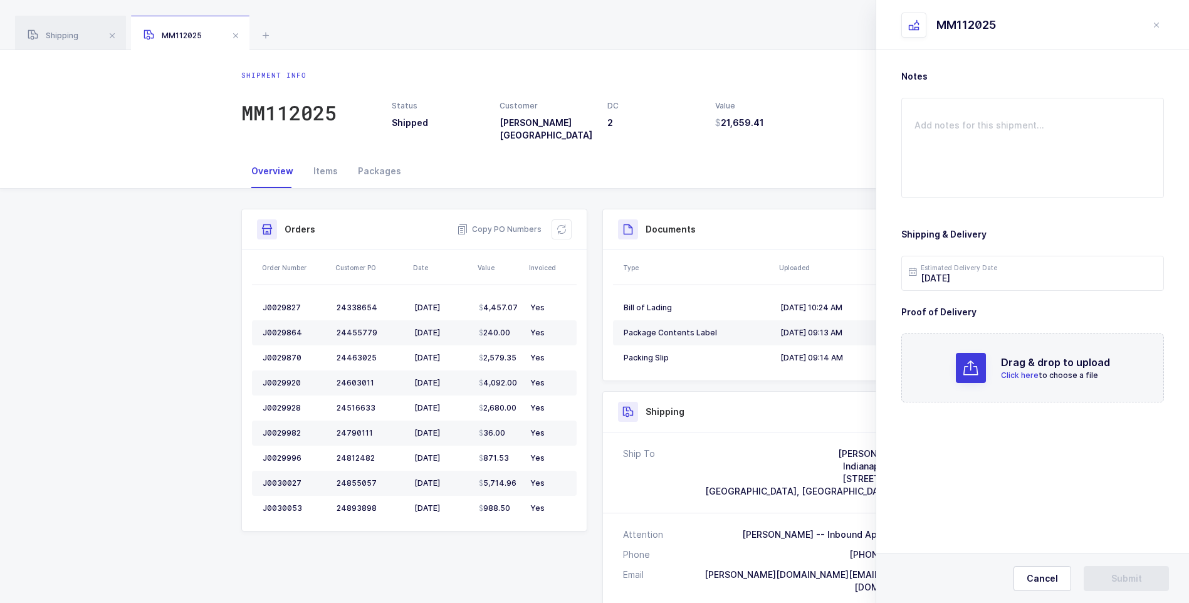
click at [1027, 374] on span "Click here" at bounding box center [1020, 374] width 38 height 9
click at [1131, 580] on span "Submit" at bounding box center [1126, 578] width 31 height 13
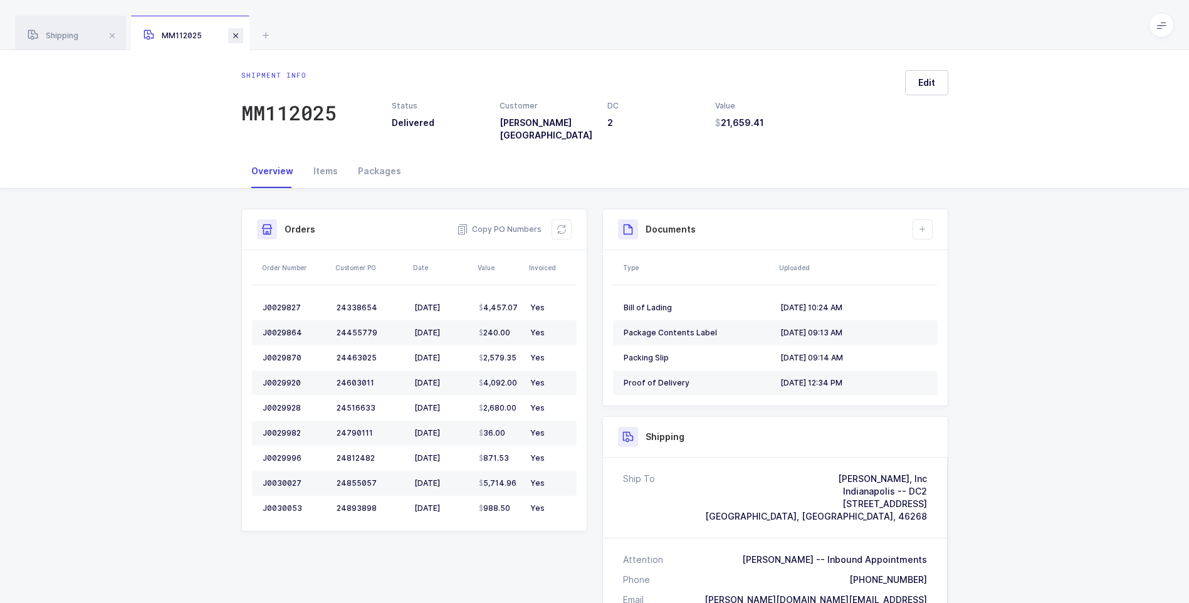
click at [240, 38] on span at bounding box center [235, 35] width 15 height 15
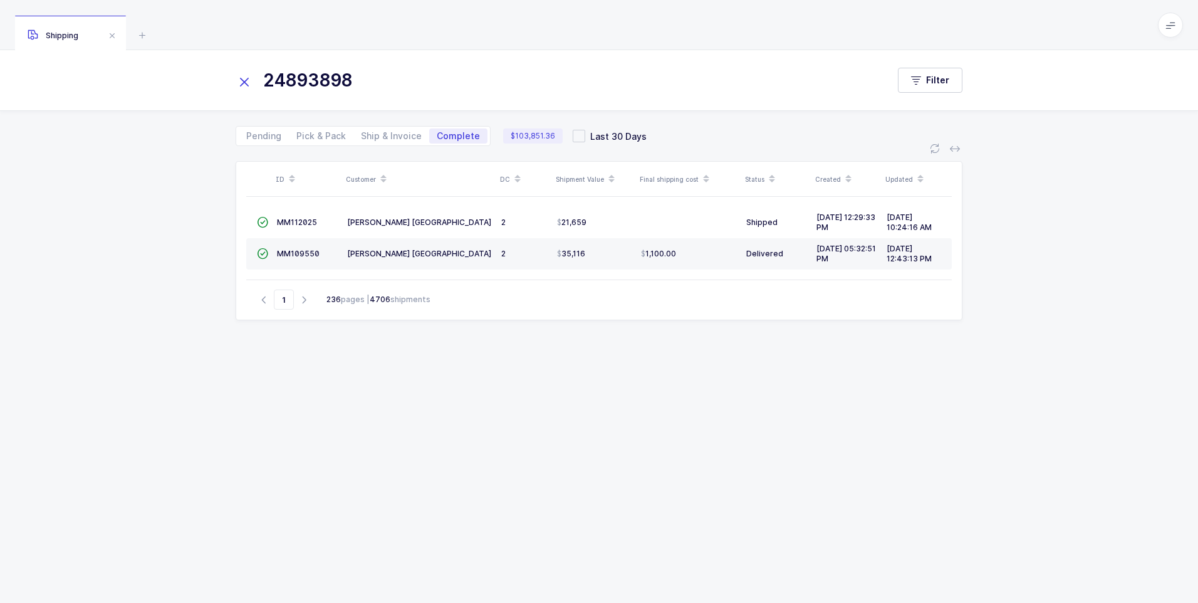
drag, startPoint x: 243, startPoint y: 80, endPoint x: 262, endPoint y: 76, distance: 19.2
click at [246, 80] on icon at bounding box center [245, 82] width 18 height 18
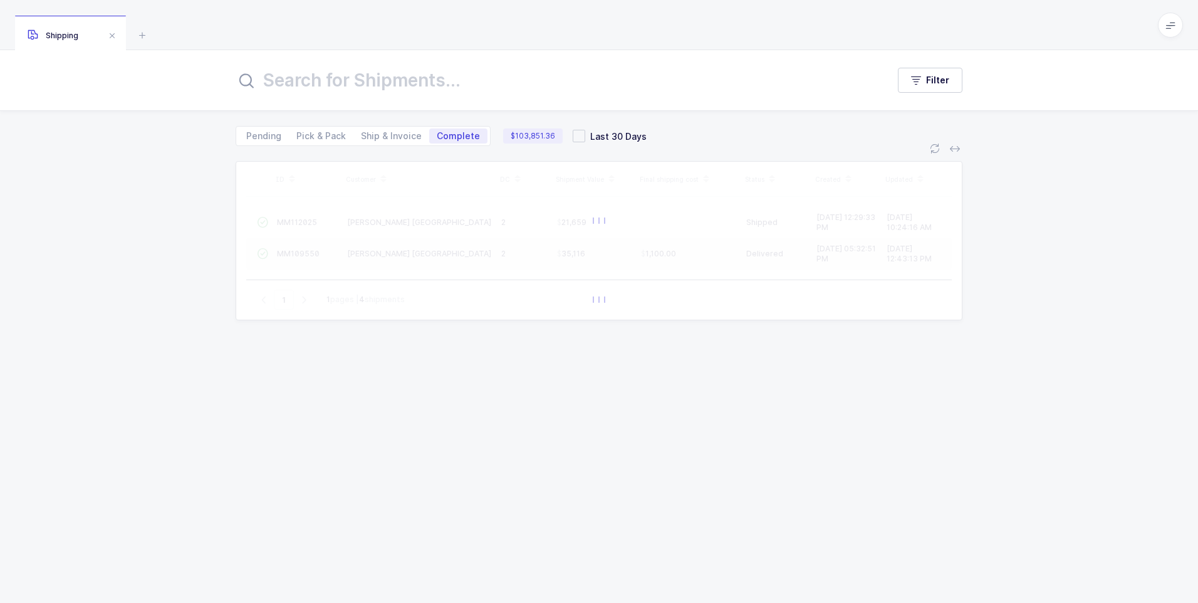
click at [264, 75] on input "text" at bounding box center [554, 80] width 637 height 30
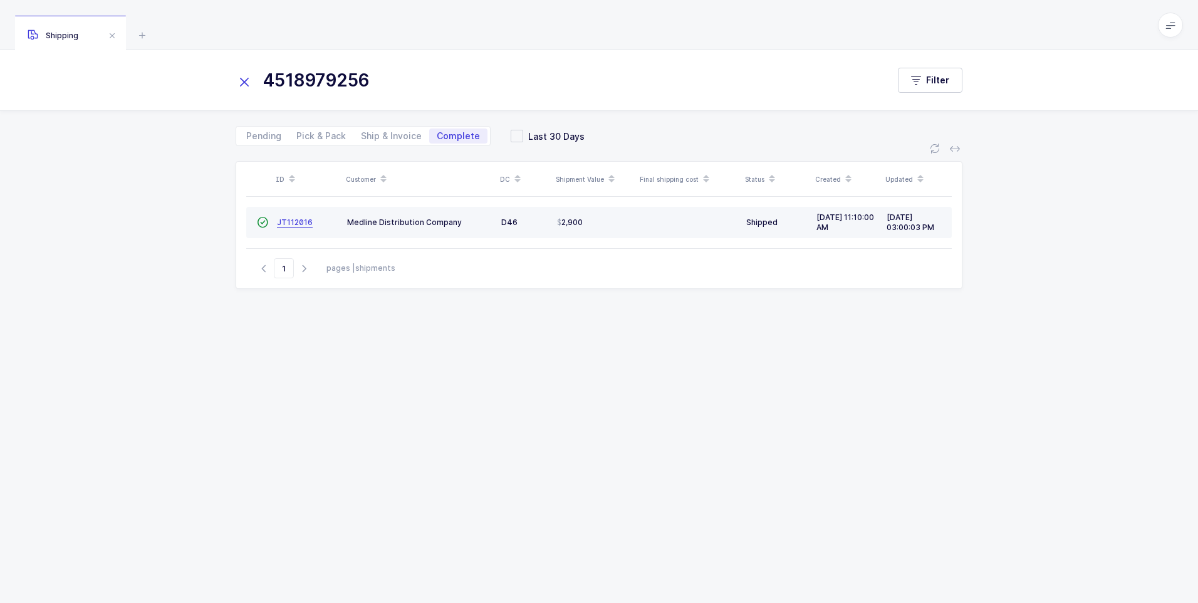
type input "4518979256"
click at [290, 225] on span "JT112016" at bounding box center [295, 221] width 36 height 9
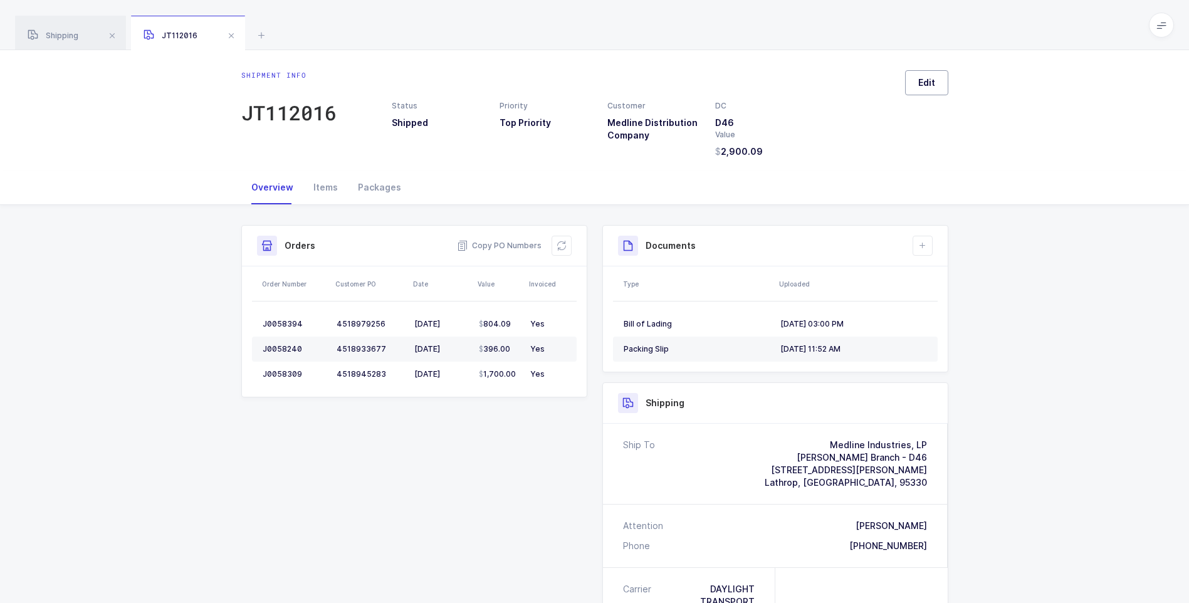
click at [918, 86] on button "Edit" at bounding box center [926, 82] width 43 height 25
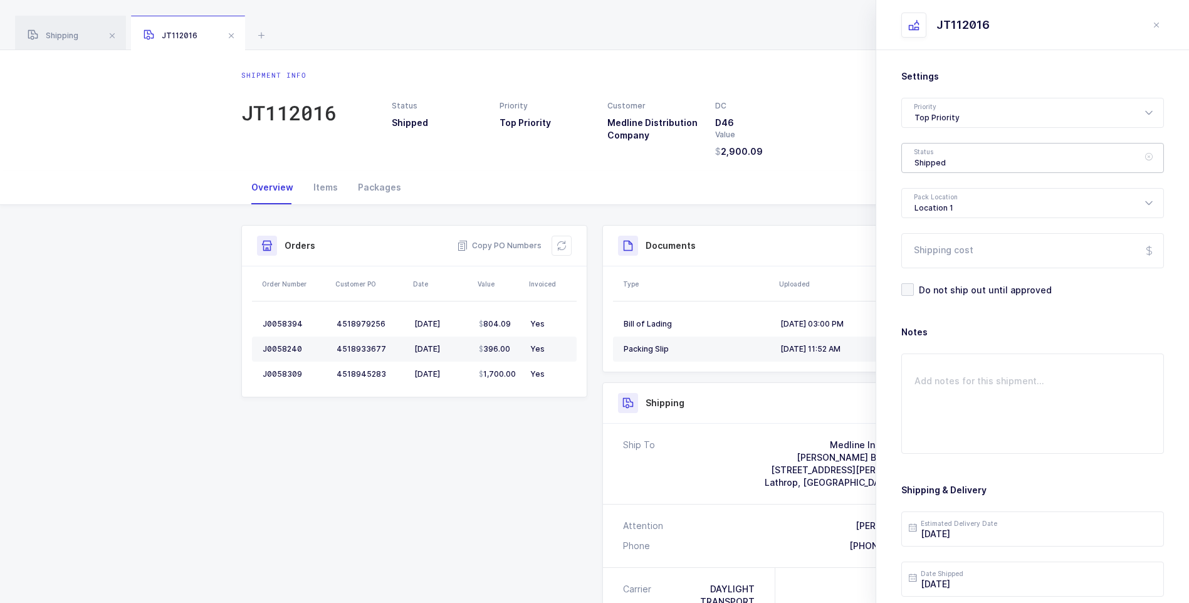
click at [938, 152] on div "Shipped" at bounding box center [1032, 158] width 263 height 30
click at [928, 272] on span "Delivered" at bounding box center [935, 273] width 42 height 11
type input "Delivered"
click at [926, 251] on input "Shipping cost" at bounding box center [1032, 250] width 263 height 35
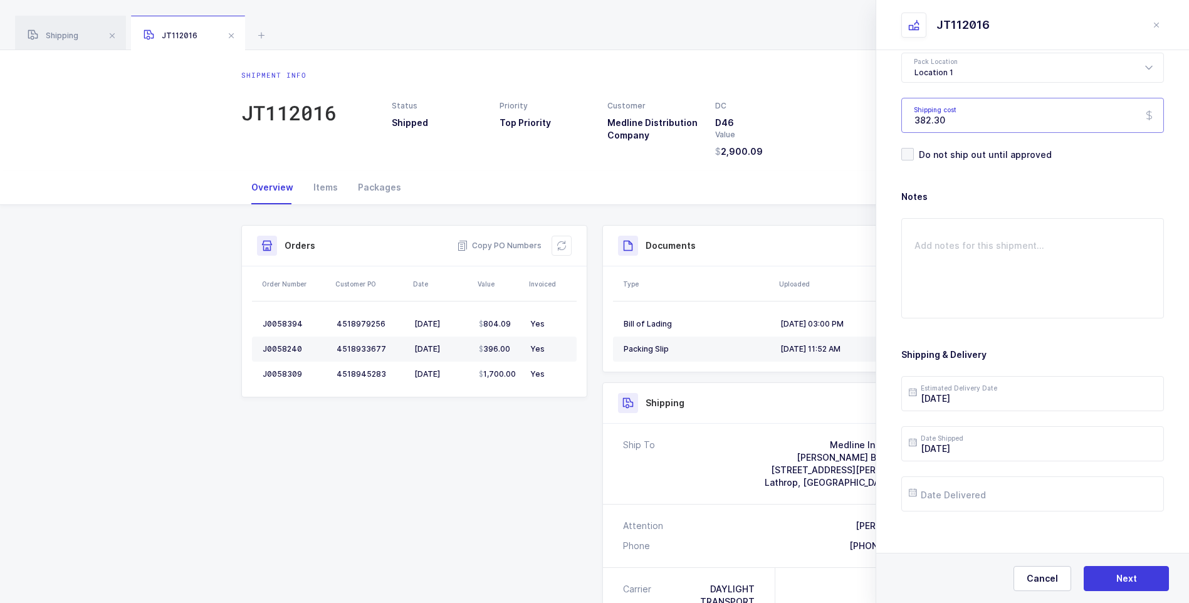
scroll to position [144, 0]
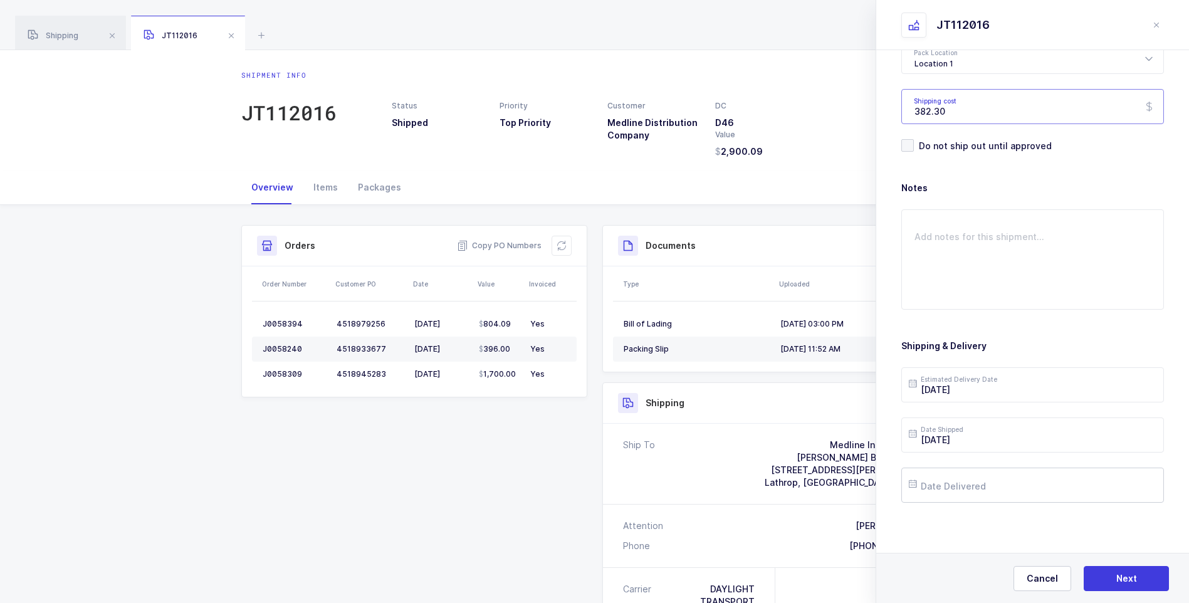
type input "382.30"
click at [954, 489] on input "text" at bounding box center [1032, 485] width 263 height 35
click at [1051, 315] on span "5" at bounding box center [1054, 318] width 15 height 15
type input "[DATE]"
click at [1106, 574] on button "Next" at bounding box center [1126, 578] width 85 height 25
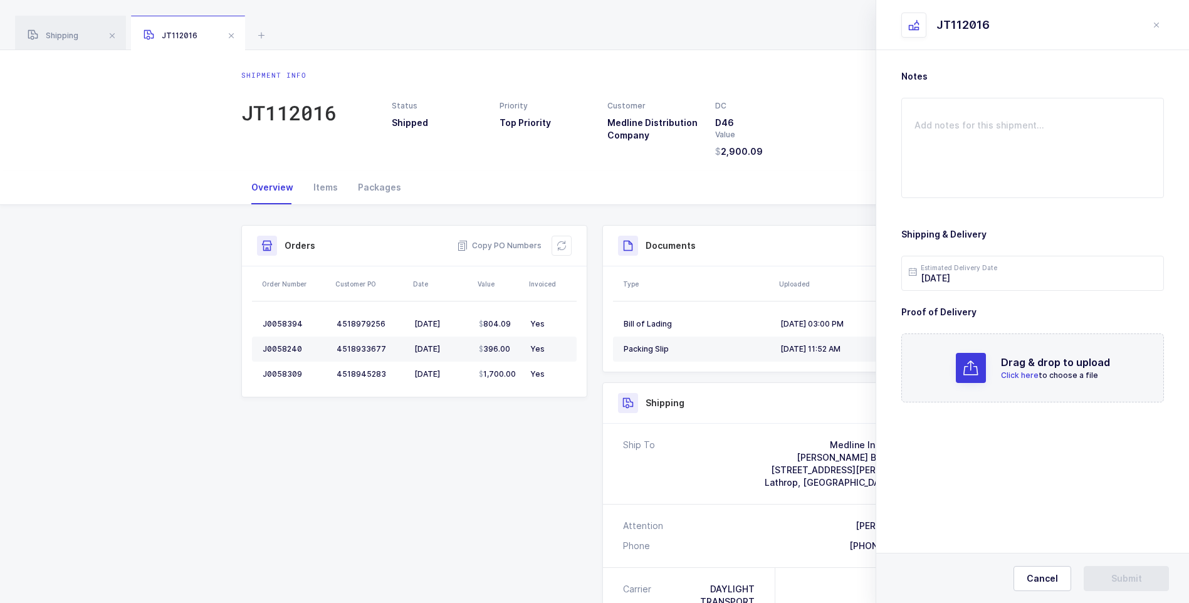
scroll to position [0, 0]
click at [1017, 375] on span "Click here" at bounding box center [1020, 374] width 38 height 9
click at [1125, 572] on span "Submit" at bounding box center [1126, 578] width 31 height 13
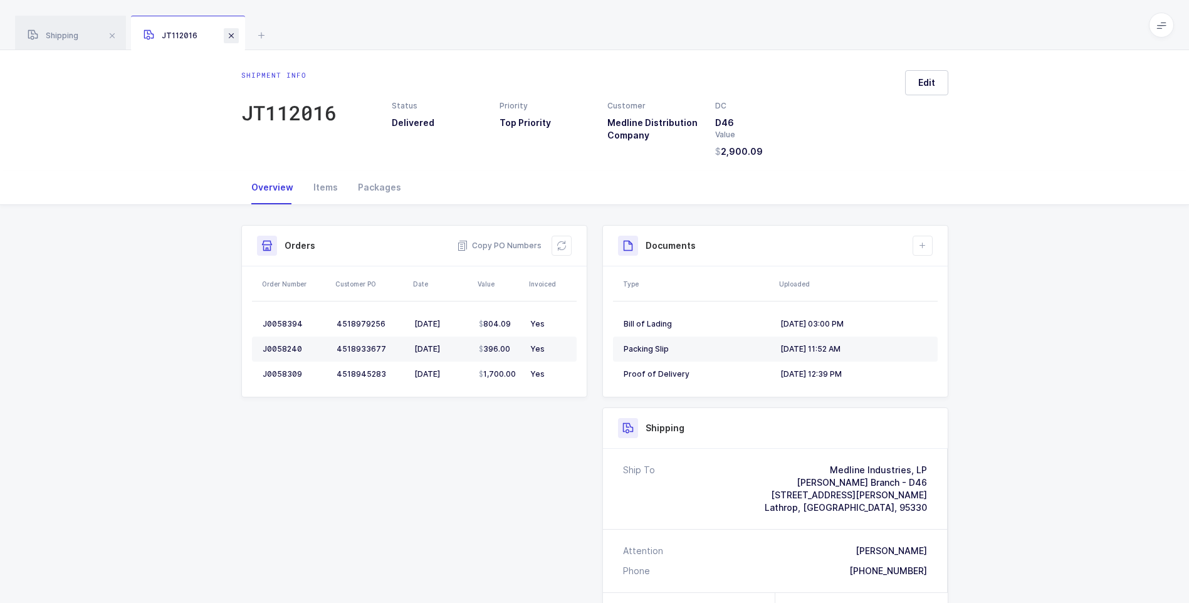
click at [234, 34] on span at bounding box center [231, 35] width 15 height 15
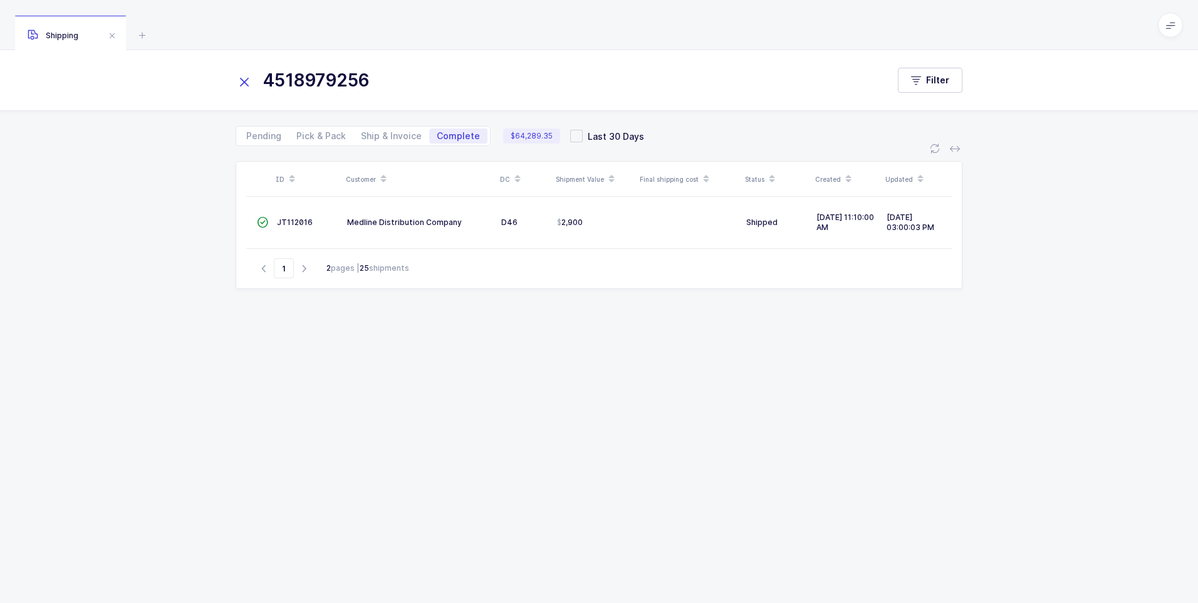
click at [247, 85] on icon at bounding box center [245, 82] width 18 height 18
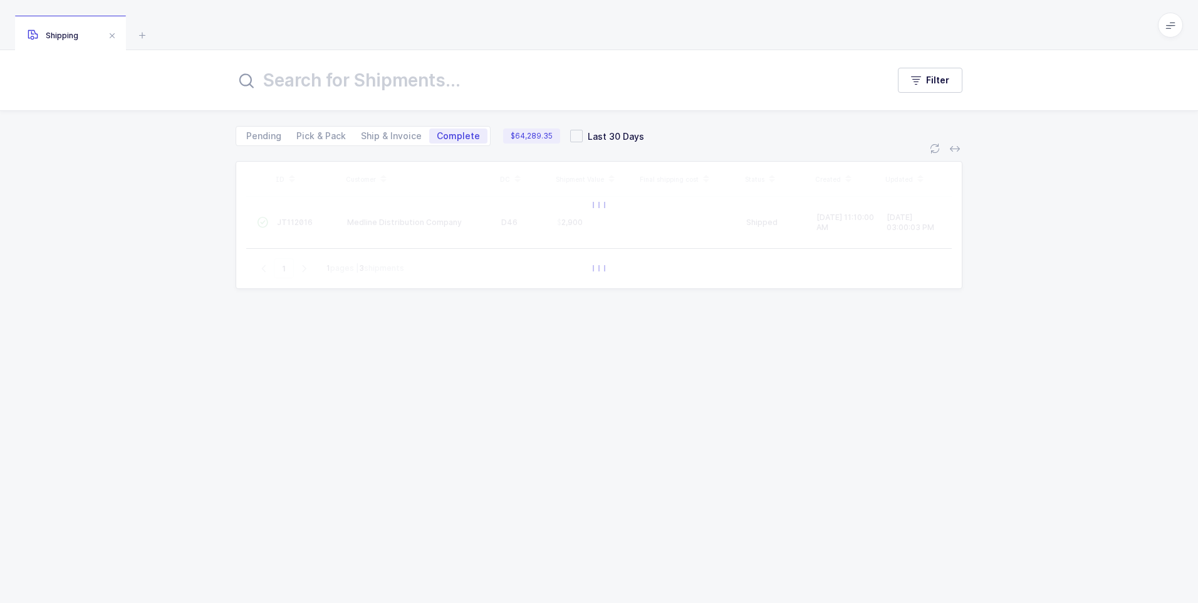
click at [268, 76] on input "text" at bounding box center [554, 80] width 637 height 30
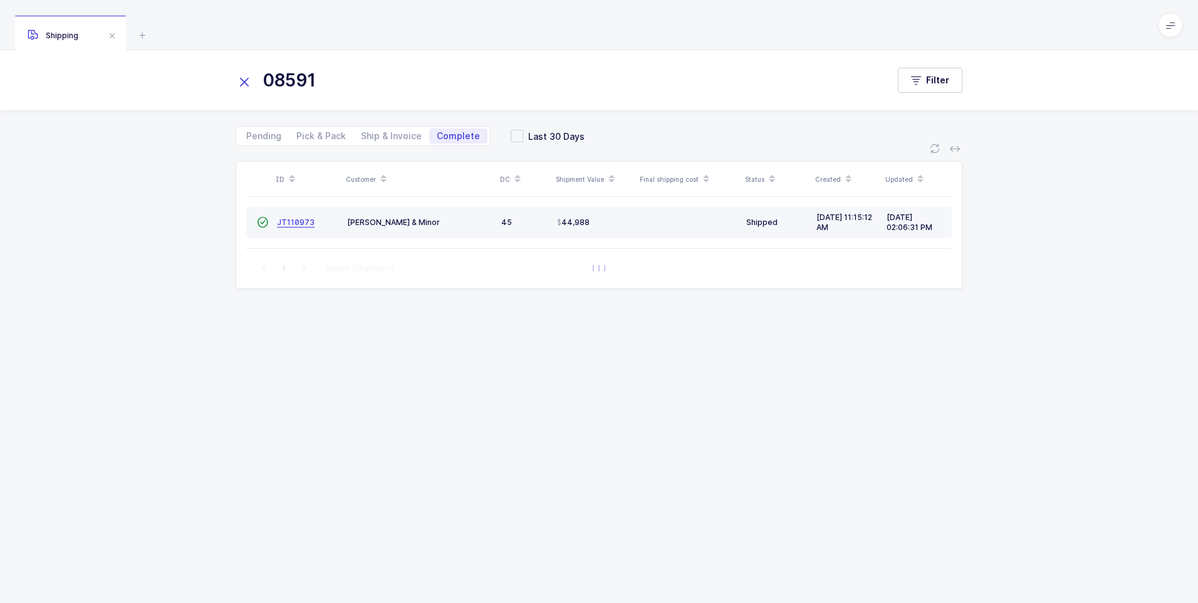
type input "08591"
click at [296, 223] on span "JT110973" at bounding box center [296, 221] width 38 height 9
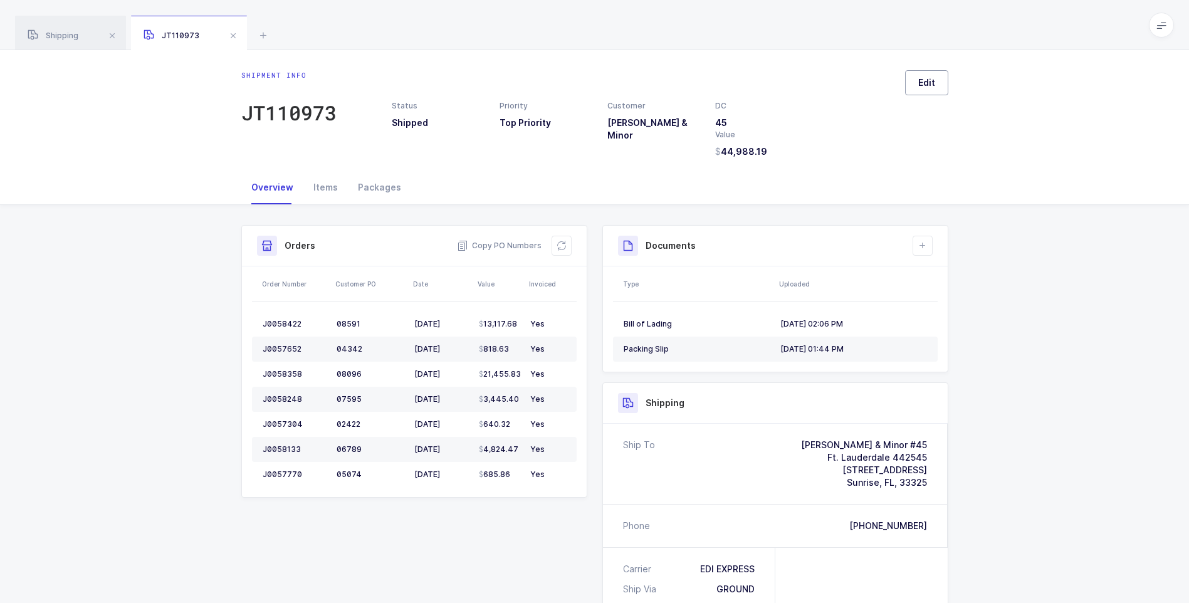
click at [924, 77] on span "Edit" at bounding box center [926, 82] width 17 height 13
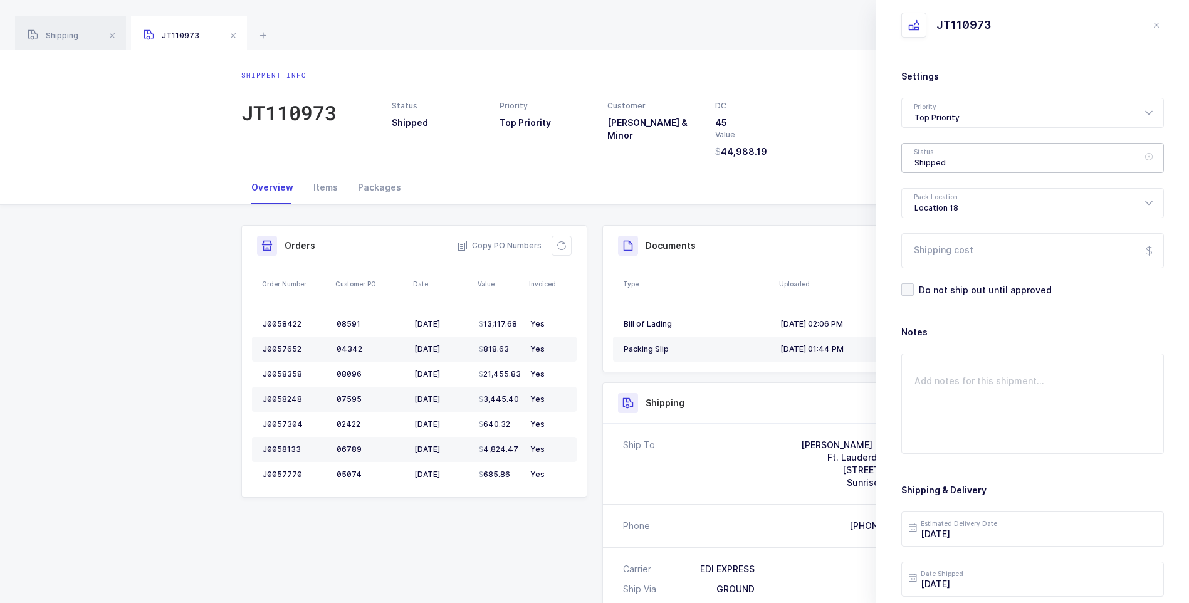
click at [928, 155] on div "Shipped" at bounding box center [1032, 158] width 263 height 30
click at [939, 271] on span "Delivered" at bounding box center [935, 273] width 42 height 11
type input "Delivered"
click at [928, 249] on input "Shipping cost" at bounding box center [1032, 250] width 263 height 35
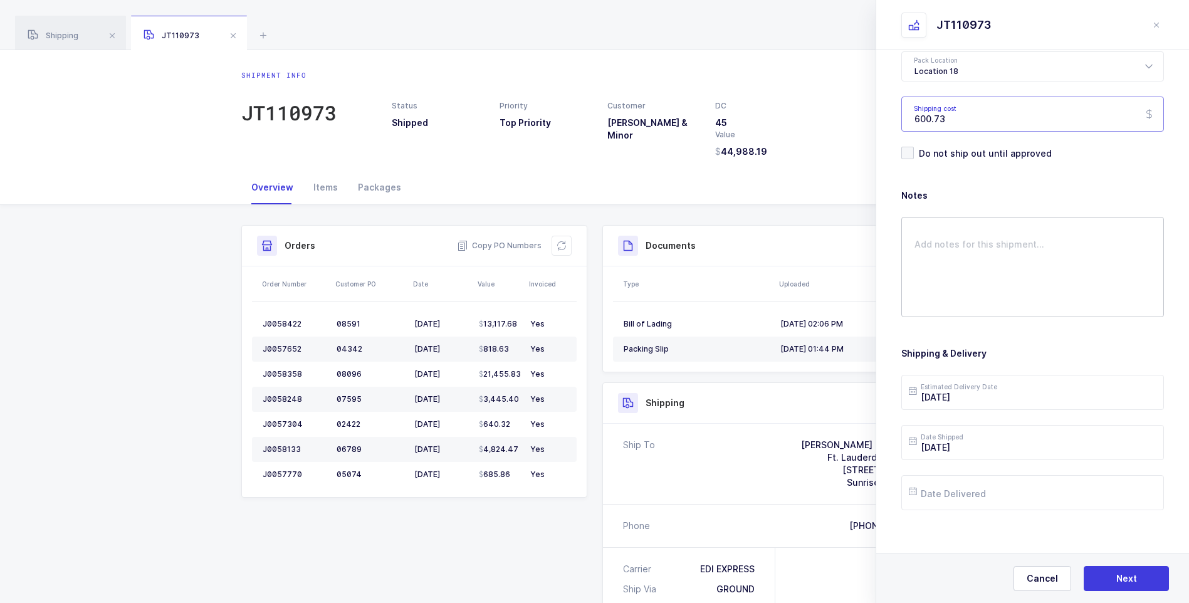
scroll to position [144, 0]
type input "600.73"
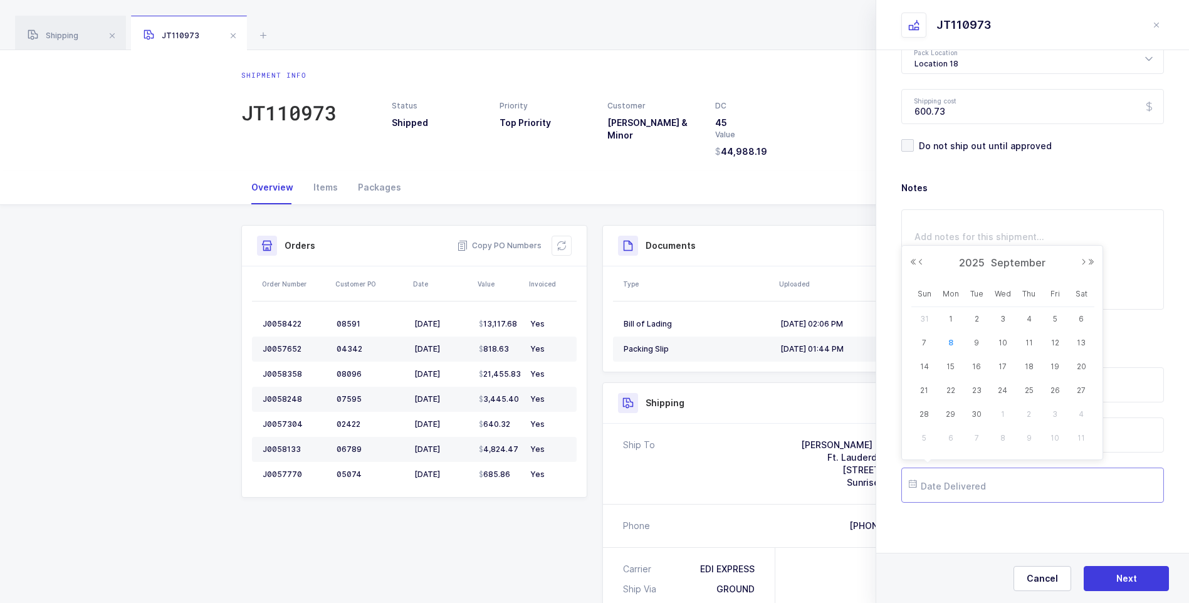
click at [939, 483] on input "text" at bounding box center [1032, 485] width 263 height 35
click at [1027, 320] on span "4" at bounding box center [1029, 318] width 15 height 15
type input "[DATE]"
click at [1116, 575] on span "Next" at bounding box center [1126, 578] width 21 height 13
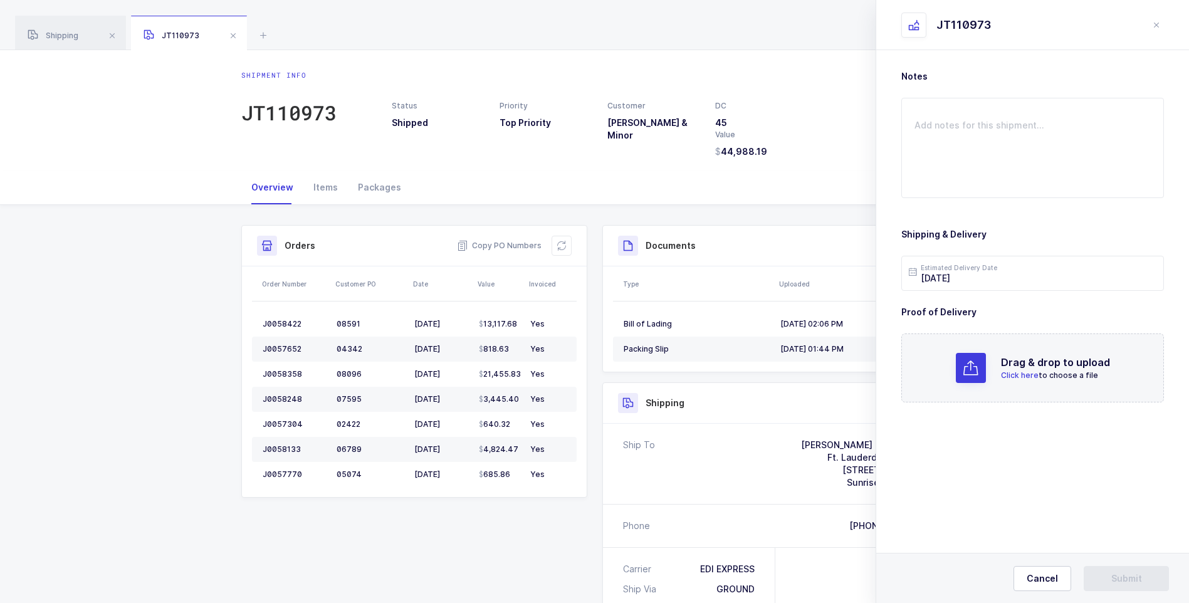
scroll to position [0, 0]
click at [1019, 370] on p "Click here to choose a file" at bounding box center [1055, 375] width 109 height 11
click at [1107, 577] on button "Submit" at bounding box center [1126, 578] width 85 height 25
